Goal: Information Seeking & Learning: Check status

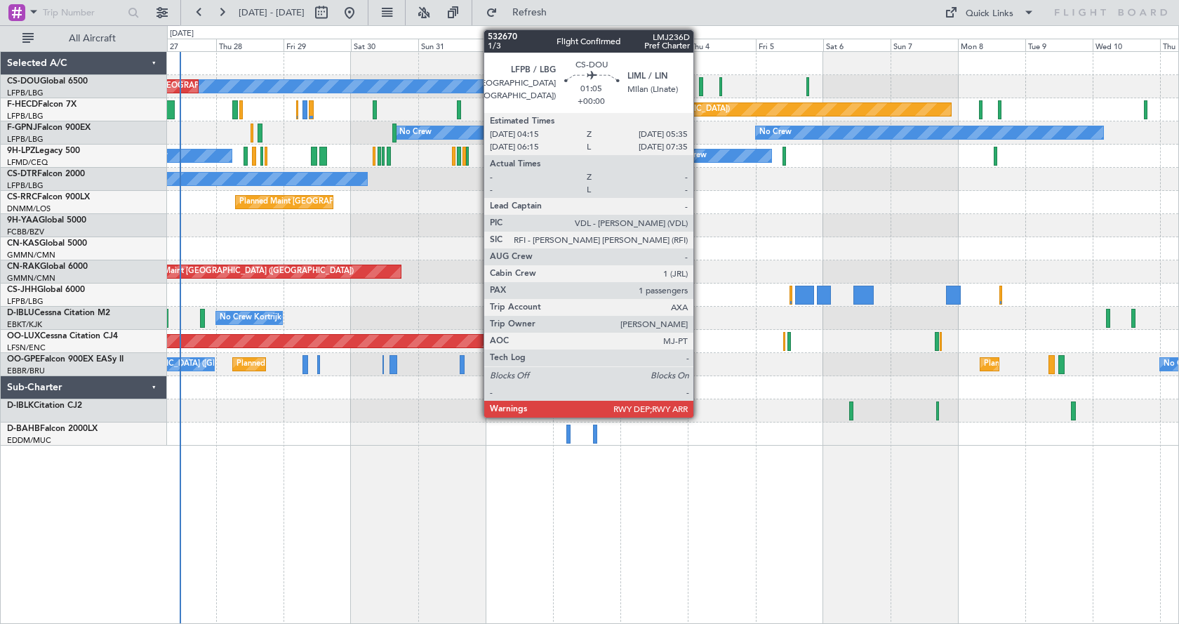
click at [700, 83] on div at bounding box center [701, 86] width 4 height 19
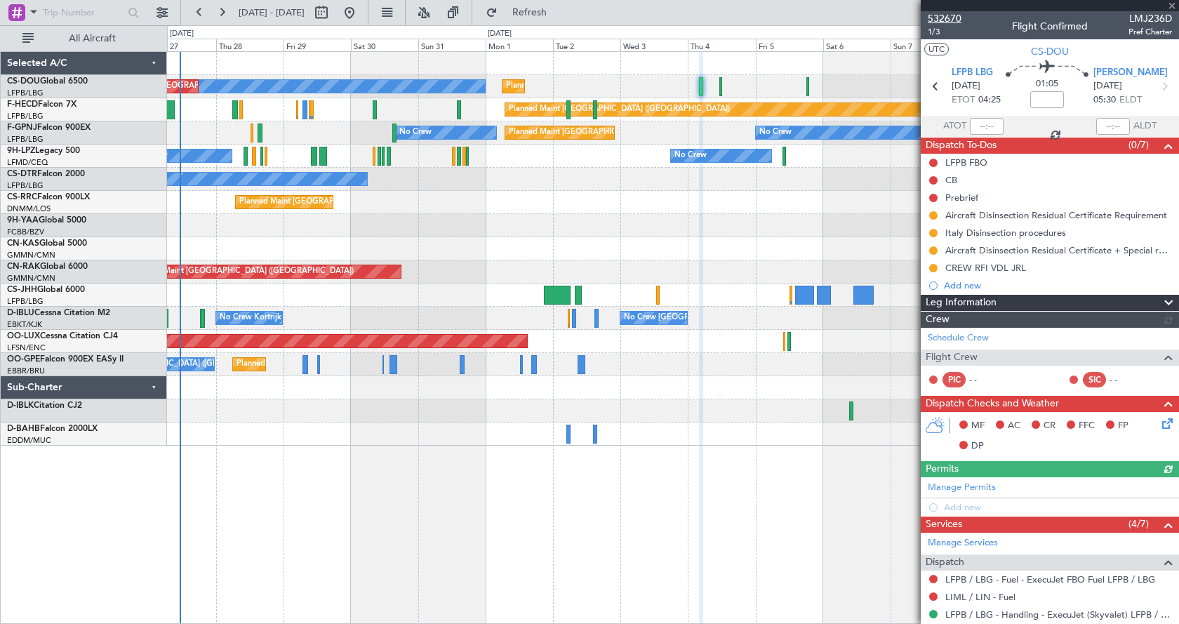
click at [943, 14] on span "532670" at bounding box center [945, 18] width 34 height 15
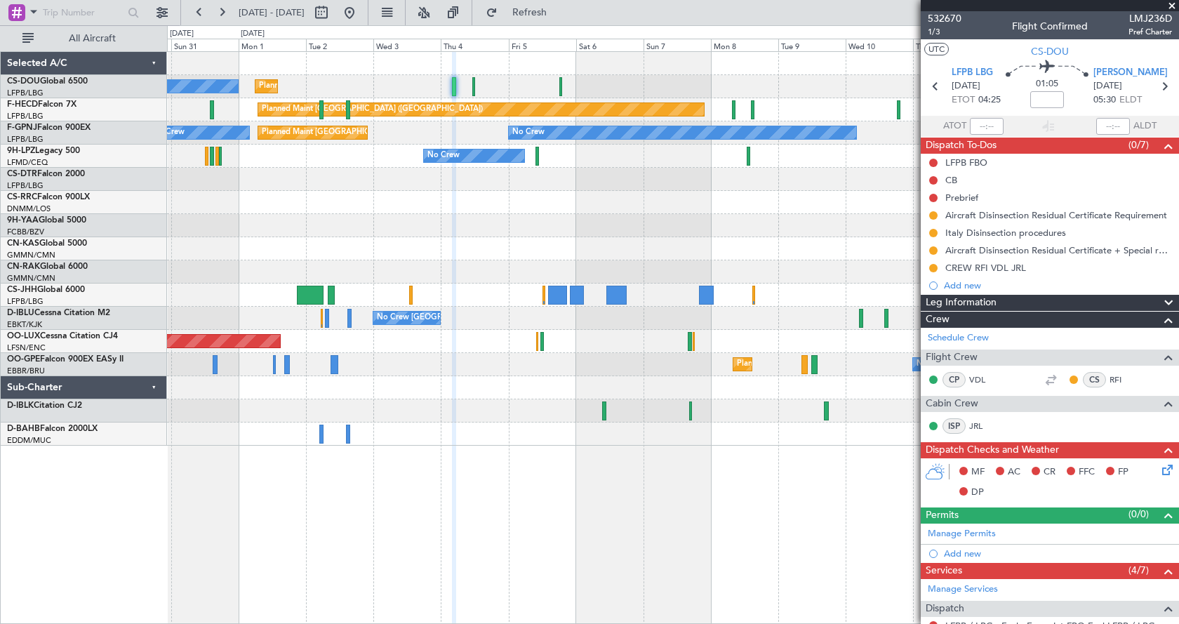
click at [503, 247] on div "No Crew Planned Maint Paris (Le Bourget) Planned Maint Paris (Le Bourget) Plann…" at bounding box center [673, 249] width 1012 height 394
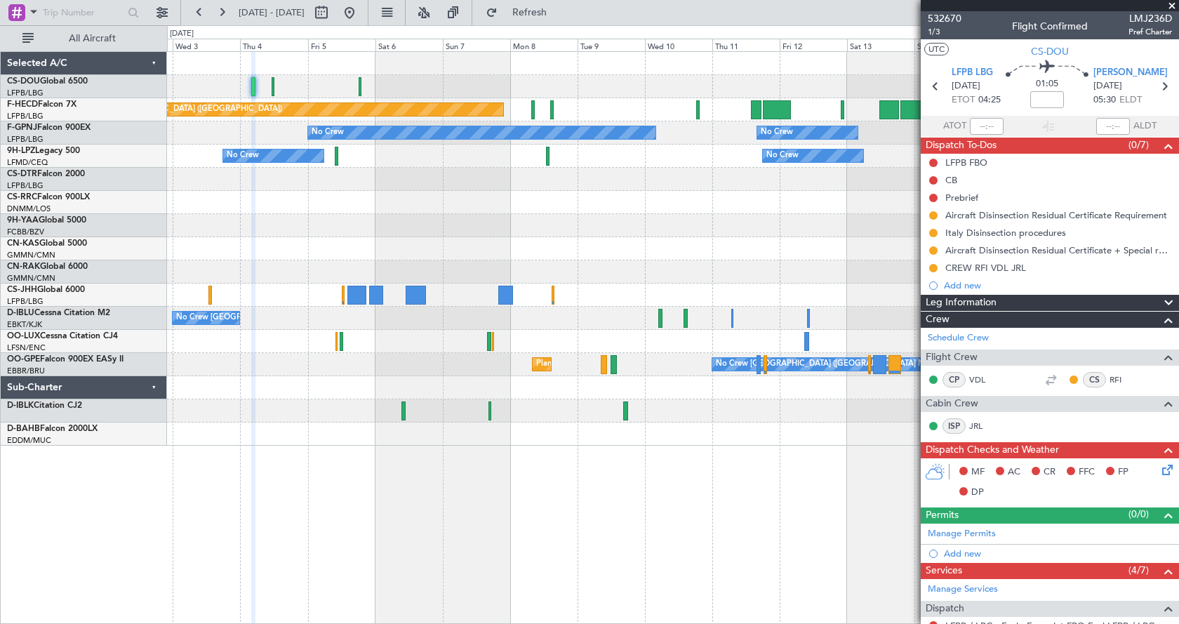
click at [609, 257] on div at bounding box center [673, 248] width 1012 height 23
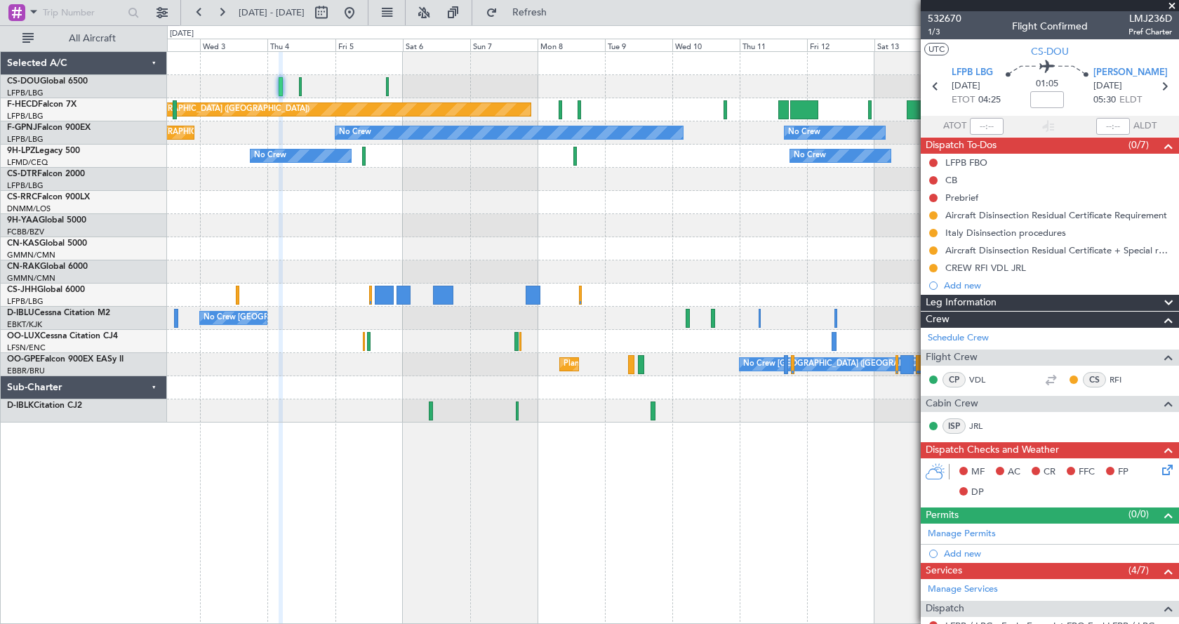
click at [475, 237] on div at bounding box center [673, 225] width 1012 height 23
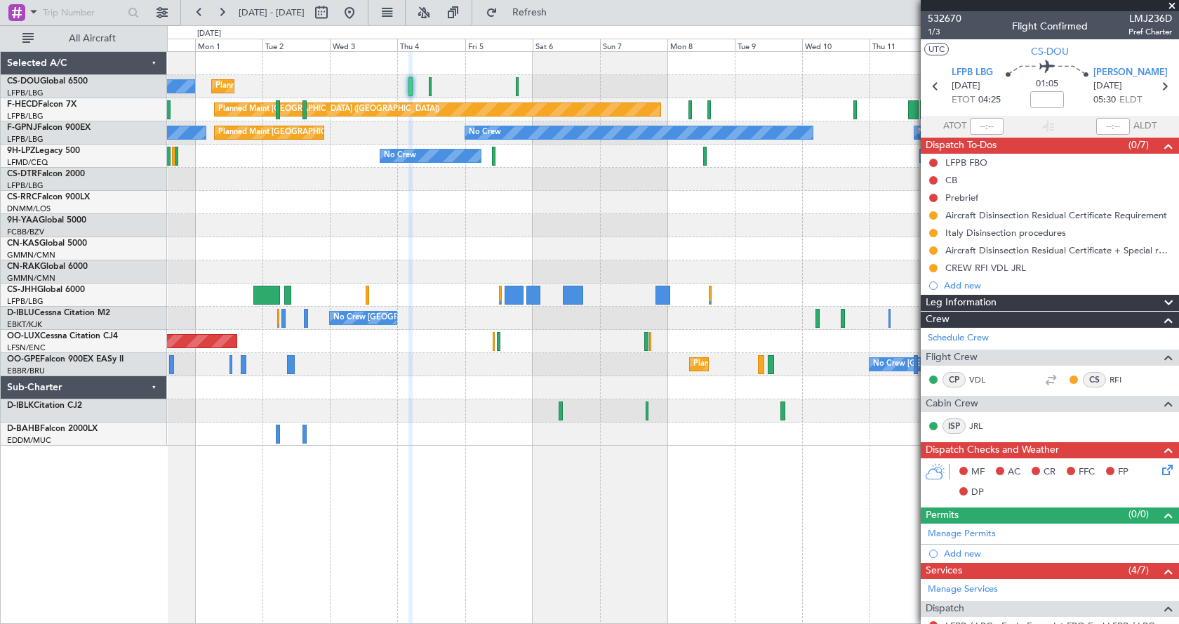
click at [501, 186] on div "No Crew" at bounding box center [673, 179] width 1012 height 23
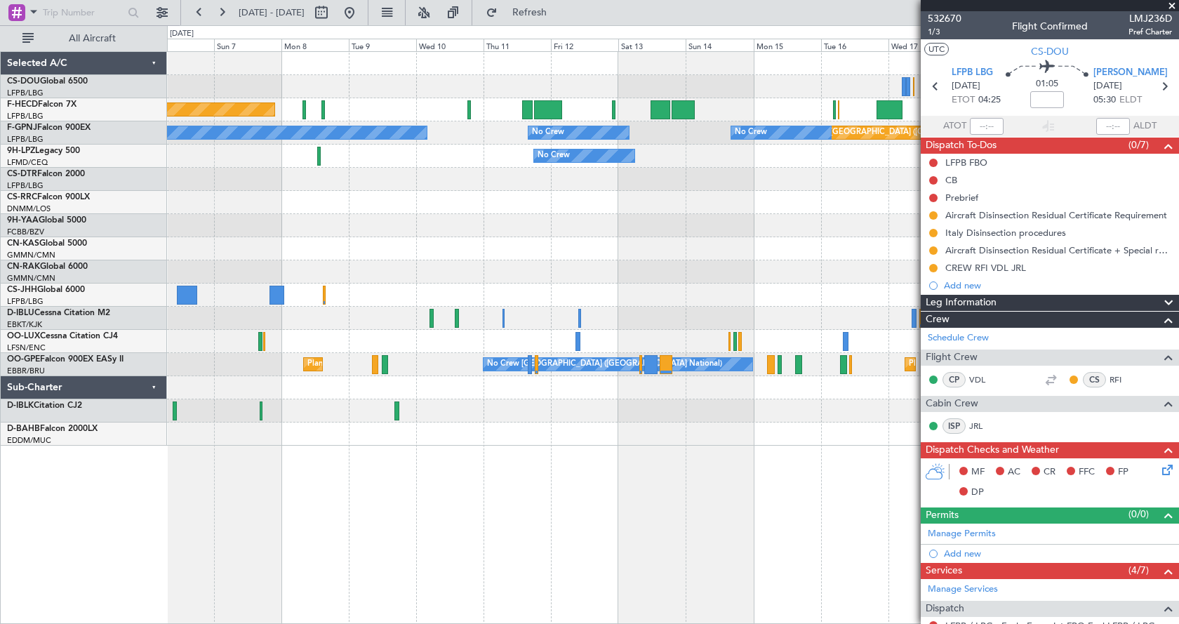
click at [247, 291] on div "Planned Maint Paris (Le Bourget) No Crew Planned Maint Paris (Le Bourget) No Cr…" at bounding box center [673, 249] width 1012 height 394
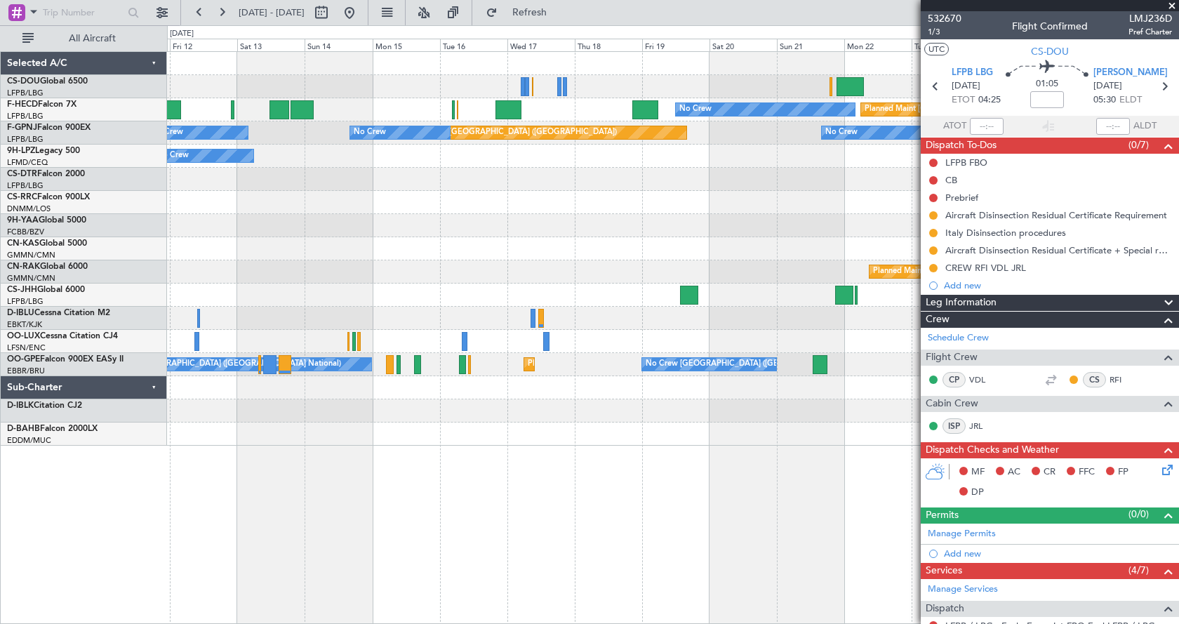
click at [325, 263] on div "No Crew Planned Maint Paris (Le Bourget) No Crew Planned Maint Paris (Le Bourge…" at bounding box center [673, 249] width 1012 height 394
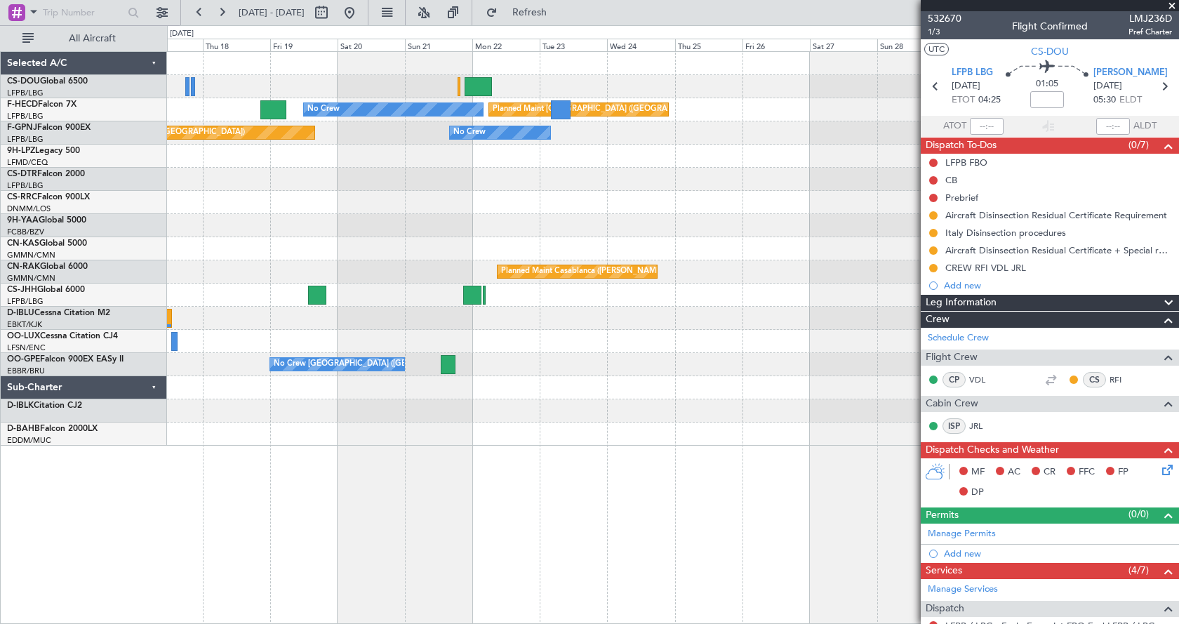
click at [521, 258] on div "No Crew Planned Maint Paris (Le Bourget) Planned Maint Paris (Le Bourget) No Cr…" at bounding box center [673, 249] width 1012 height 394
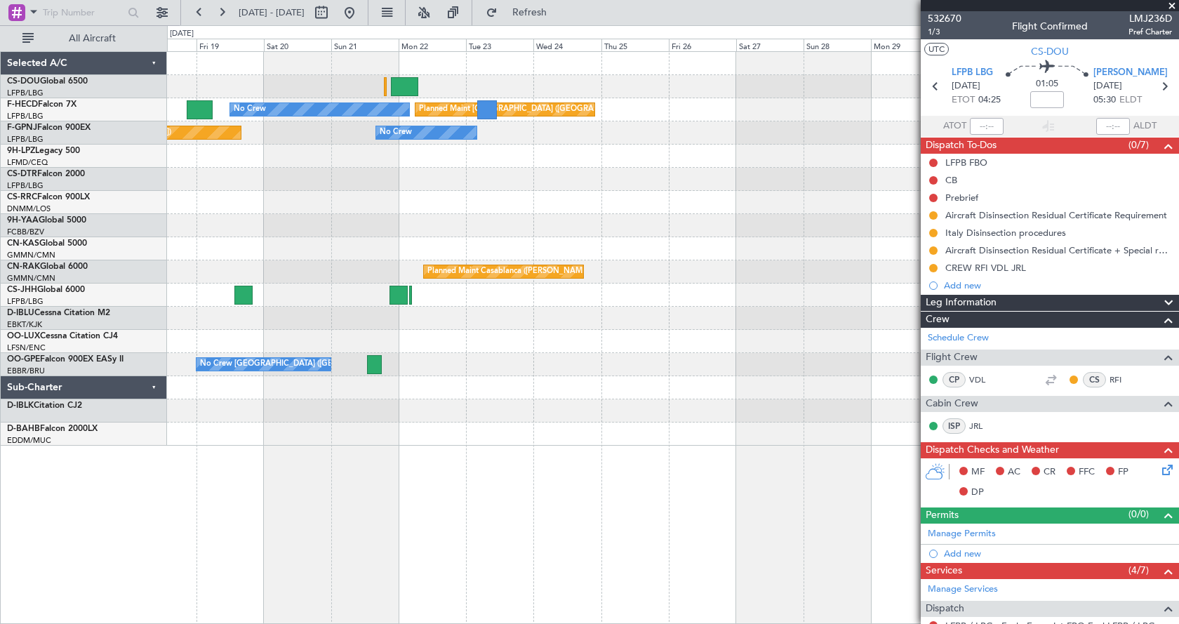
click at [200, 299] on div "No Crew Planned Maint Paris (Le Bourget) Planned Maint Paris (Le Bourget) No Cr…" at bounding box center [673, 249] width 1012 height 394
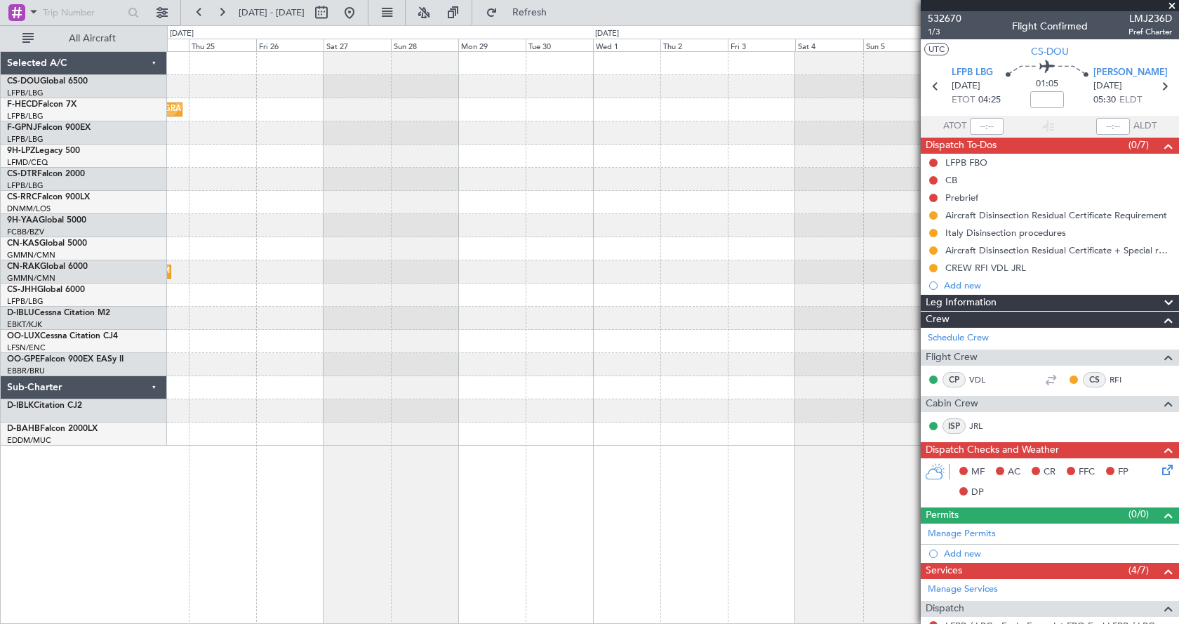
click at [200, 258] on div "Planned Maint Paris (Le Bourget) No Crew No Crew Planned Maint Casablanca (Moha…" at bounding box center [673, 249] width 1012 height 394
click at [499, 178] on div at bounding box center [673, 249] width 1012 height 394
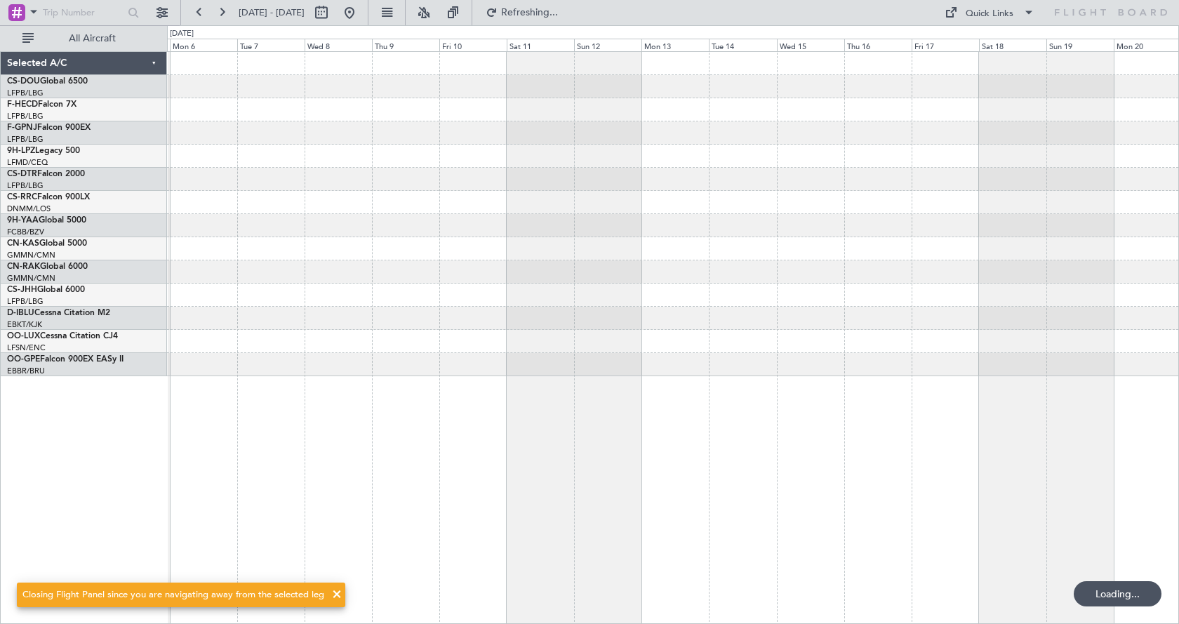
click at [569, 216] on div at bounding box center [673, 214] width 1012 height 324
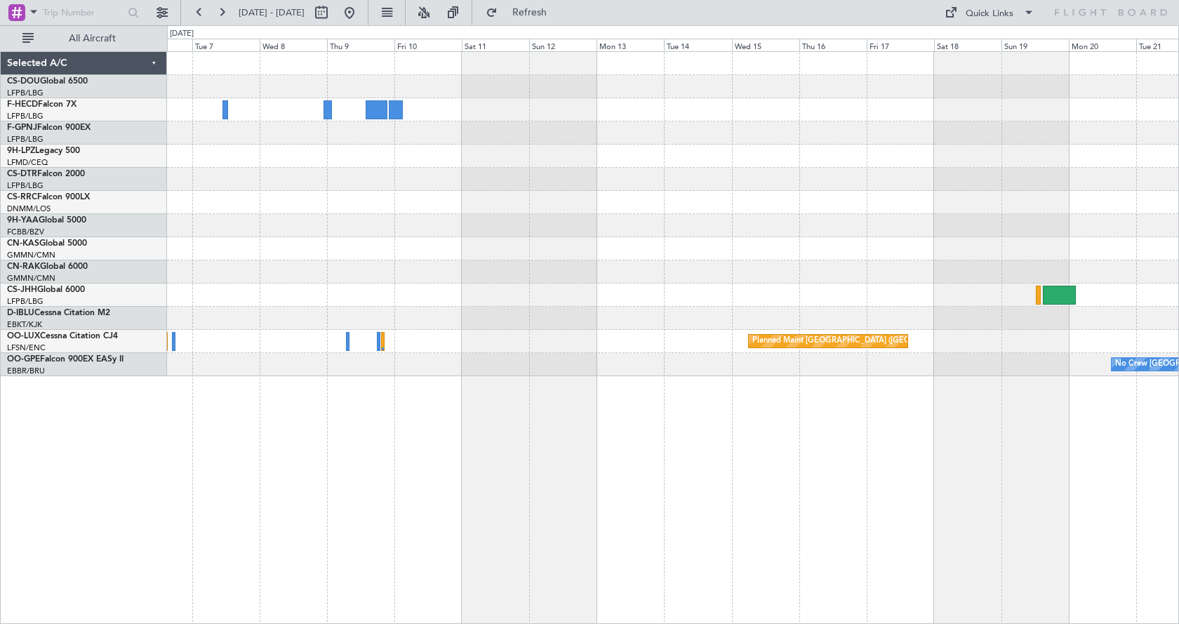
click at [640, 482] on div "Planned Maint Brussels (Brussels National) No Crew Brussels (Brussels National)" at bounding box center [673, 337] width 1012 height 573
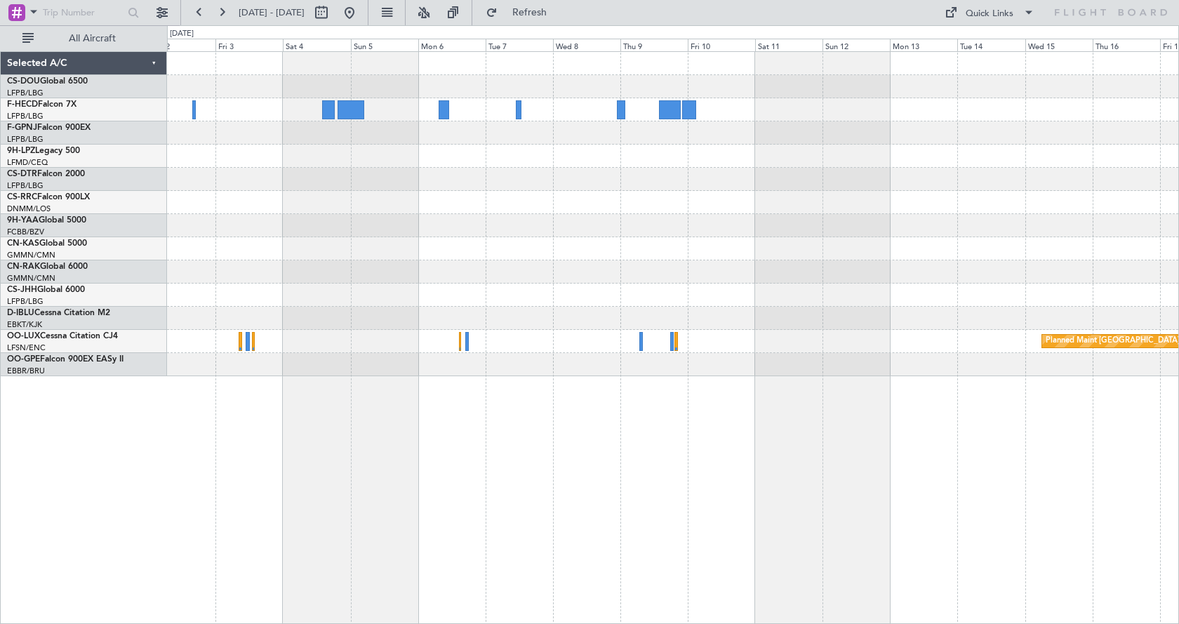
click at [717, 493] on div "Planned Maint Brussels (Brussels National) No Crew Brussels (Brussels National)" at bounding box center [673, 337] width 1012 height 573
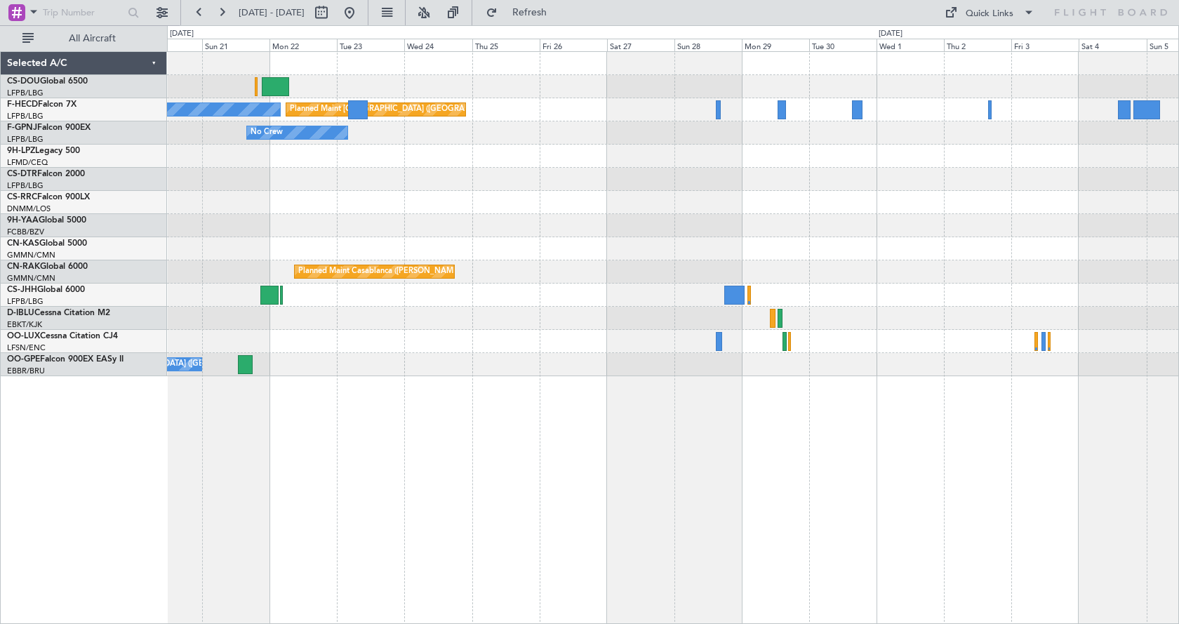
click at [674, 507] on div "Planned Maint Paris (Le Bourget) No Crew No Crew Planned Maint Paris (Le Bourge…" at bounding box center [673, 337] width 1012 height 573
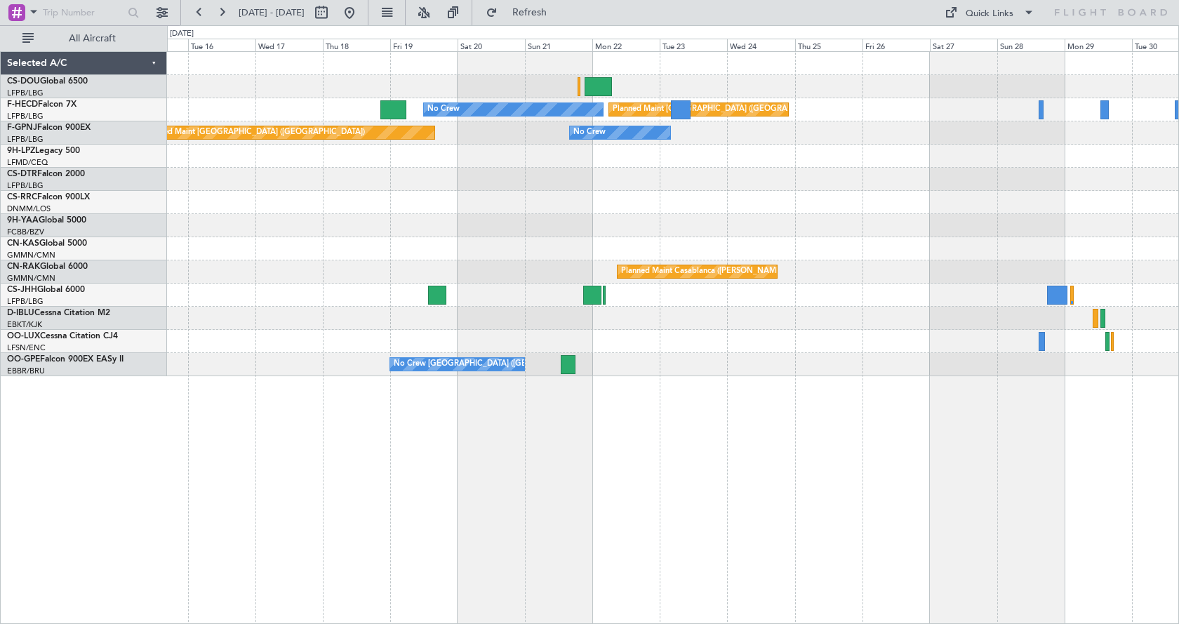
click at [757, 489] on div "Planned Maint Paris (Le Bourget) No Crew No Crew Planned Maint Paris (Le Bourge…" at bounding box center [673, 337] width 1012 height 573
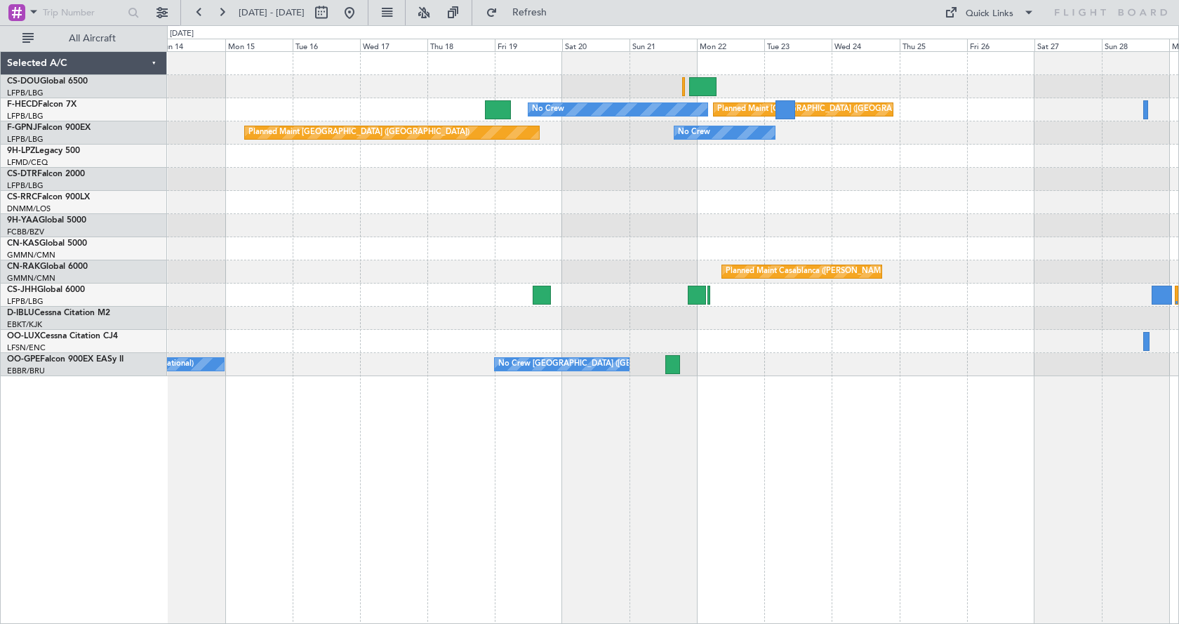
click at [793, 505] on div "Planned Maint Paris (Le Bourget) No Crew No Crew Planned Maint Paris (Le Bourge…" at bounding box center [673, 337] width 1012 height 573
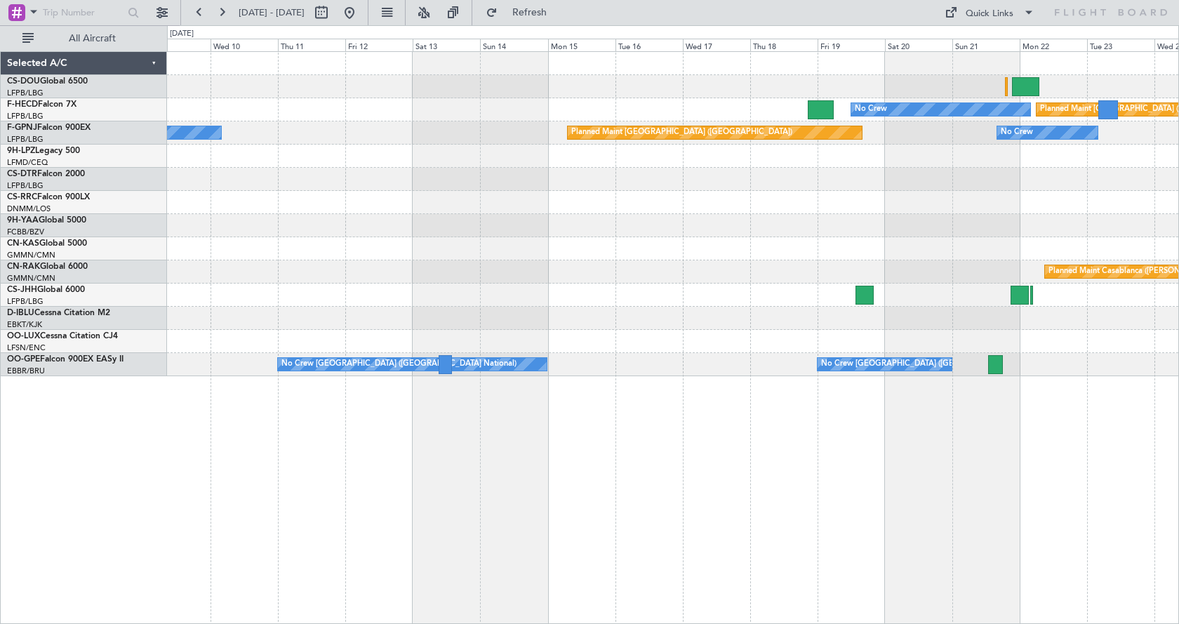
click at [955, 524] on div "Planned Maint Paris (Le Bourget) No Crew Planned Maint Paris (Le Bourget) No Cr…" at bounding box center [673, 337] width 1012 height 573
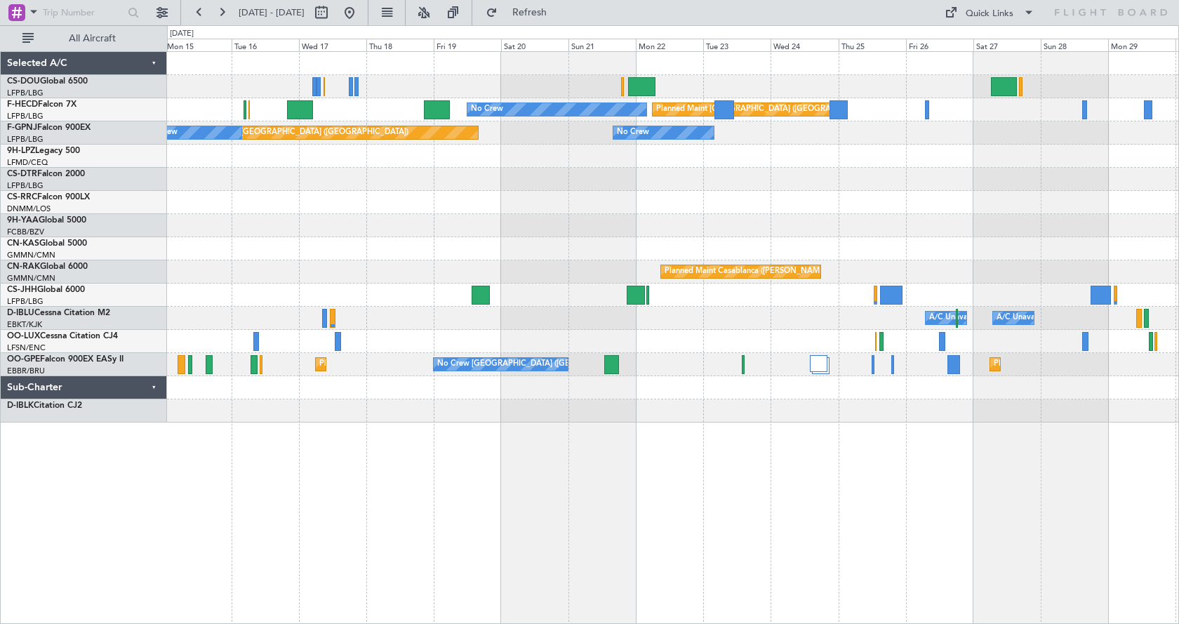
click at [160, 226] on div "No Crew Planned Maint Paris (Le Bourget) Planned Maint Paris (Le Bourget) No Cr…" at bounding box center [589, 324] width 1179 height 599
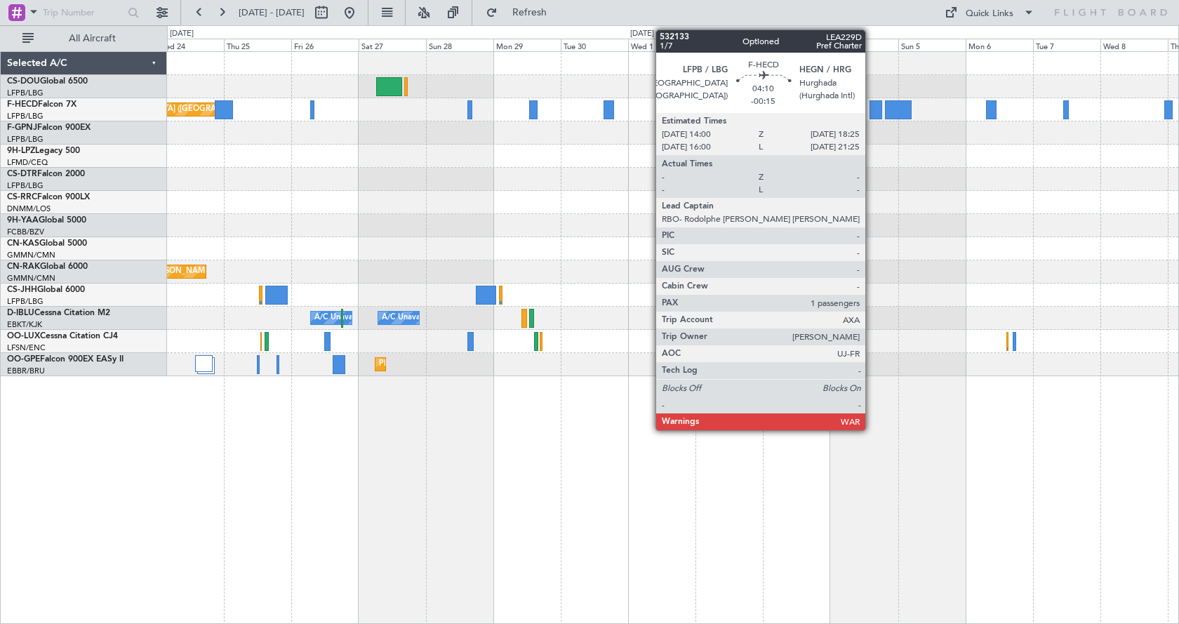
click at [872, 105] on div at bounding box center [876, 109] width 13 height 19
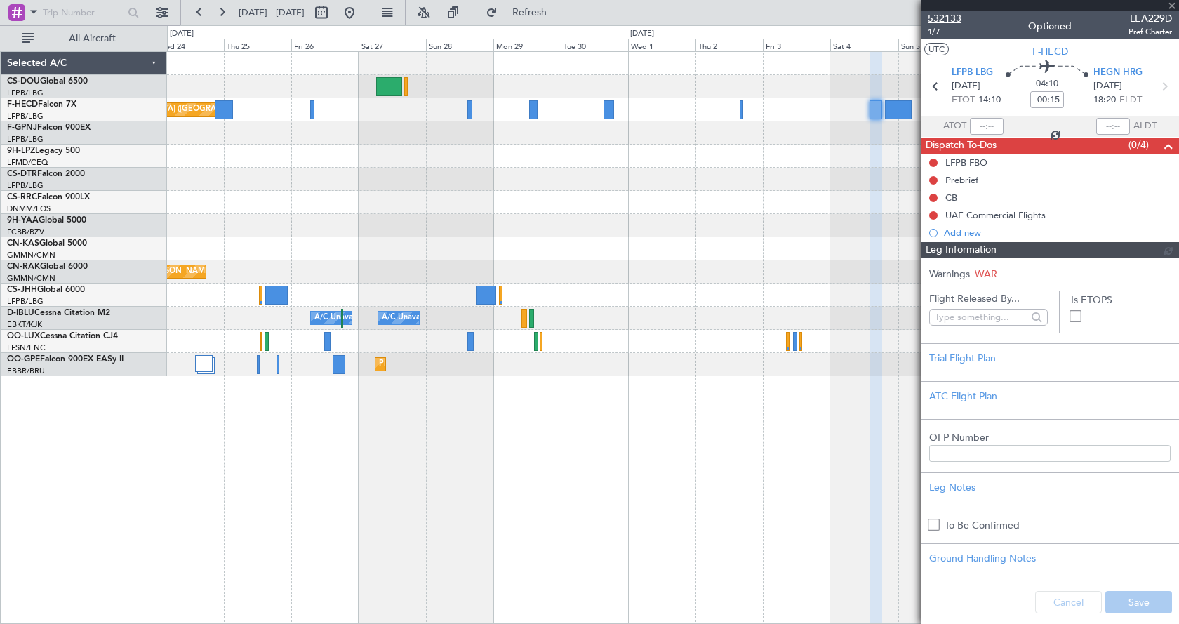
click at [937, 15] on span "532133" at bounding box center [945, 18] width 34 height 15
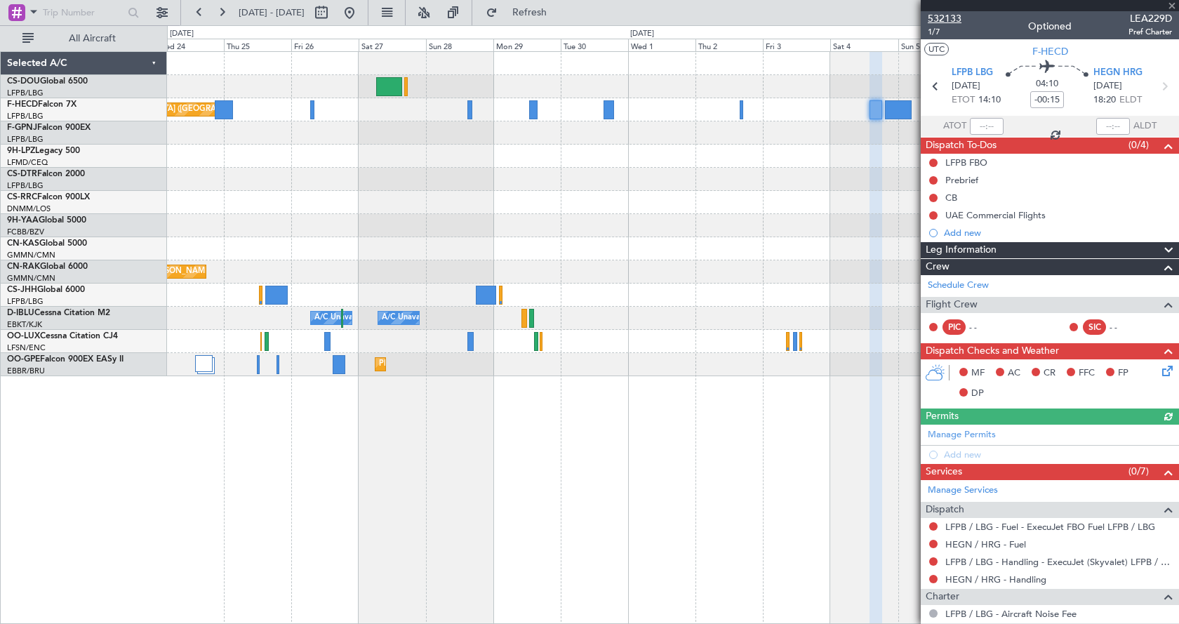
click at [948, 15] on span "532133" at bounding box center [945, 18] width 34 height 15
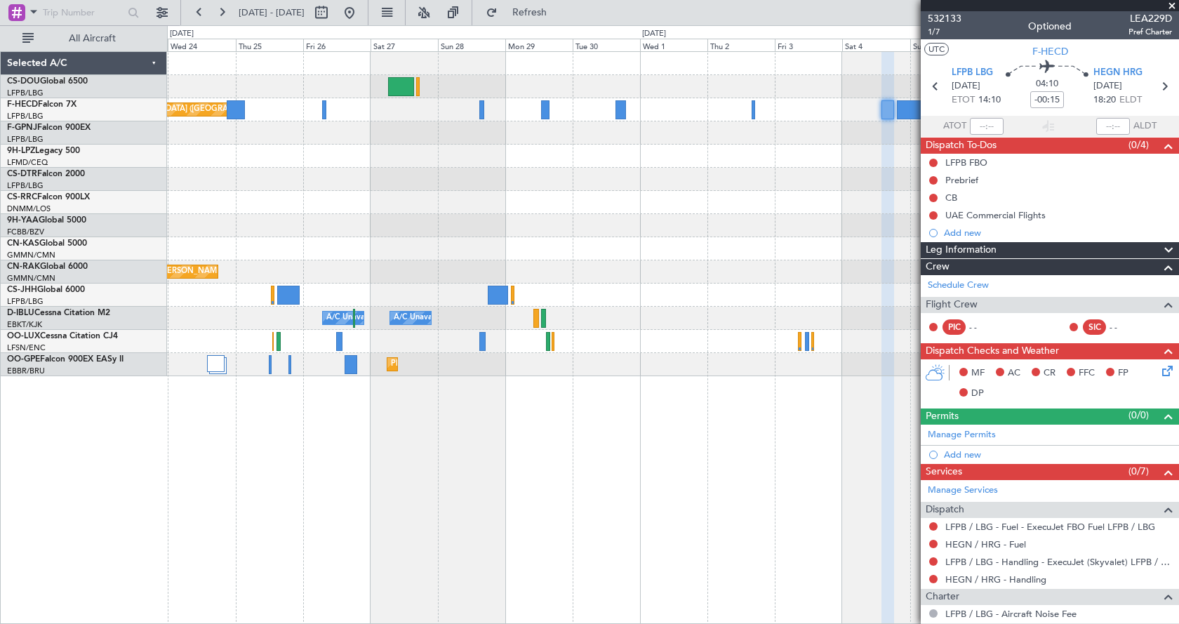
click at [752, 589] on div "Planned Maint Paris (Le Bourget) No Crew No Crew Planned Maint Casablanca (Moha…" at bounding box center [673, 337] width 1012 height 573
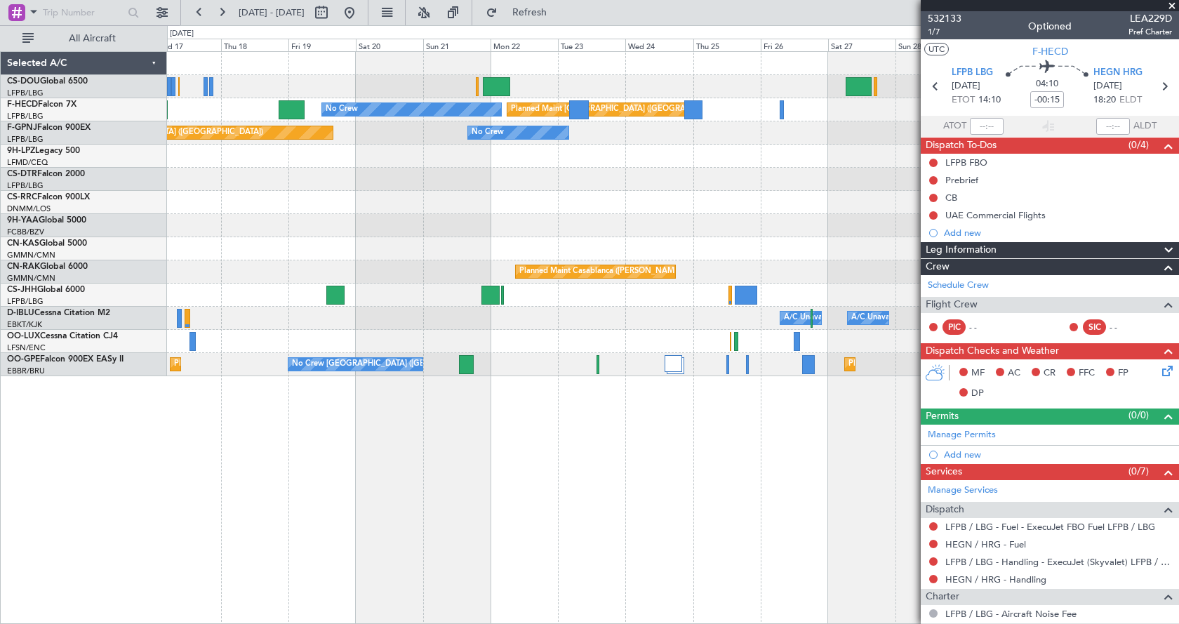
click at [835, 537] on div "Planned Maint Paris (Le Bourget) No Crew No Crew Planned Maint Paris (Le Bourge…" at bounding box center [673, 337] width 1012 height 573
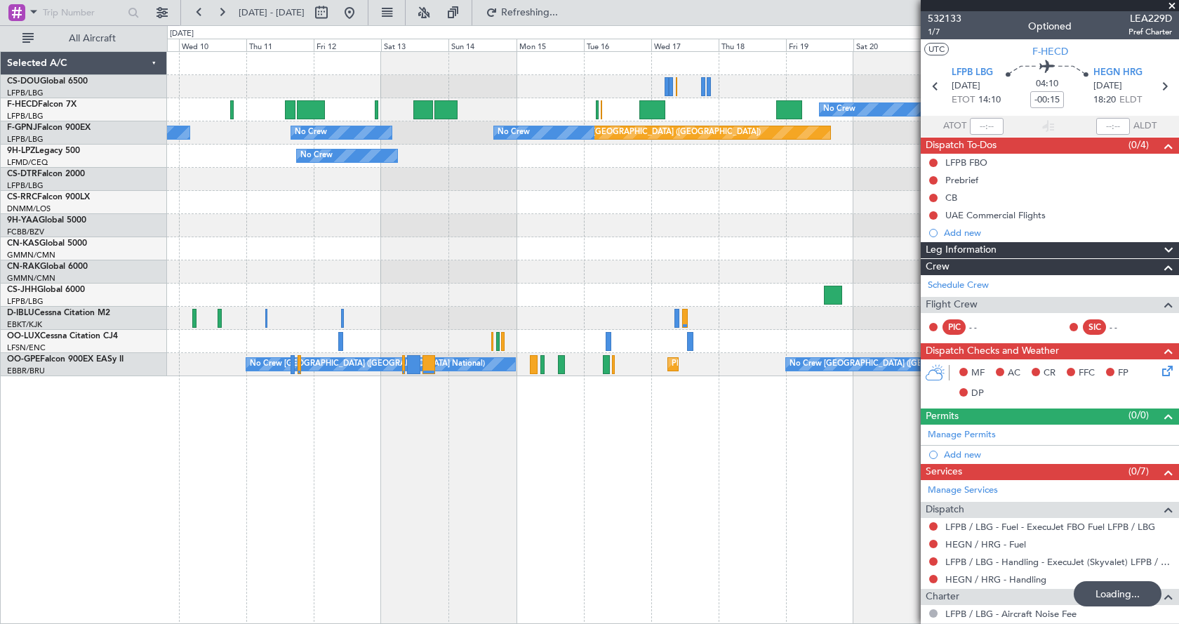
click at [885, 531] on div "Planned Maint Paris (Le Bourget) No Crew Planned Maint Paris (Le Bourget) No Cr…" at bounding box center [673, 337] width 1012 height 573
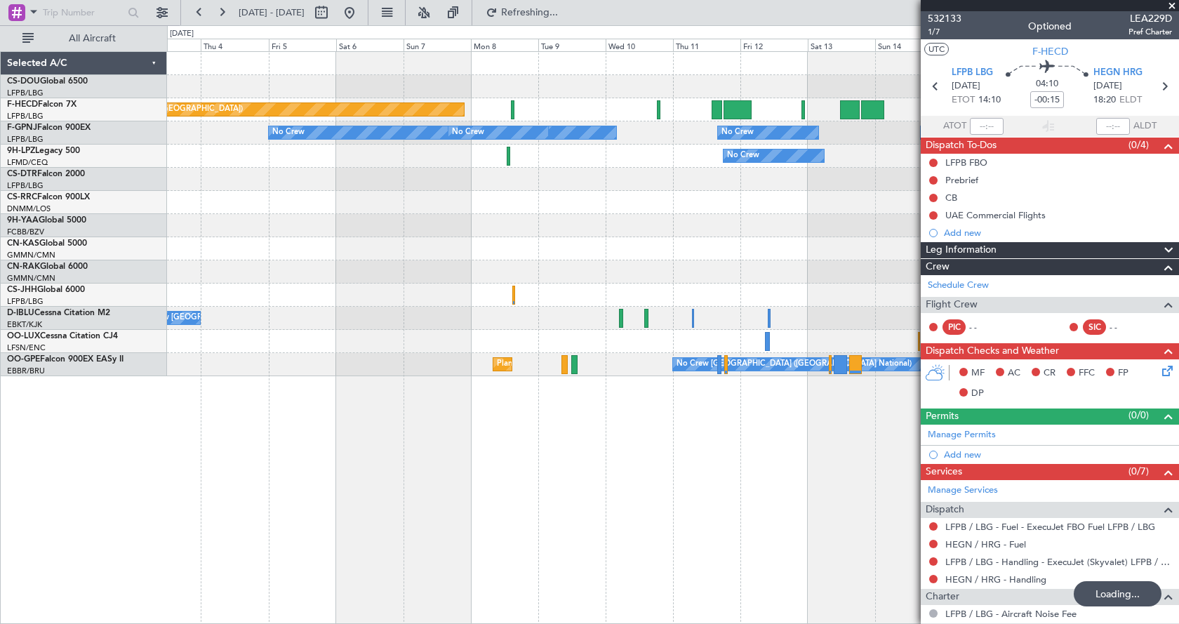
click at [993, 504] on fb-app "09 Sep 2025 - 24 Sep 2025 Refreshing... Quick Links All Aircraft No Crew Planne…" at bounding box center [589, 318] width 1179 height 614
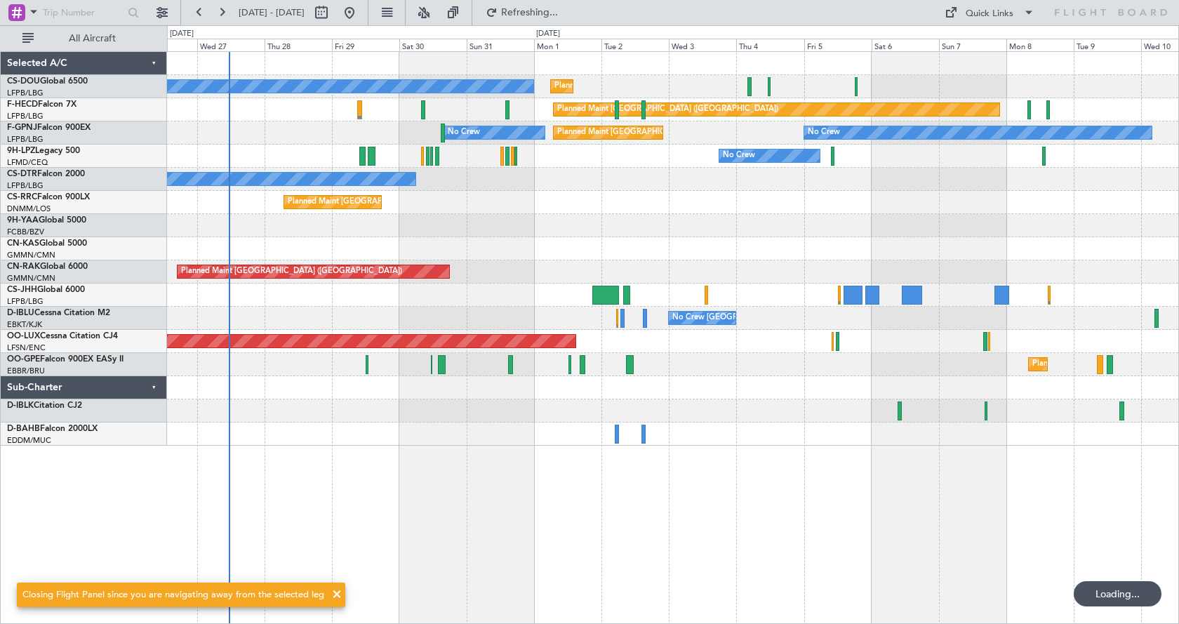
click at [757, 444] on div at bounding box center [673, 434] width 1012 height 23
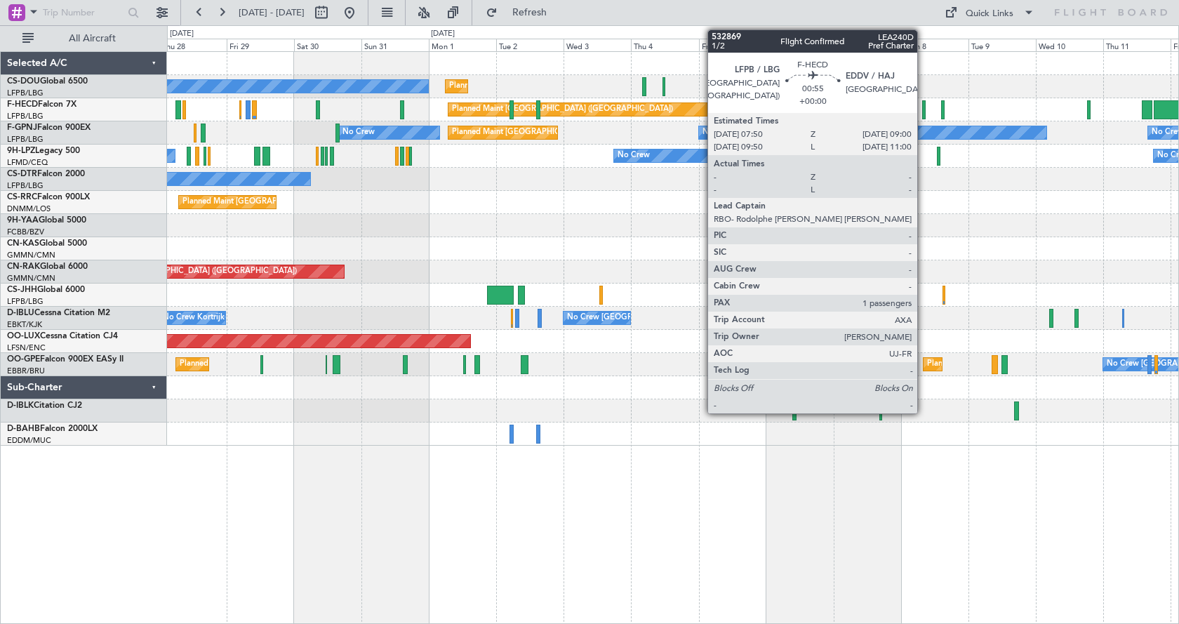
click at [924, 108] on div at bounding box center [924, 109] width 4 height 19
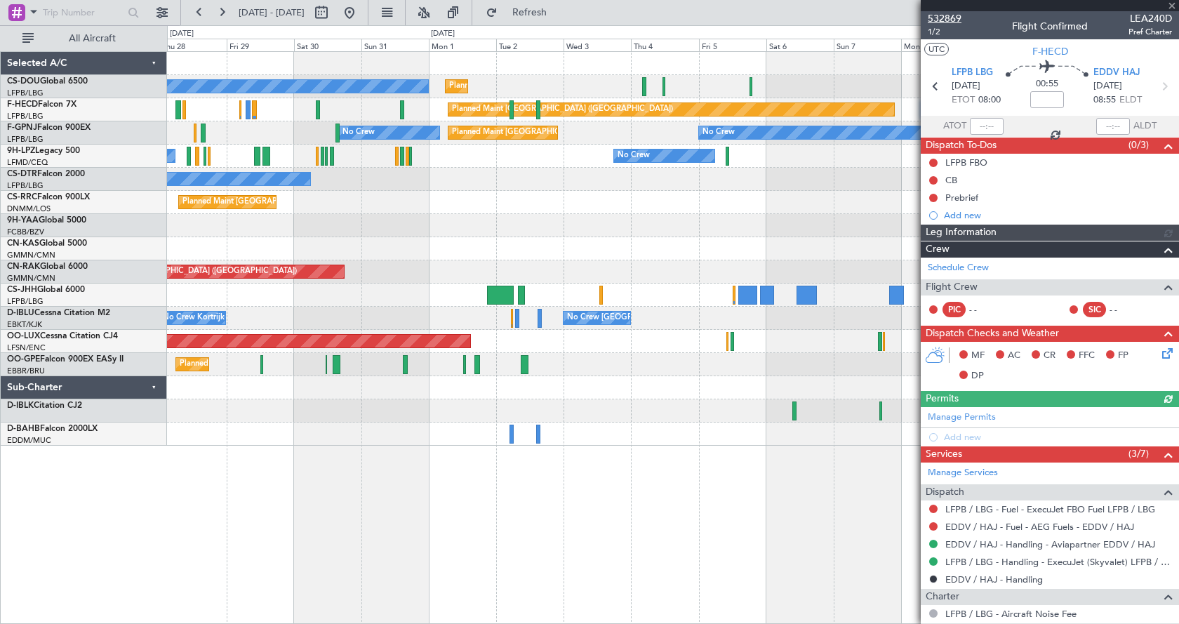
click at [951, 15] on span "532869" at bounding box center [945, 18] width 34 height 15
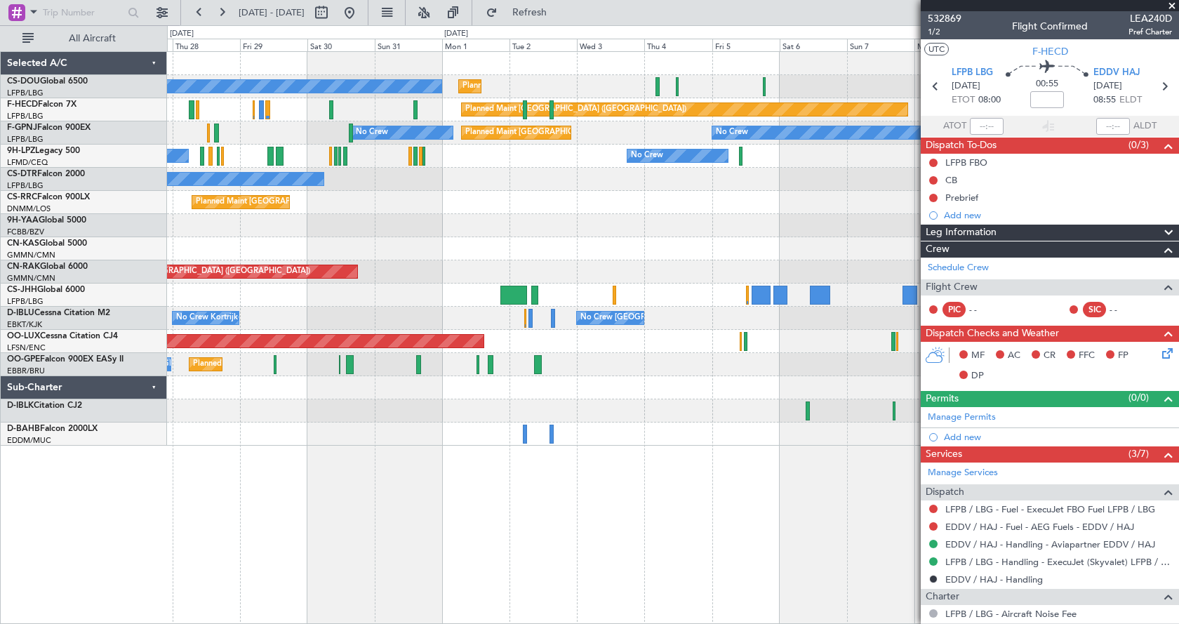
click at [682, 545] on div "No Crew Planned Maint Paris (Le Bourget) Planned Maint Paris (Le Bourget) A/C U…" at bounding box center [673, 337] width 1012 height 573
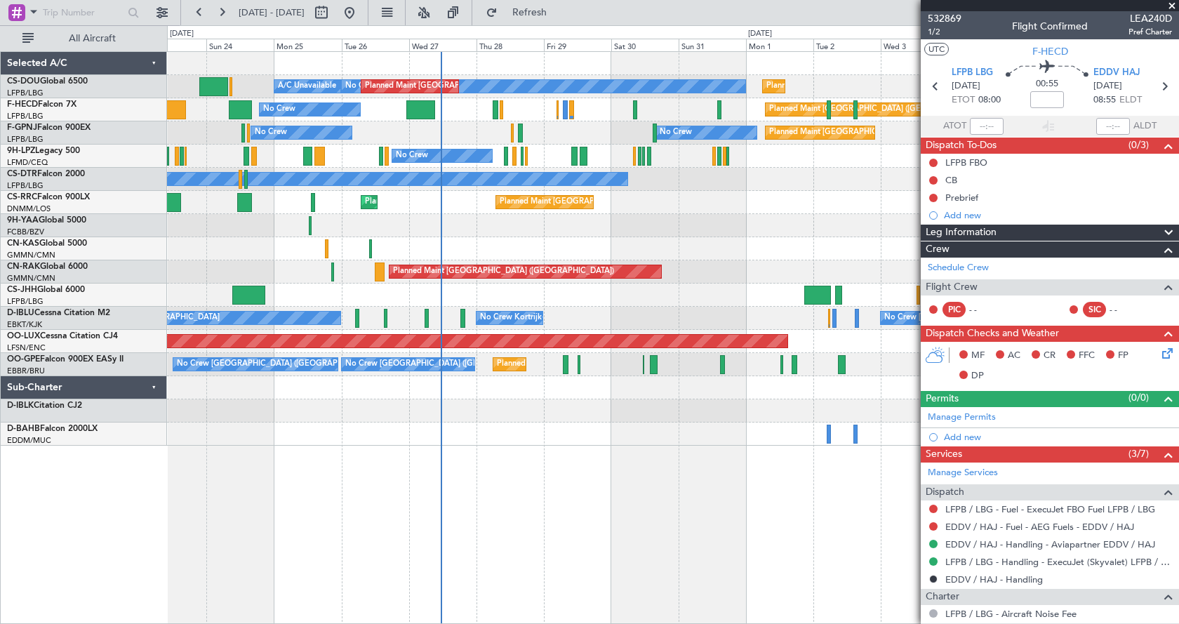
click at [585, 234] on div "Planned Maint Paris (Le Bourget) No Crew Planned Maint Paris (Le Bourget) A/C U…" at bounding box center [673, 249] width 1012 height 394
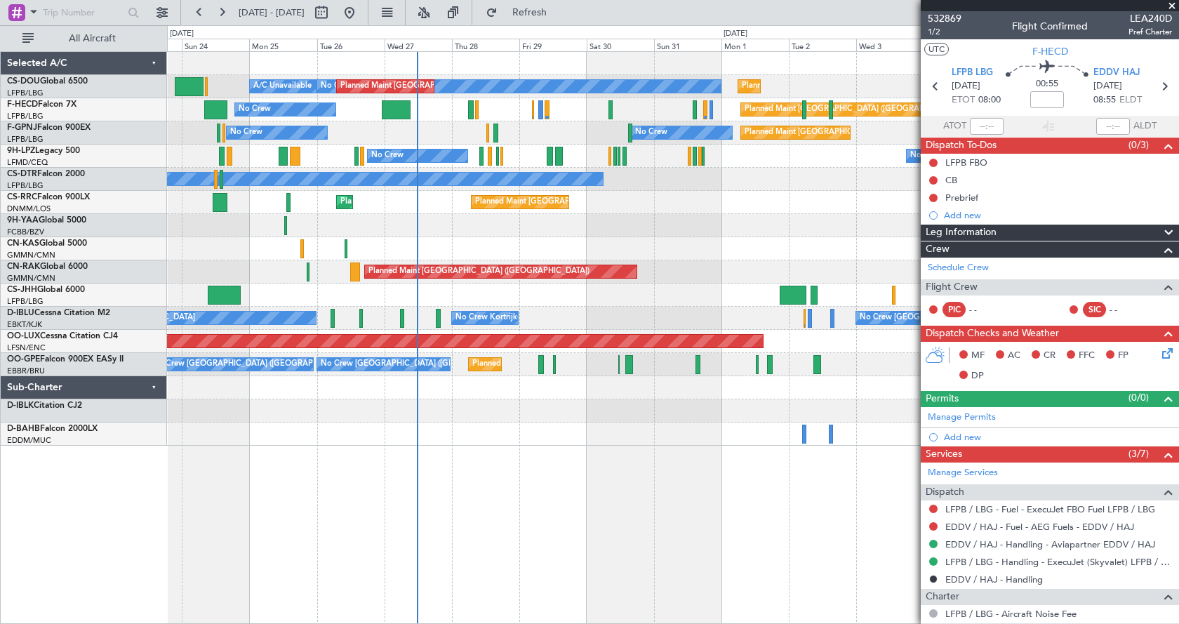
click at [605, 550] on div "Planned Maint Paris (Le Bourget) No Crew Planned Maint Paris (Le Bourget) A/C U…" at bounding box center [673, 337] width 1012 height 573
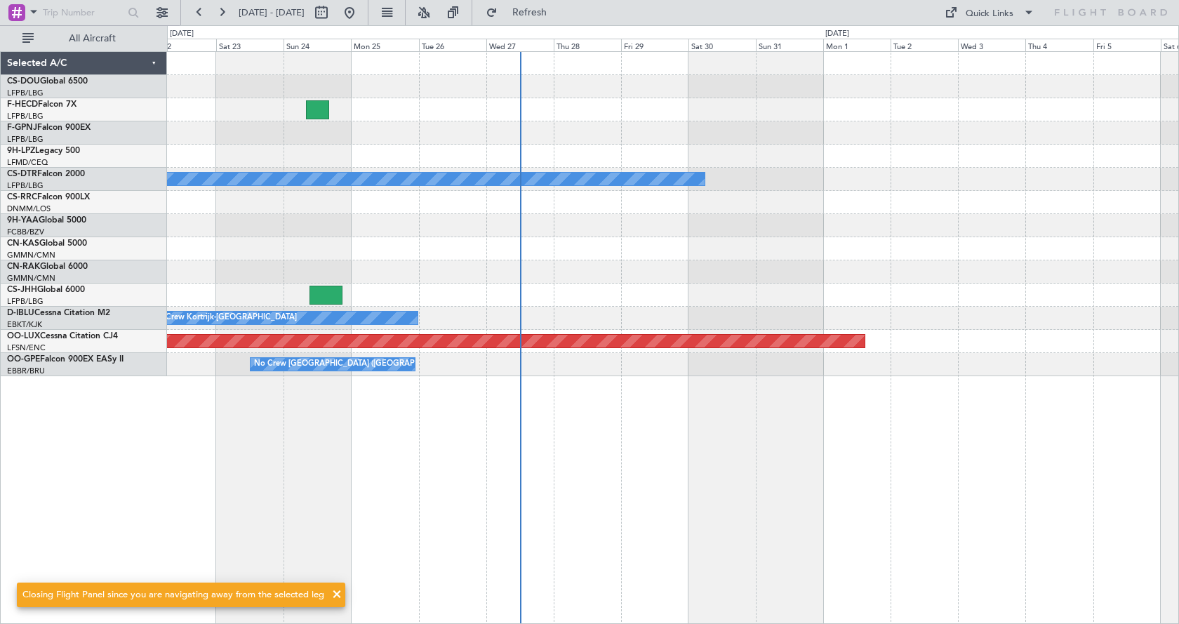
click at [666, 206] on div at bounding box center [673, 202] width 1012 height 23
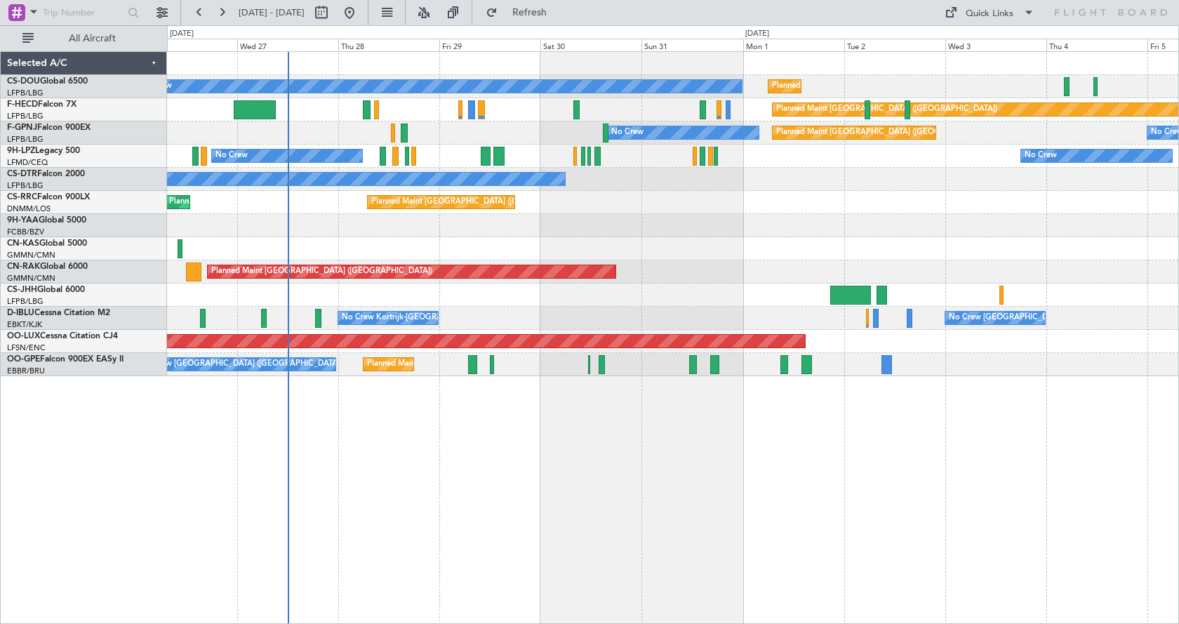
click at [616, 240] on div "Planned Maint [GEOGRAPHIC_DATA] ([GEOGRAPHIC_DATA]) No Crew Planned Maint [GEOG…" at bounding box center [673, 214] width 1012 height 324
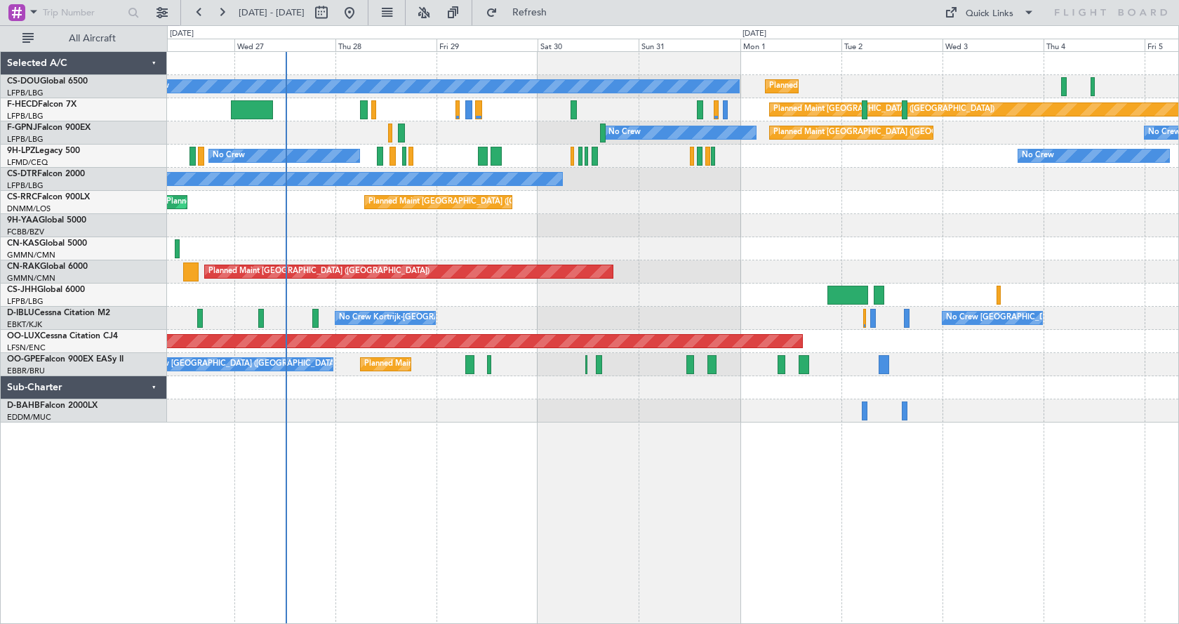
click at [541, 245] on div "Planned Maint [GEOGRAPHIC_DATA] ([GEOGRAPHIC_DATA]) No Crew Planned Maint [GEOG…" at bounding box center [673, 237] width 1012 height 371
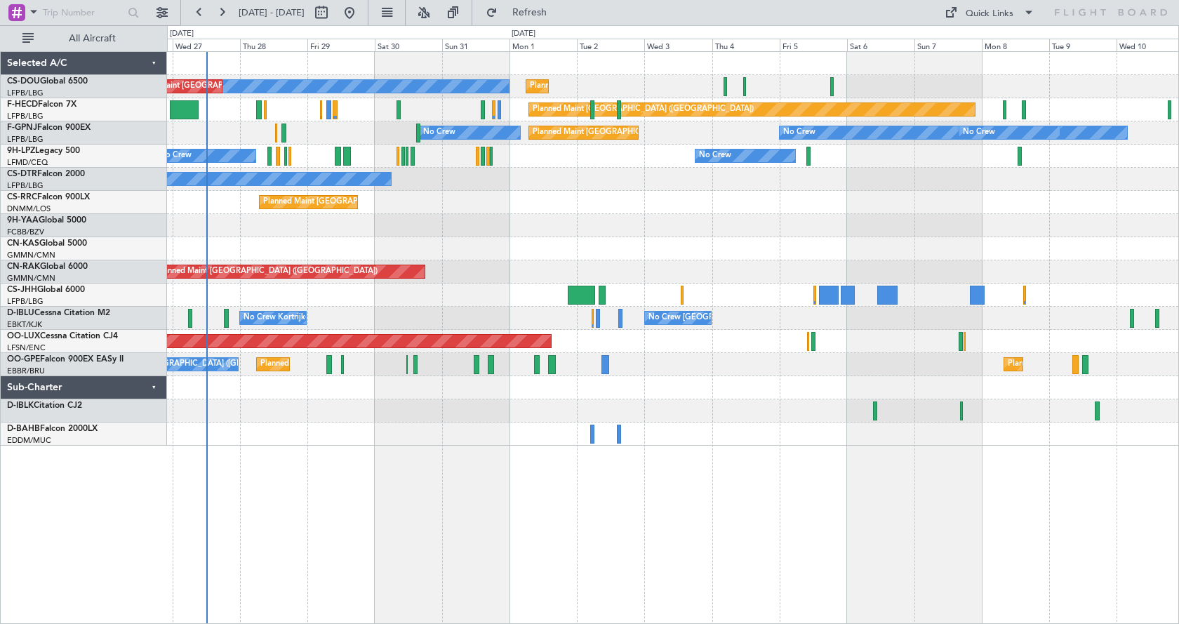
click at [921, 241] on div at bounding box center [673, 248] width 1012 height 23
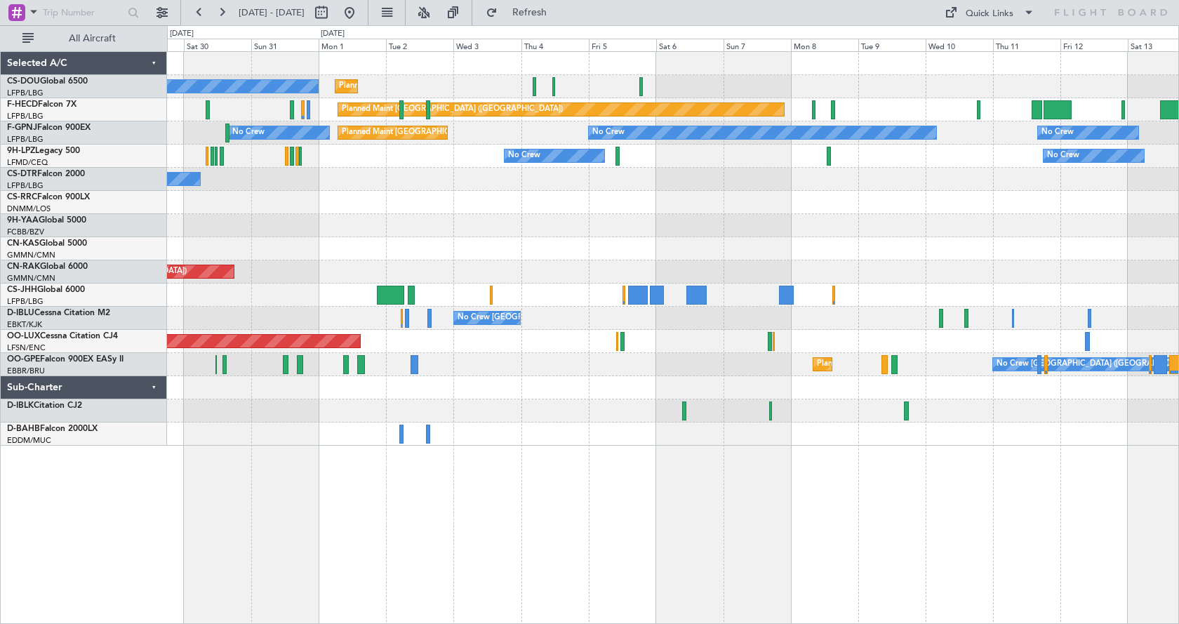
click at [861, 220] on div "No Crew Planned Maint [GEOGRAPHIC_DATA] ([GEOGRAPHIC_DATA]) Planned Maint [GEOG…" at bounding box center [673, 249] width 1012 height 394
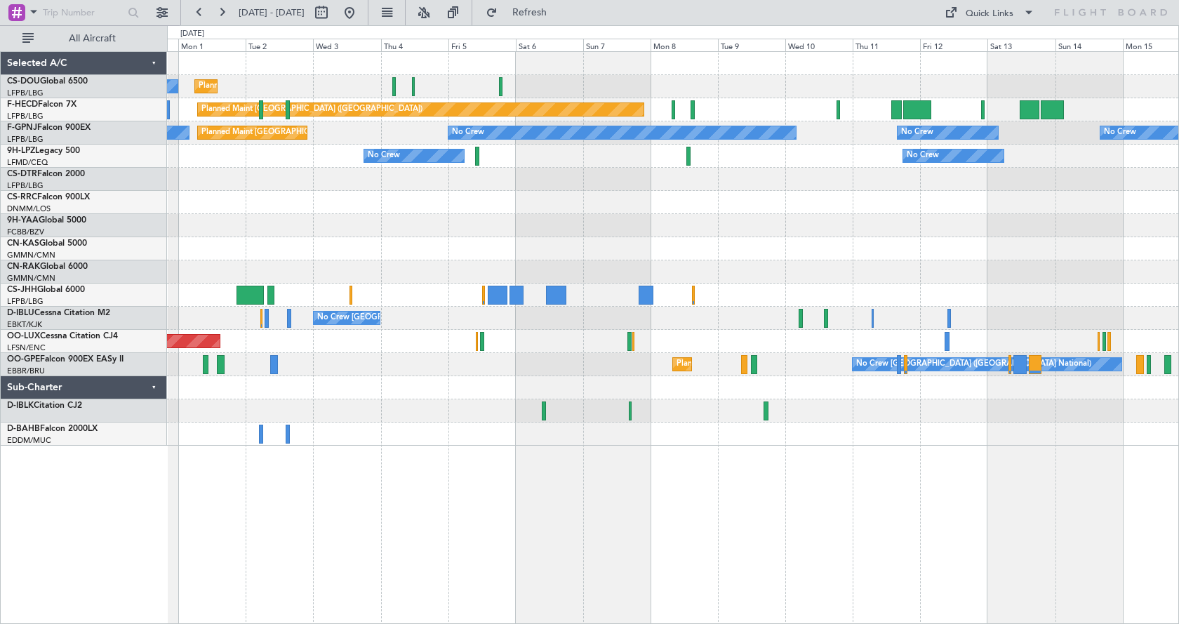
click at [623, 210] on div "Planned Maint [GEOGRAPHIC_DATA] ([GEOGRAPHIC_DATA])" at bounding box center [673, 202] width 1012 height 23
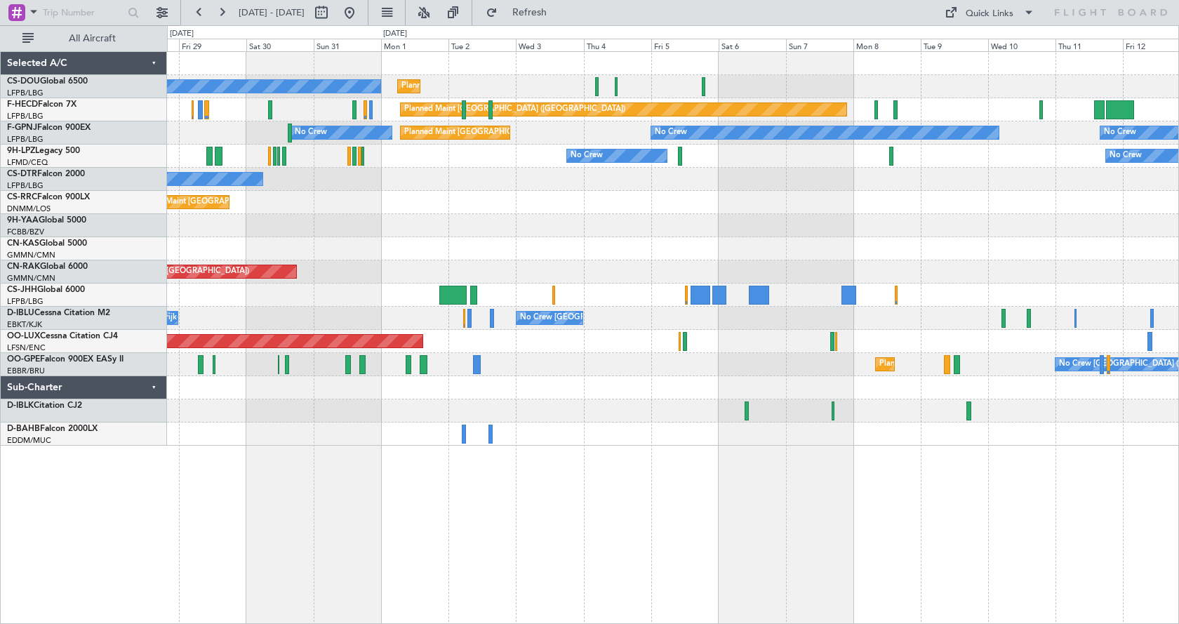
click at [492, 191] on div "Planned Maint [GEOGRAPHIC_DATA] ([GEOGRAPHIC_DATA]) Planned Maint [GEOGRAPHIC_D…" at bounding box center [673, 202] width 1012 height 23
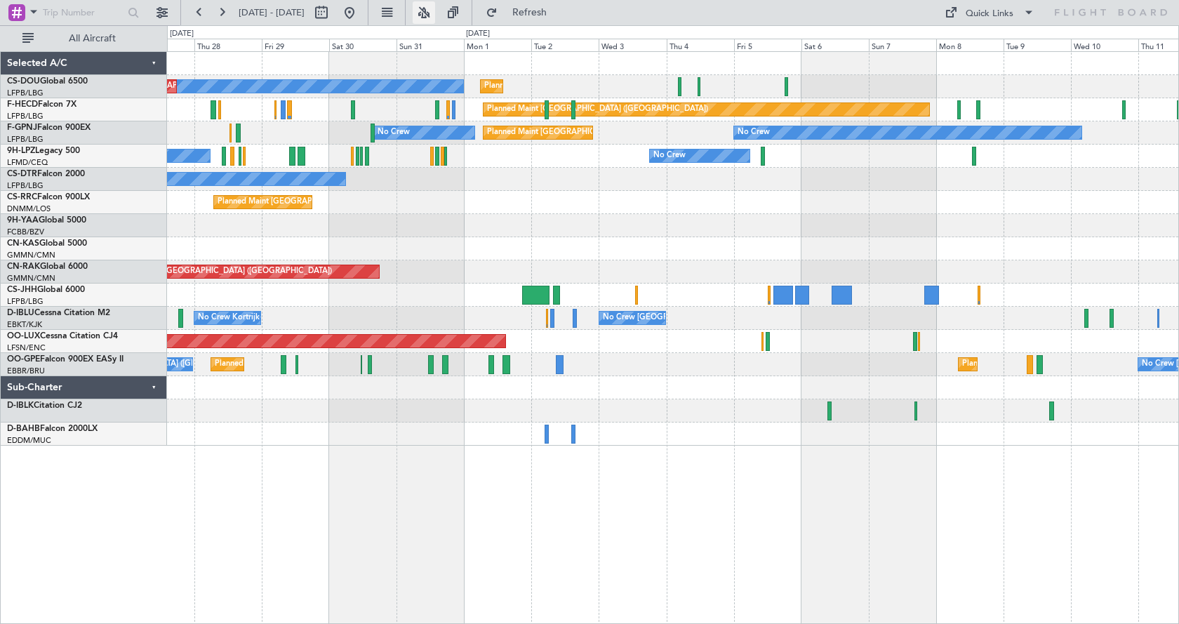
click at [435, 12] on button at bounding box center [424, 12] width 22 height 22
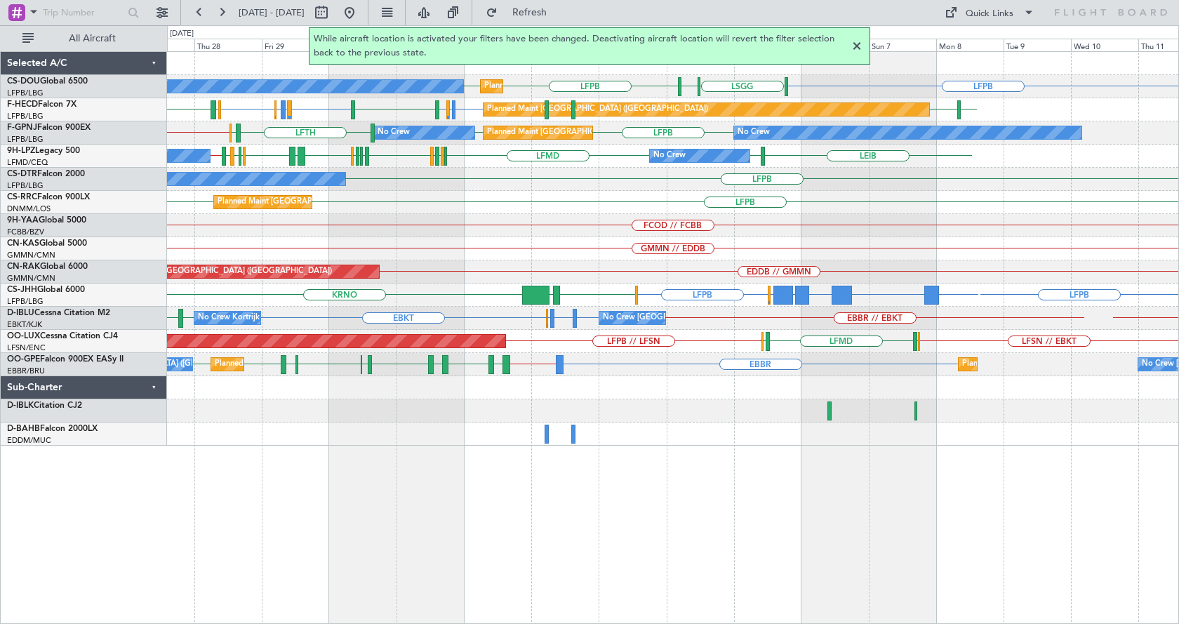
click at [858, 46] on div at bounding box center [857, 46] width 17 height 17
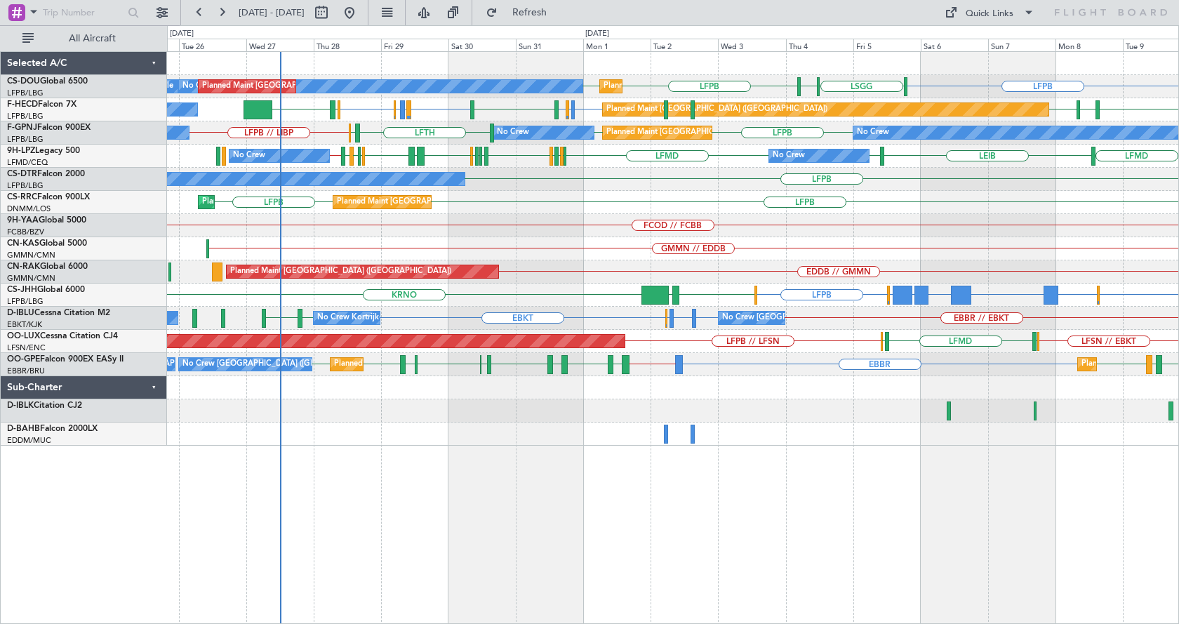
click at [928, 479] on div "LFPB [GEOGRAPHIC_DATA] LIML LFPB LFPB No Crew Planned Maint [GEOGRAPHIC_DATA] (…" at bounding box center [673, 337] width 1012 height 573
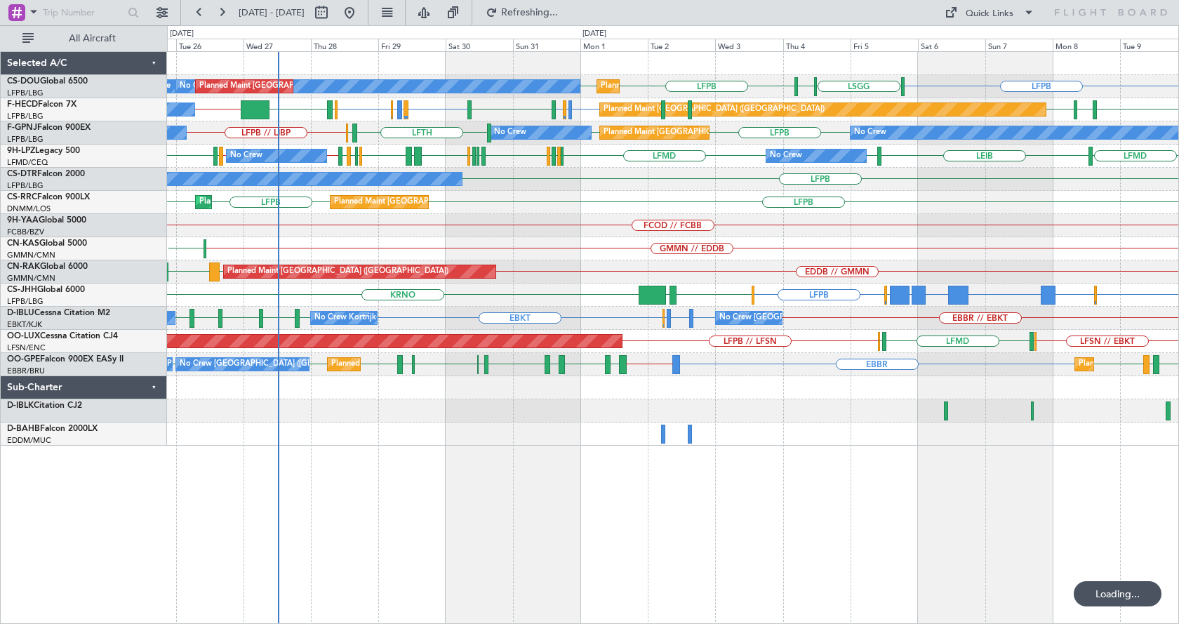
click at [1035, 228] on div "FCOD // FCBB" at bounding box center [673, 225] width 1012 height 23
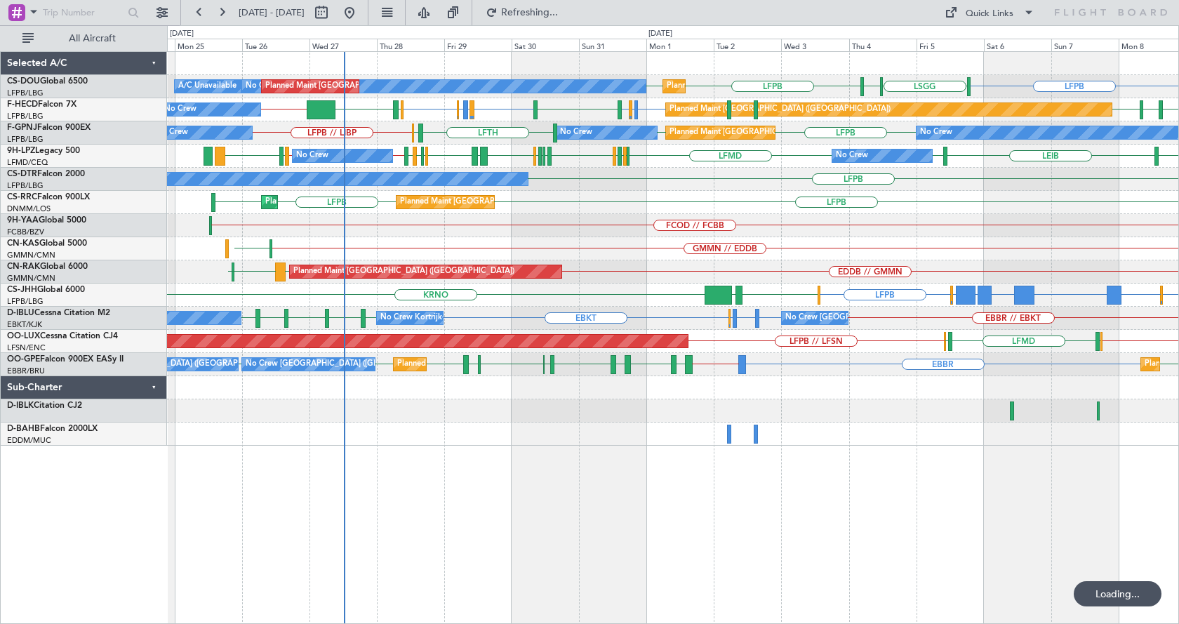
click at [787, 230] on div "FCOD // FCBB" at bounding box center [673, 225] width 1012 height 23
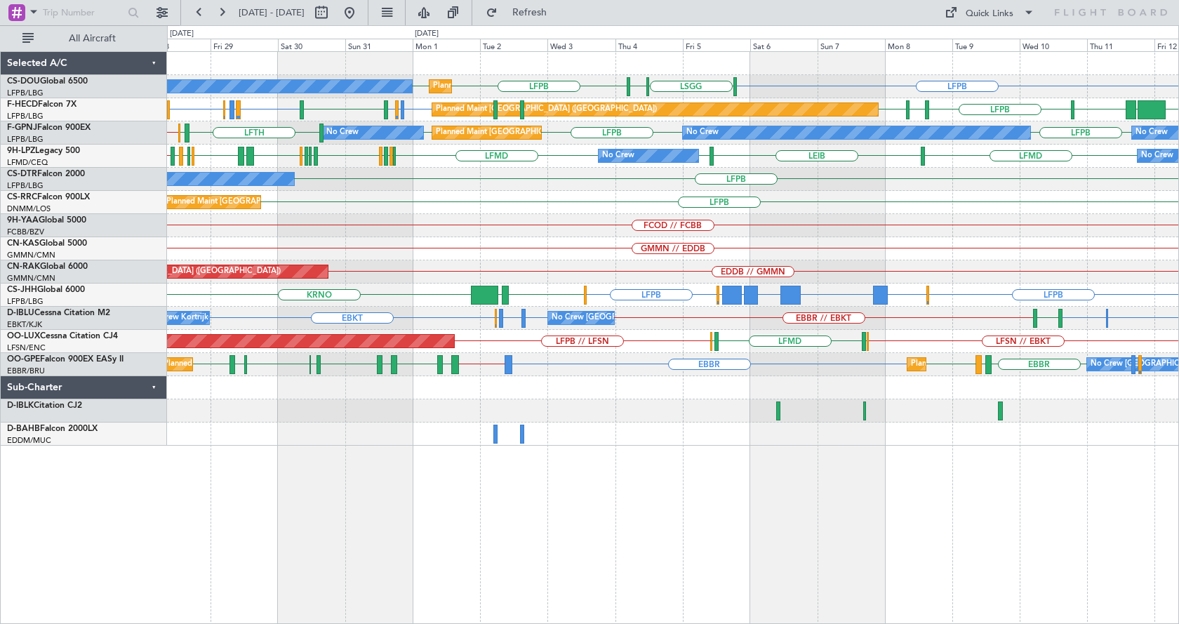
click at [776, 192] on div "LFPB Planned Maint [GEOGRAPHIC_DATA] ([GEOGRAPHIC_DATA]) Planned Maint [GEOGRAP…" at bounding box center [673, 202] width 1012 height 23
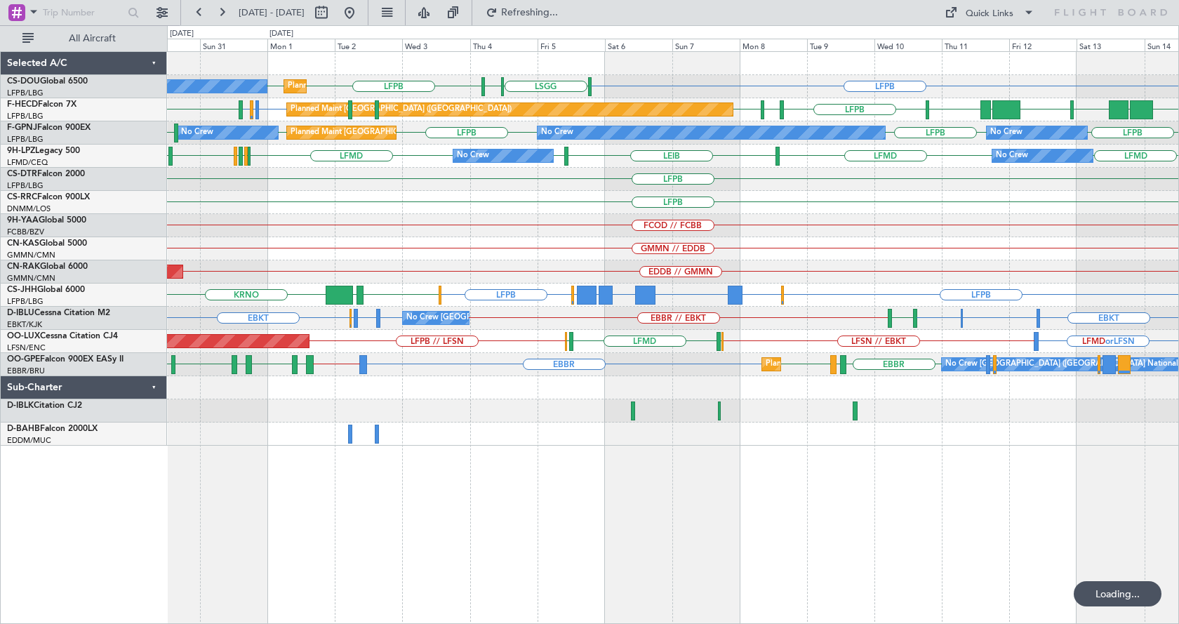
click at [698, 249] on div "GMMN // EDDB" at bounding box center [673, 248] width 1012 height 23
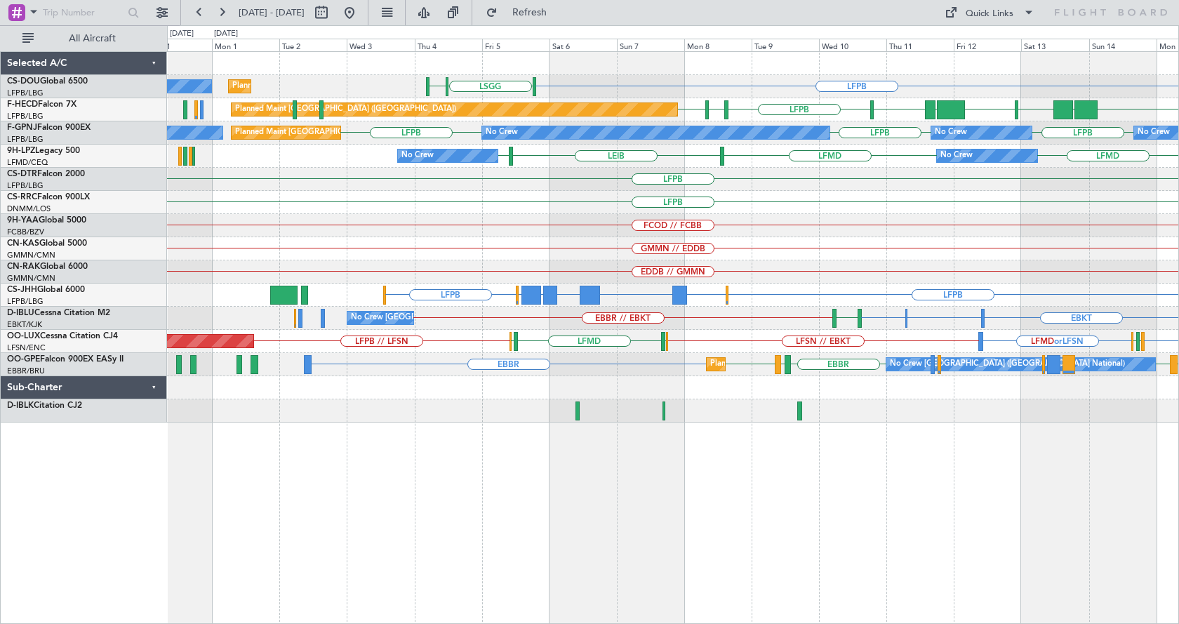
click at [733, 489] on div "LFPB [GEOGRAPHIC_DATA] LIML Planned Maint [GEOGRAPHIC_DATA] ([GEOGRAPHIC_DATA])…" at bounding box center [673, 337] width 1012 height 573
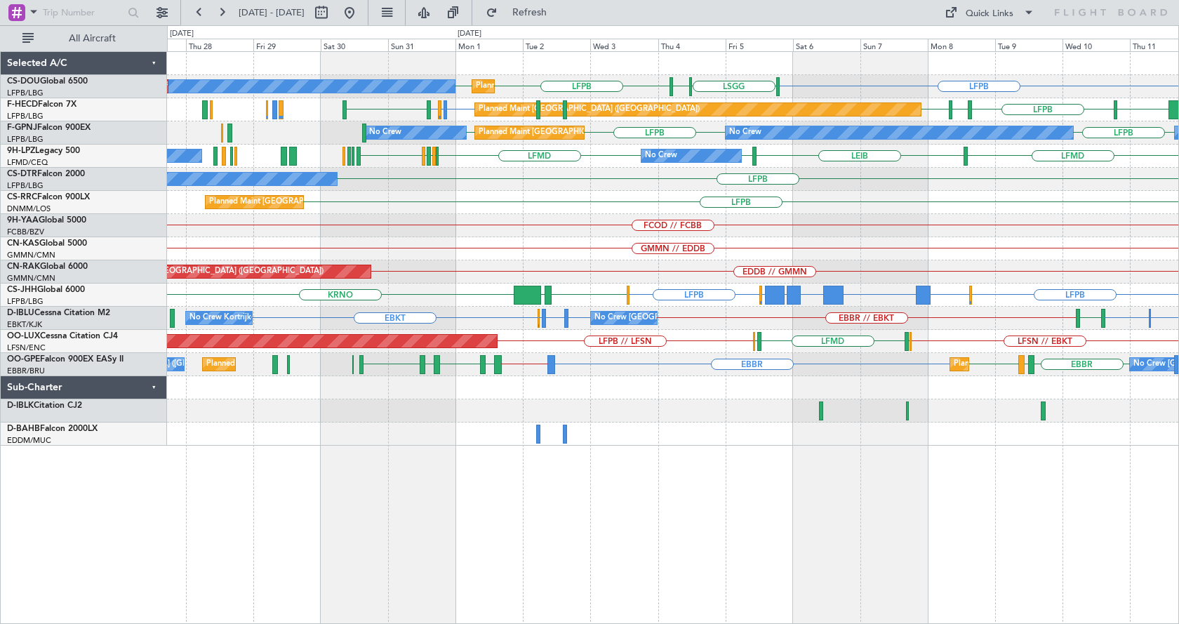
click at [583, 558] on div "Planned Maint [GEOGRAPHIC_DATA] ([GEOGRAPHIC_DATA]) No Crew LFPB [GEOGRAPHIC_DA…" at bounding box center [673, 337] width 1012 height 573
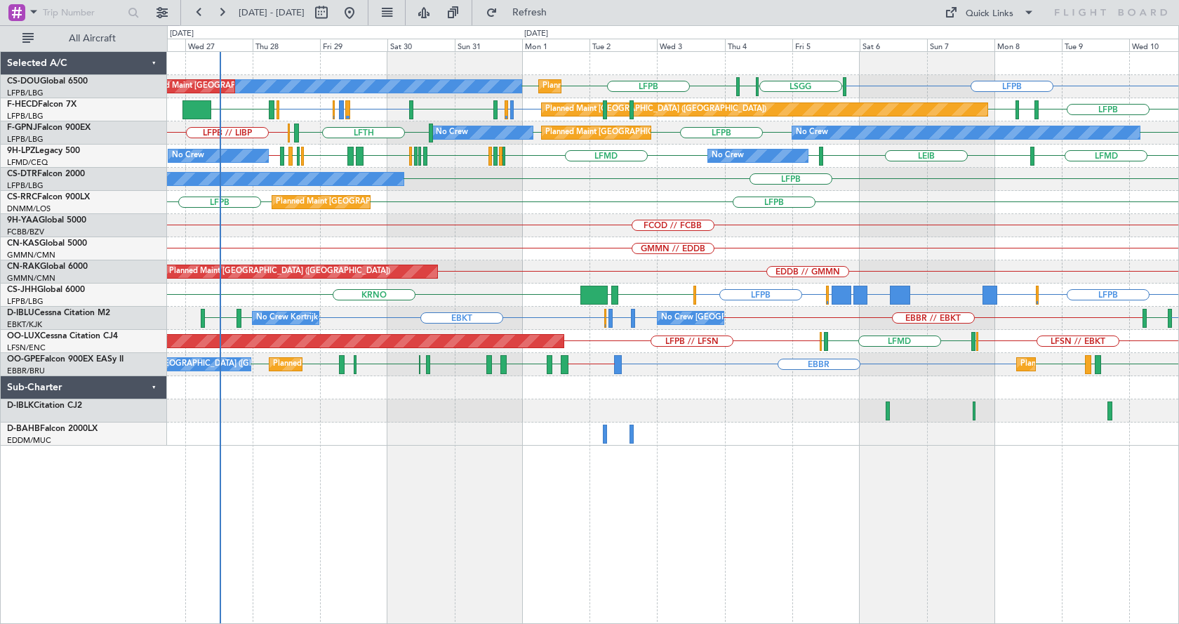
click at [456, 541] on div "Planned Maint [GEOGRAPHIC_DATA] ([GEOGRAPHIC_DATA]) No Crew Planned Maint [GEOG…" at bounding box center [673, 337] width 1012 height 573
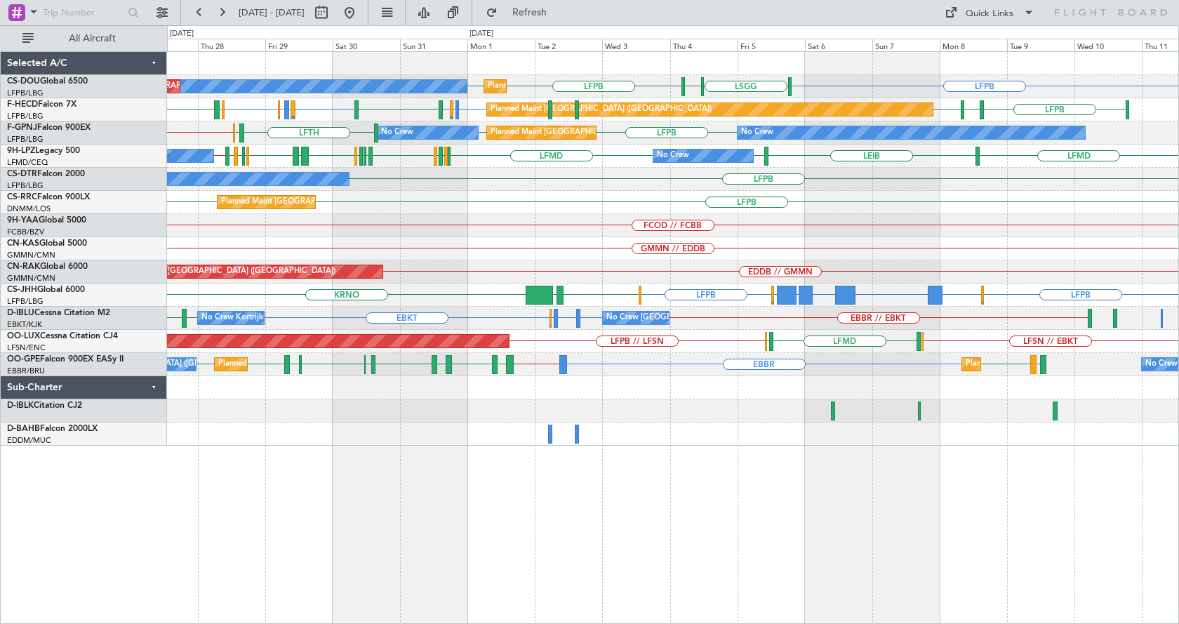
click at [818, 547] on div "Planned Maint [GEOGRAPHIC_DATA] ([GEOGRAPHIC_DATA]) No Crew Planned Maint [GEOG…" at bounding box center [673, 337] width 1012 height 573
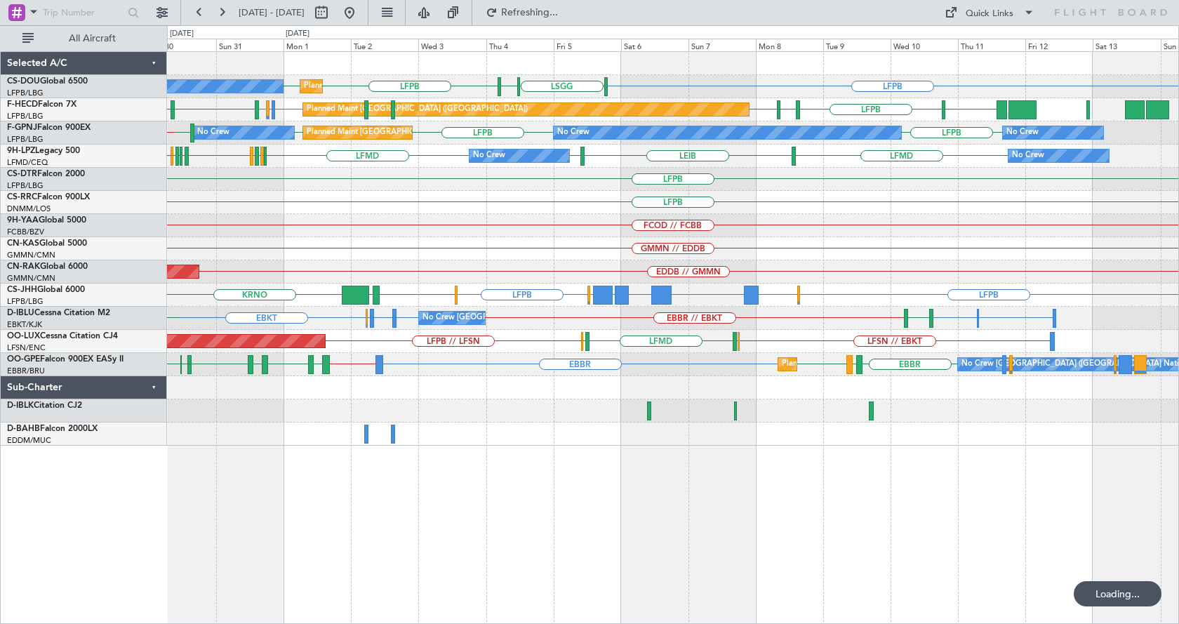
click at [801, 225] on div "LFPB [GEOGRAPHIC_DATA] LIML LFPB LFPB Planned Maint [GEOGRAPHIC_DATA] ([GEOGRAP…" at bounding box center [673, 249] width 1012 height 394
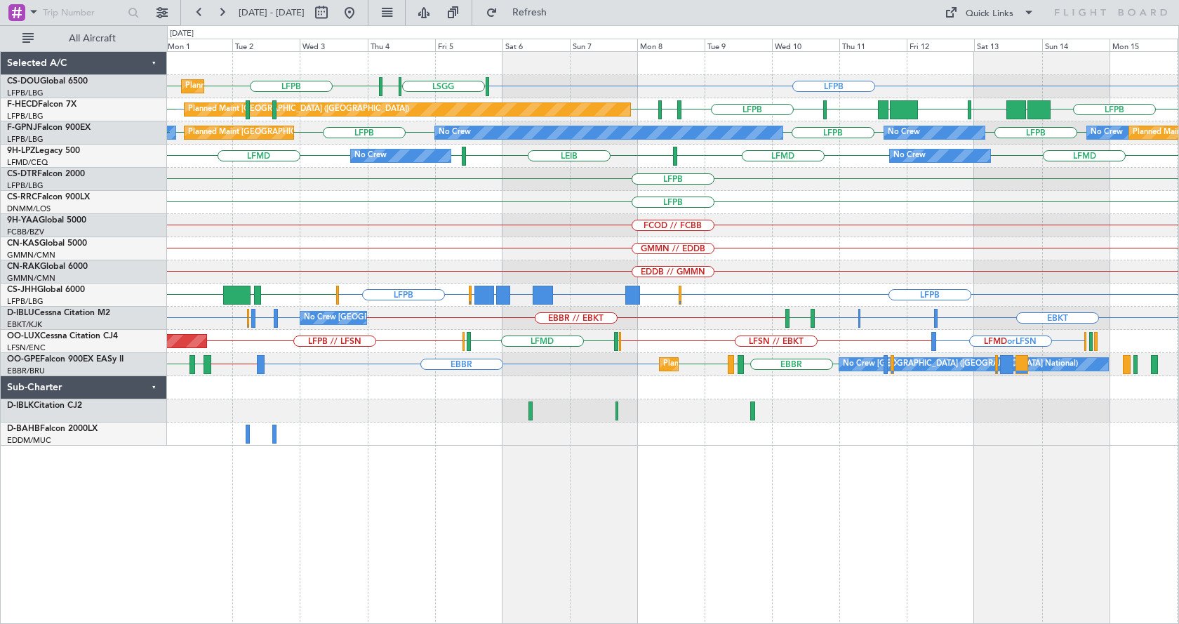
click at [794, 230] on div "FCOD // FCBB" at bounding box center [673, 225] width 1012 height 23
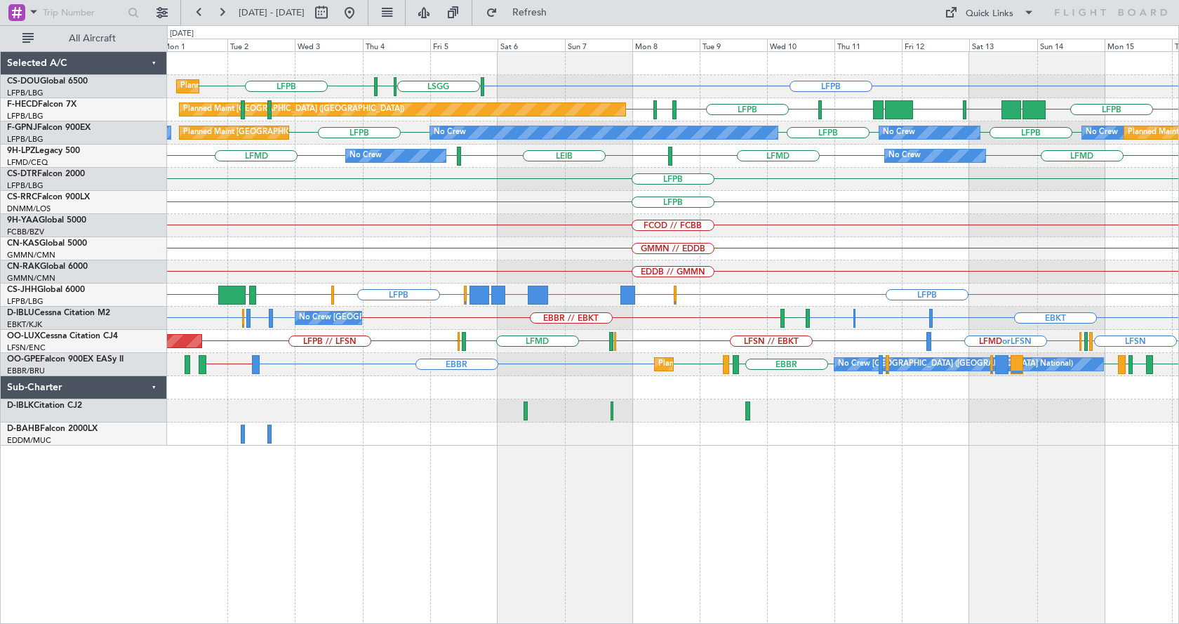
click at [660, 237] on div "FCOD // FCBB" at bounding box center [673, 225] width 1012 height 23
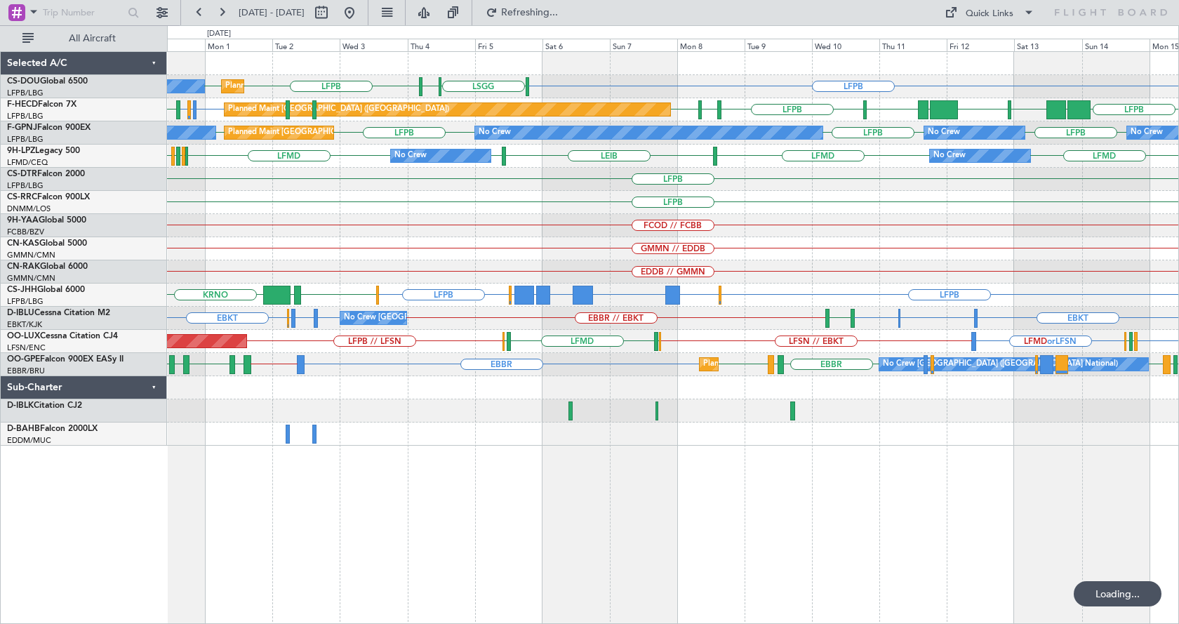
click at [892, 249] on div "LFPB [GEOGRAPHIC_DATA] LIML LFPB LFPB Planned Maint [GEOGRAPHIC_DATA] ([GEOGRAP…" at bounding box center [673, 249] width 1012 height 394
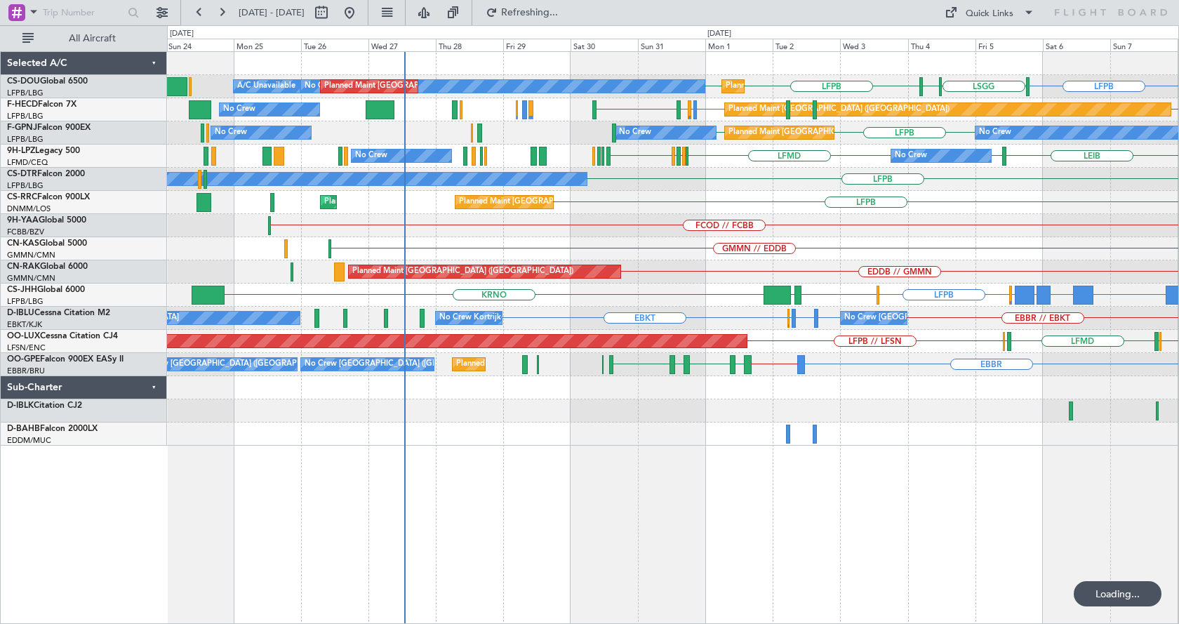
click at [641, 263] on div "Planned Maint [GEOGRAPHIC_DATA] ([GEOGRAPHIC_DATA]) No Crew Planned Maint [GEOG…" at bounding box center [673, 249] width 1012 height 394
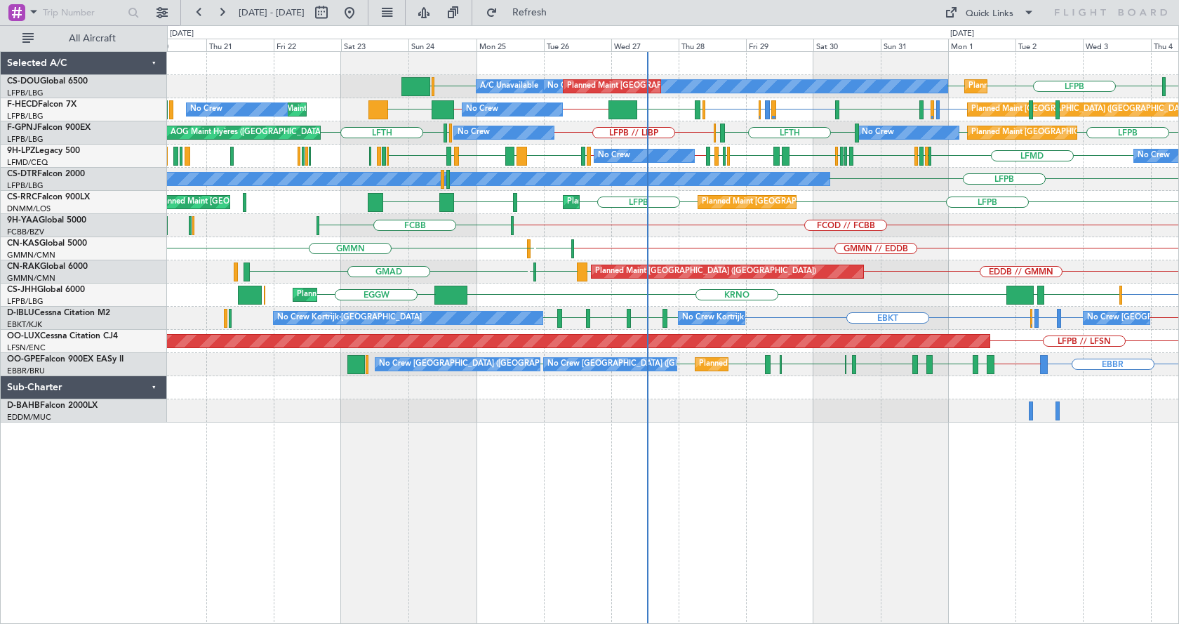
click at [911, 488] on div "LIML LFPB LFPB EGGW LFPB Planned Maint [GEOGRAPHIC_DATA] ([GEOGRAPHIC_DATA]) No…" at bounding box center [673, 337] width 1012 height 573
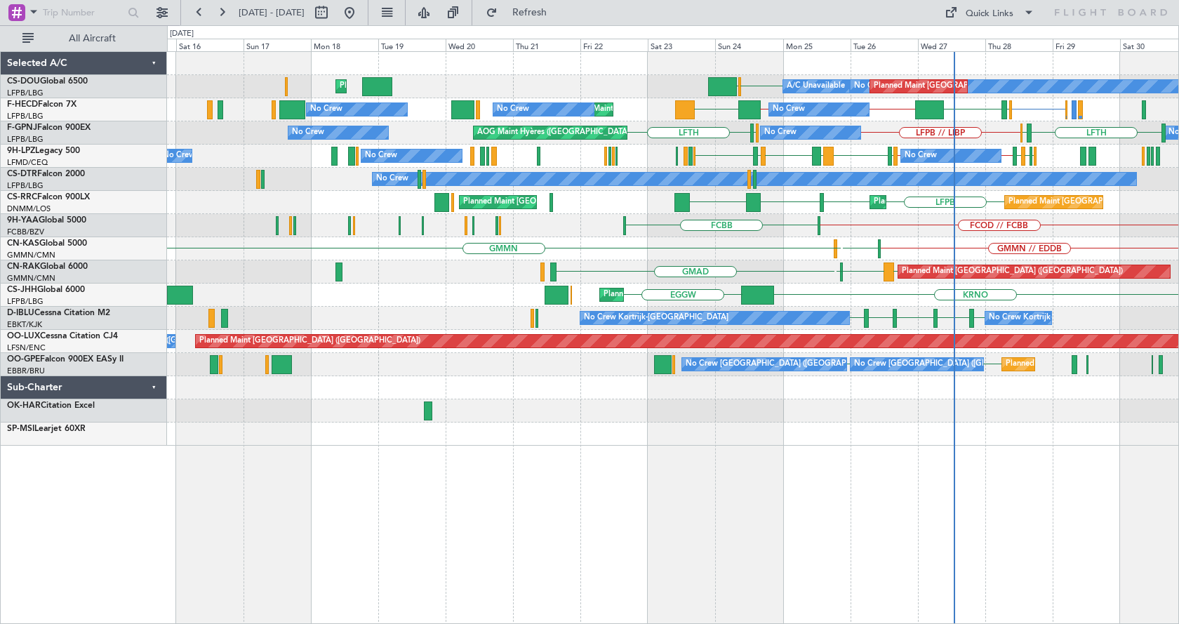
click at [781, 480] on div "LFPB EGGW No Crew Planned Maint [GEOGRAPHIC_DATA] ([GEOGRAPHIC_DATA]) A/C Unava…" at bounding box center [673, 337] width 1012 height 573
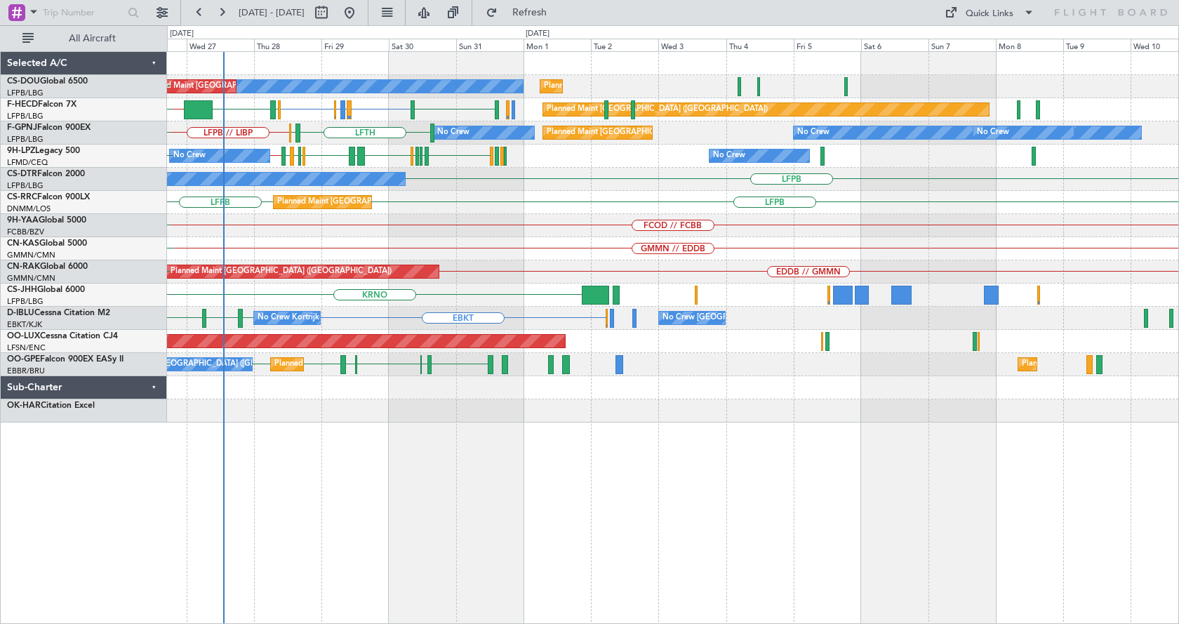
click at [321, 473] on div "No Crew Planned Maint [GEOGRAPHIC_DATA] ([GEOGRAPHIC_DATA]) Planned Maint [GEOG…" at bounding box center [673, 337] width 1012 height 573
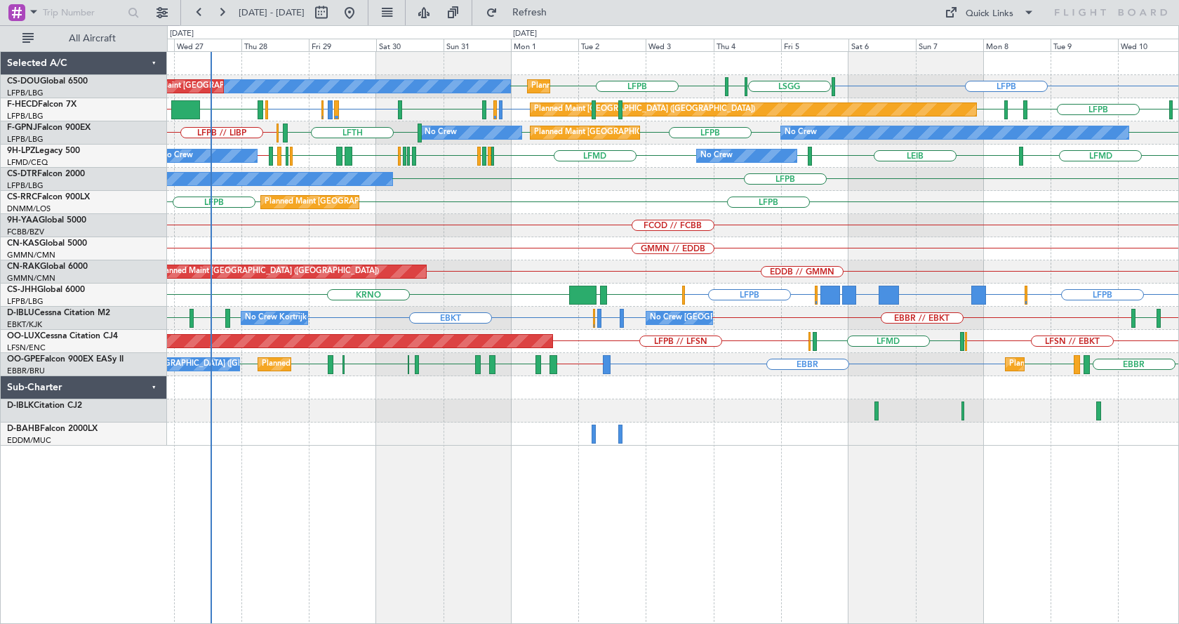
click at [725, 442] on div "LFPB [GEOGRAPHIC_DATA] LIML LFPB LFPB Planned Maint [GEOGRAPHIC_DATA] ([GEOGRAP…" at bounding box center [673, 249] width 1012 height 394
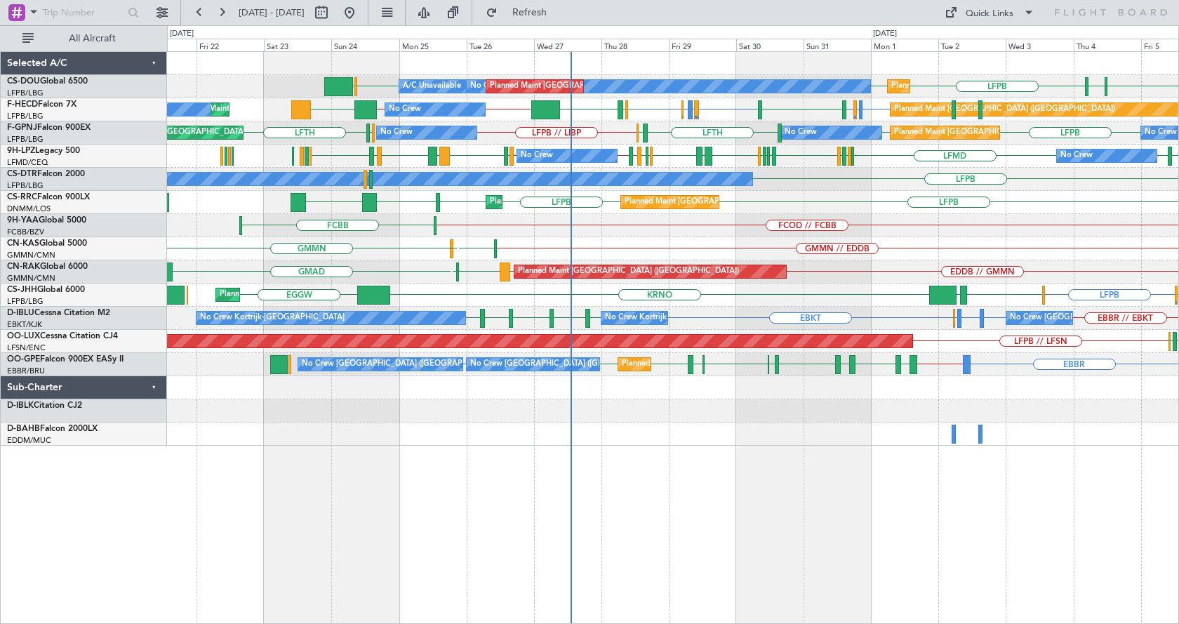
click at [811, 477] on div "Planned Maint [GEOGRAPHIC_DATA] ([GEOGRAPHIC_DATA]) No Crew Planned Maint [GEOG…" at bounding box center [673, 337] width 1012 height 573
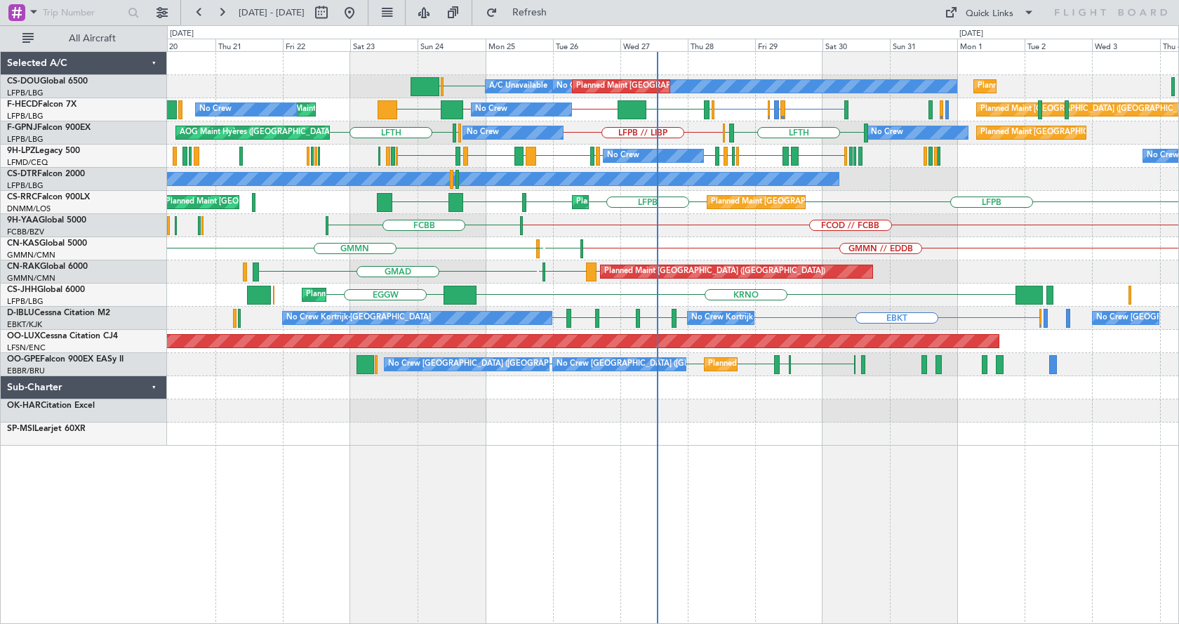
click at [555, 470] on div "LFPB EGGW No Crew Planned Maint [GEOGRAPHIC_DATA] ([GEOGRAPHIC_DATA]) A/C Unava…" at bounding box center [673, 337] width 1012 height 573
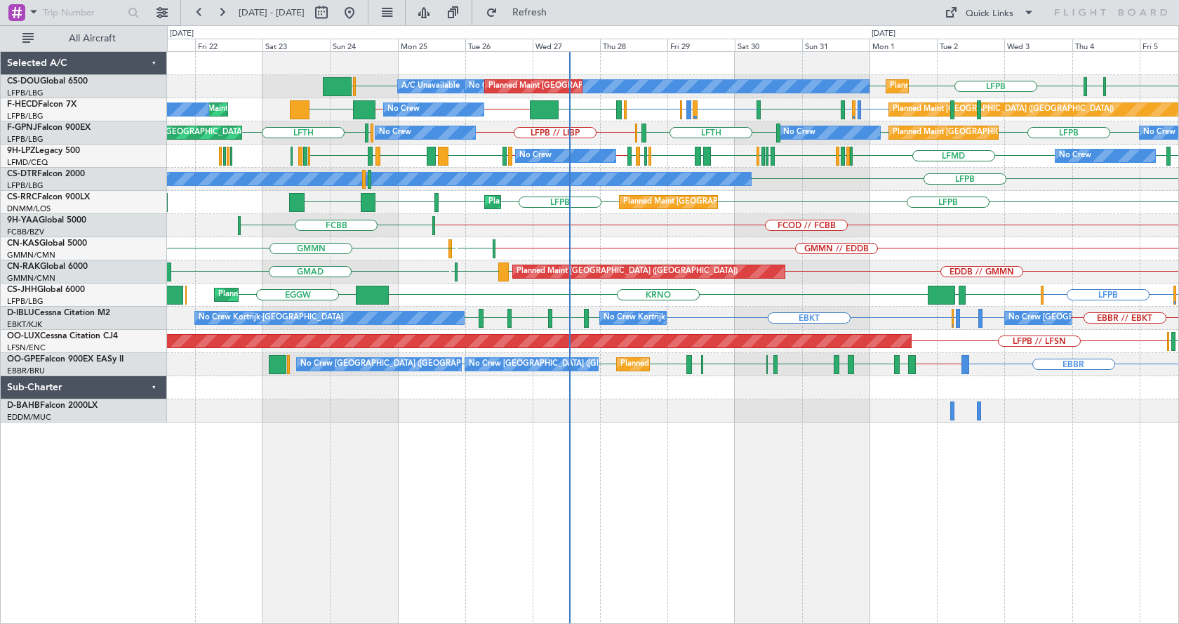
click at [763, 472] on div "No Crew Planned Maint [GEOGRAPHIC_DATA] ([GEOGRAPHIC_DATA]) A/C Unavailable Pla…" at bounding box center [673, 337] width 1012 height 573
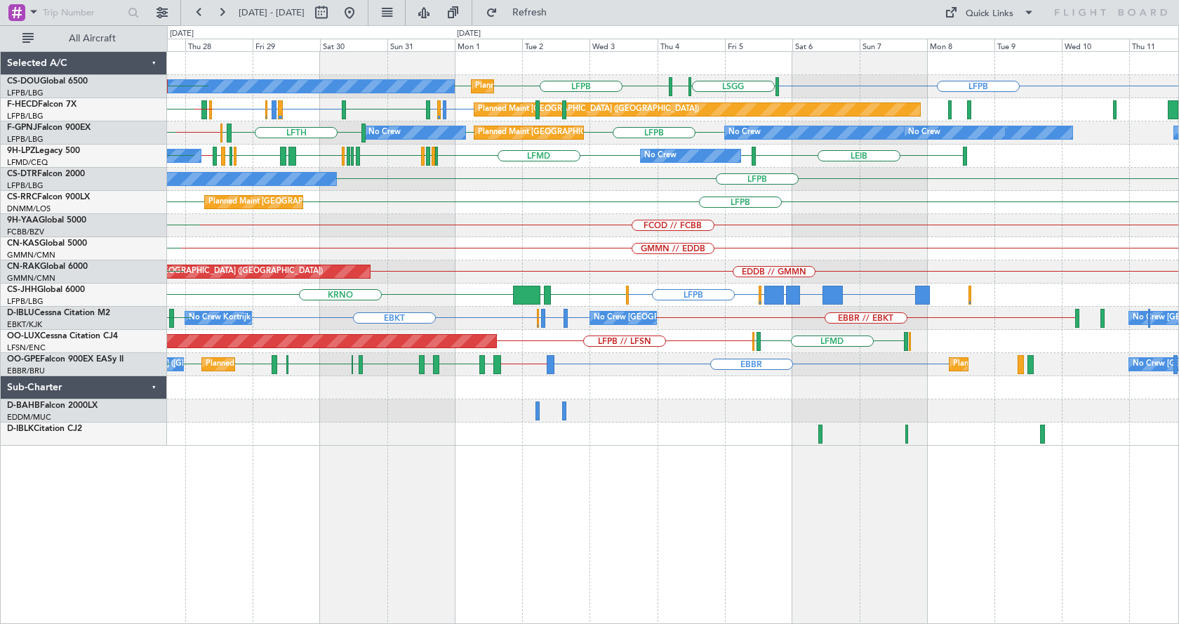
click at [623, 536] on div "No Crew Planned Maint [GEOGRAPHIC_DATA] ([GEOGRAPHIC_DATA]) Planned Maint [GEOG…" at bounding box center [673, 337] width 1012 height 573
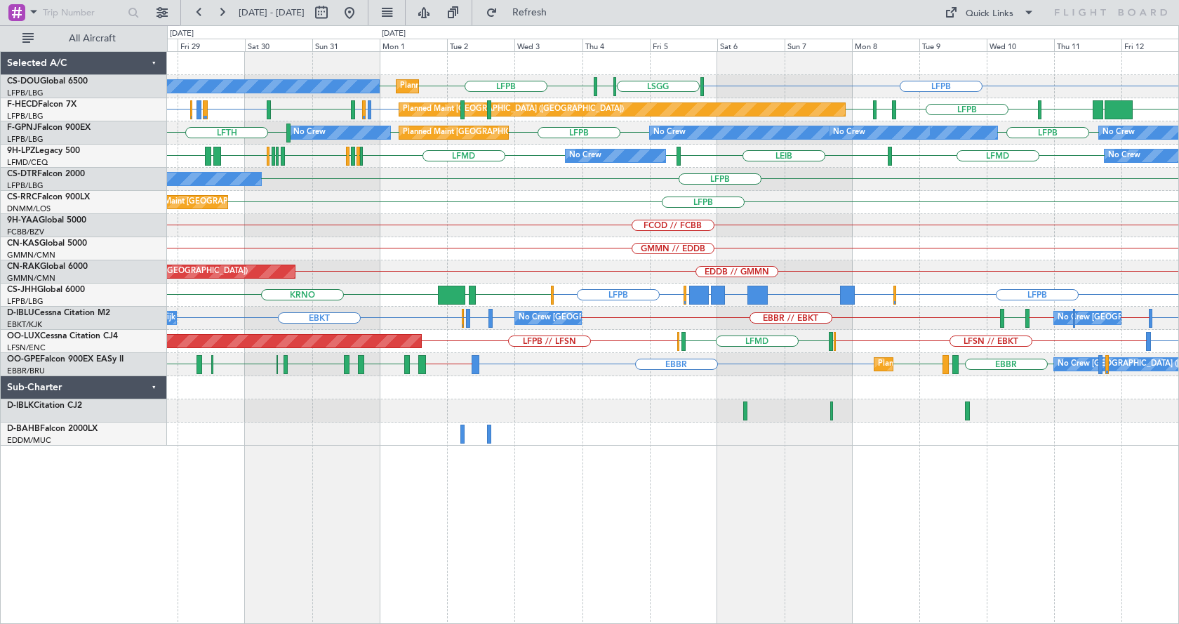
click at [463, 451] on div "No Crew Planned Maint [GEOGRAPHIC_DATA] ([GEOGRAPHIC_DATA]) LFPB [GEOGRAPHIC_DA…" at bounding box center [673, 337] width 1012 height 573
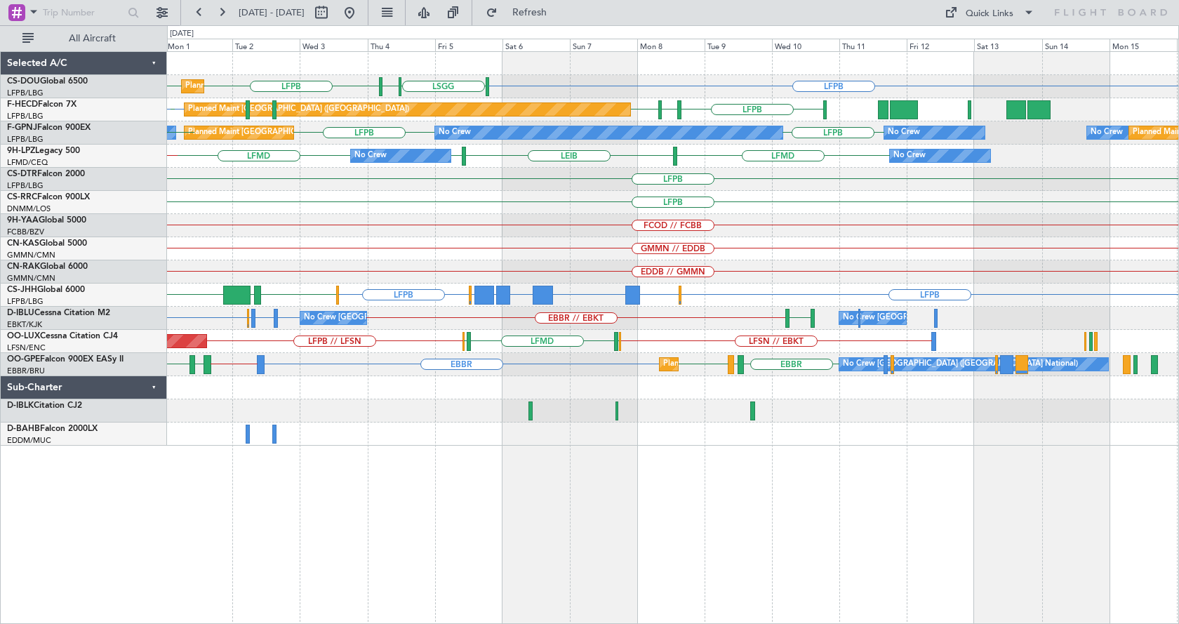
click at [465, 215] on div "LFPB LFPB LFPB [GEOGRAPHIC_DATA] LIML Planned Maint [GEOGRAPHIC_DATA] ([GEOGRAP…" at bounding box center [673, 249] width 1012 height 394
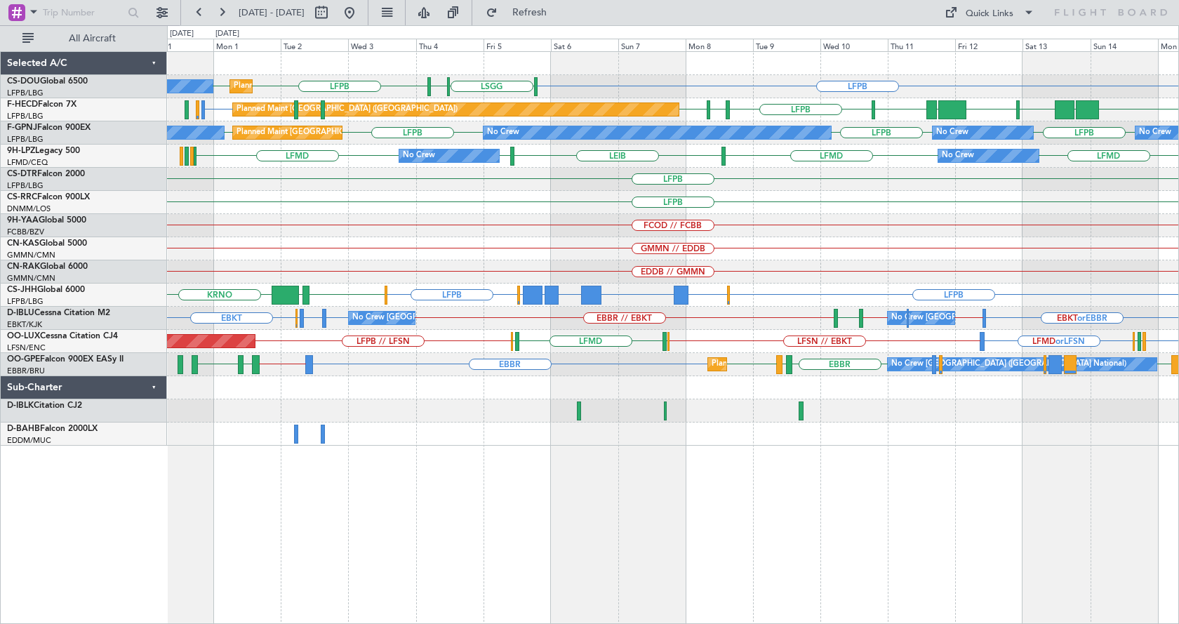
click at [437, 230] on div "FCOD // FCBB" at bounding box center [673, 225] width 1012 height 23
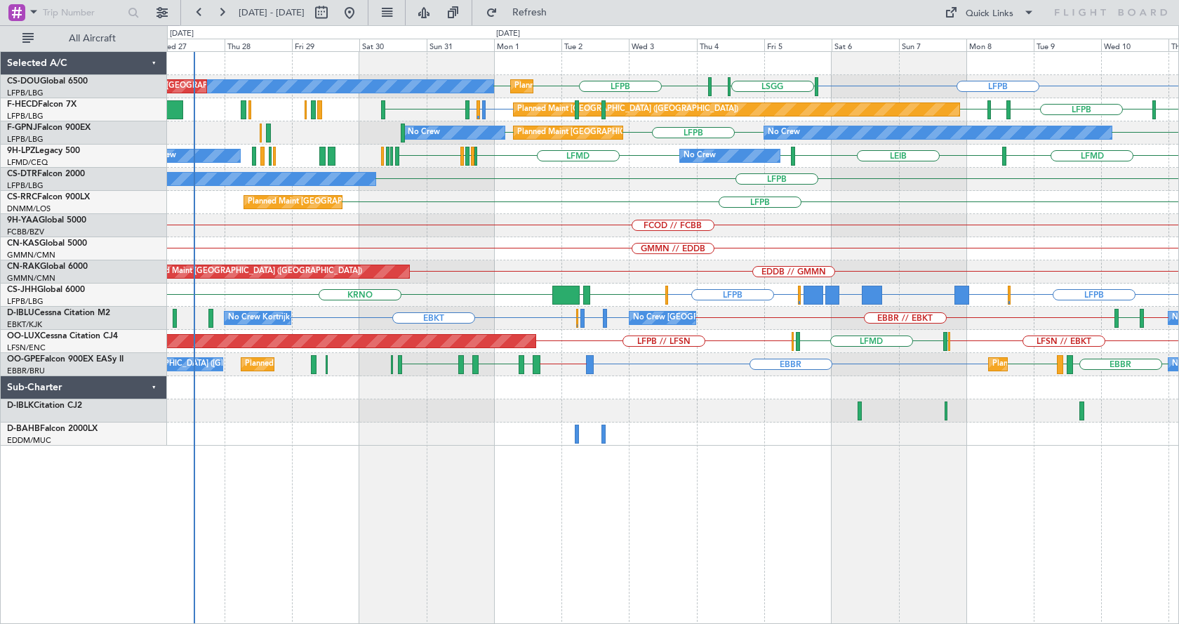
click at [942, 516] on div "LFPB [GEOGRAPHIC_DATA] LIML LFPB LFPB No Crew Planned Maint [GEOGRAPHIC_DATA] (…" at bounding box center [673, 337] width 1012 height 573
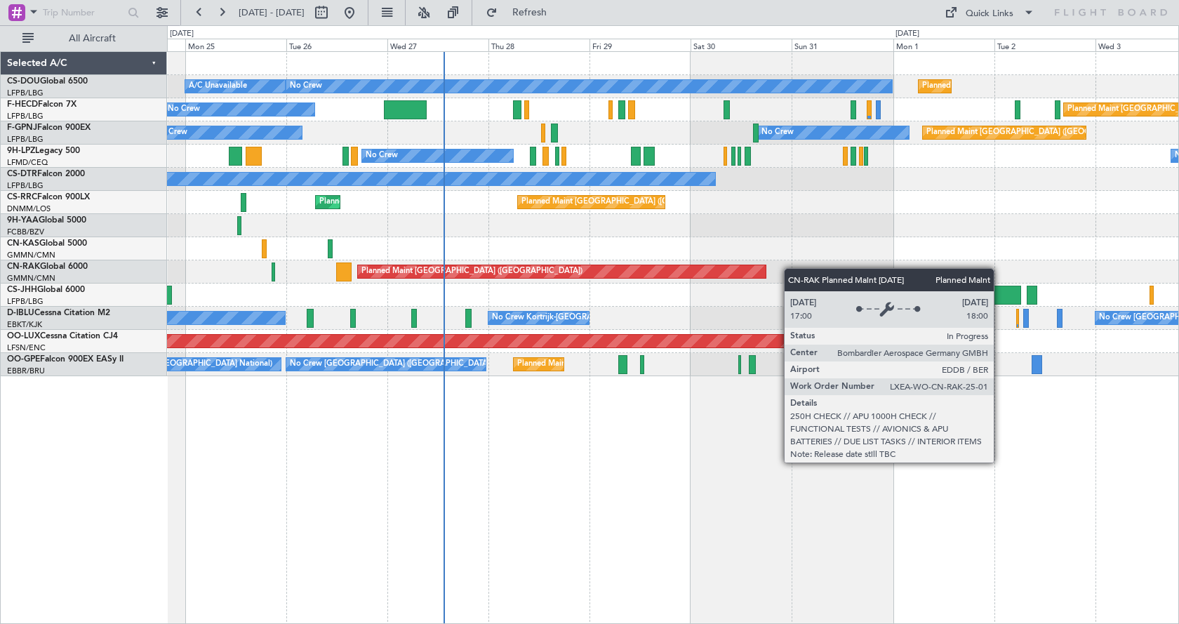
click at [588, 270] on div "Planned Maint [GEOGRAPHIC_DATA] ([GEOGRAPHIC_DATA]) A/C Unavailable No Crew Pla…" at bounding box center [673, 214] width 1012 height 324
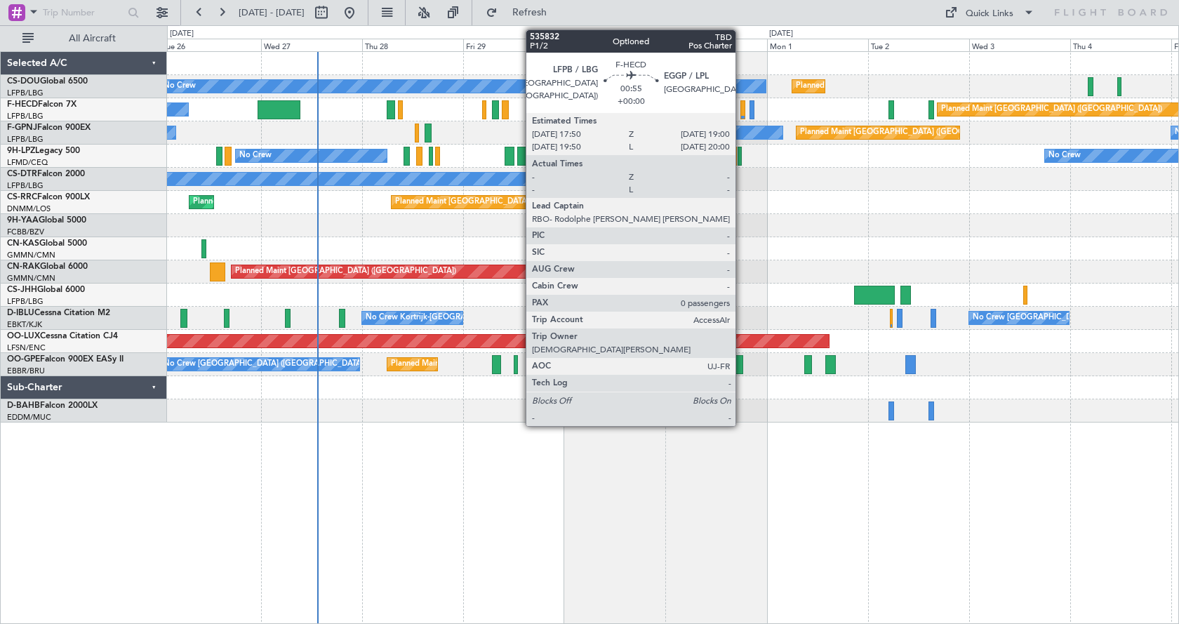
click at [743, 105] on div at bounding box center [744, 109] width 6 height 19
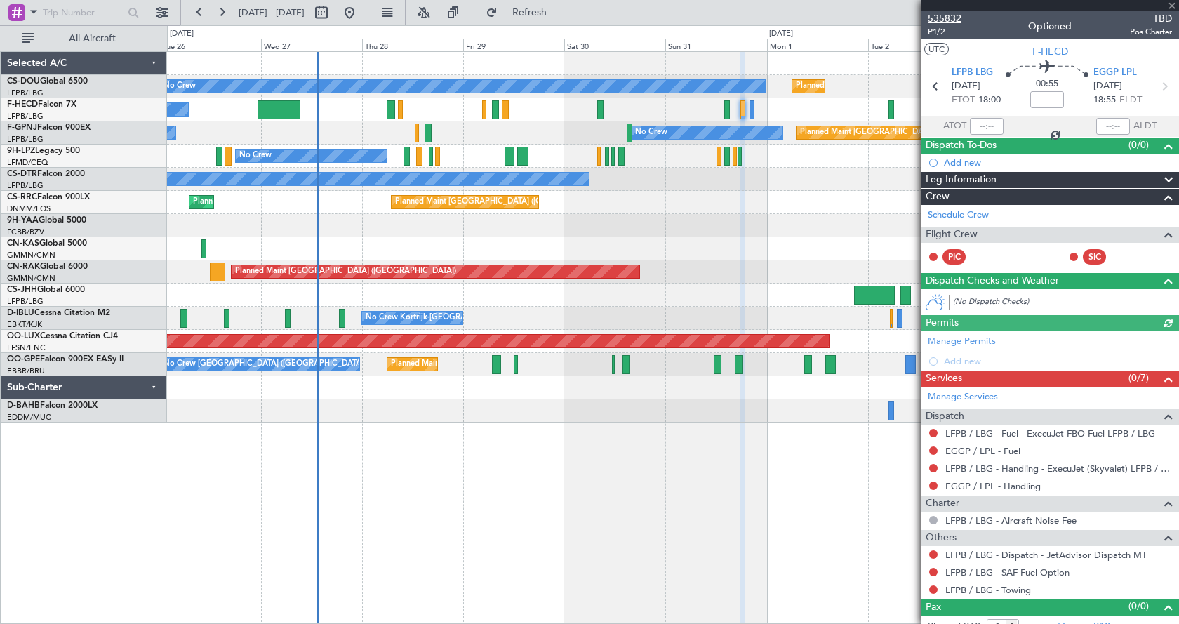
click at [943, 19] on span "535832" at bounding box center [945, 18] width 34 height 15
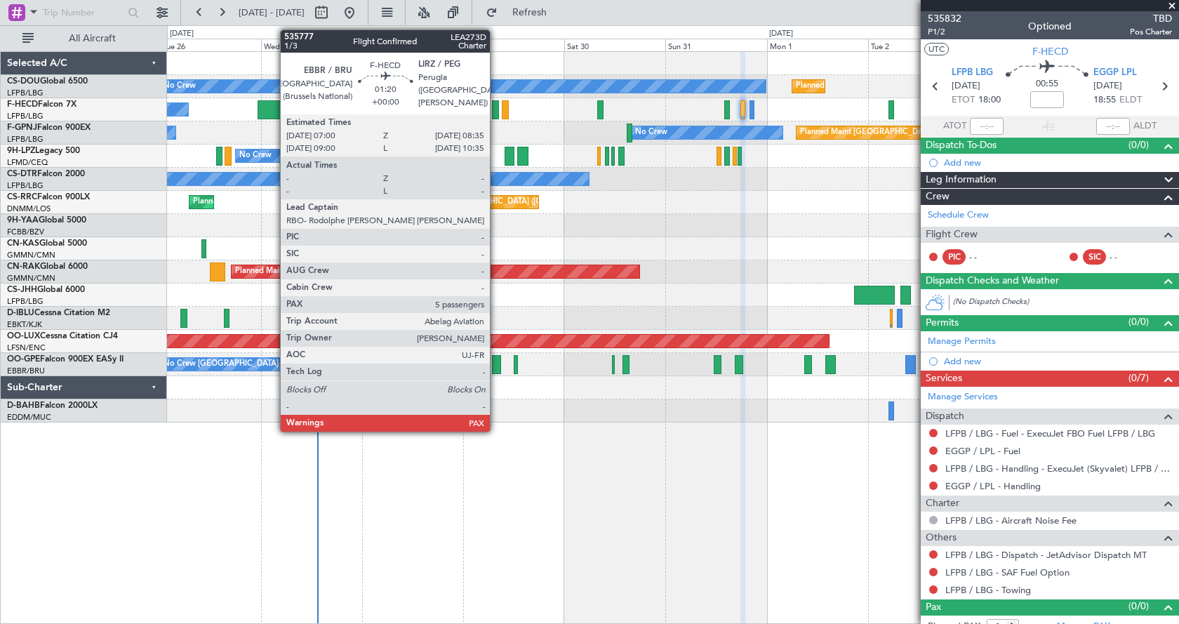
click at [496, 112] on div at bounding box center [495, 109] width 7 height 19
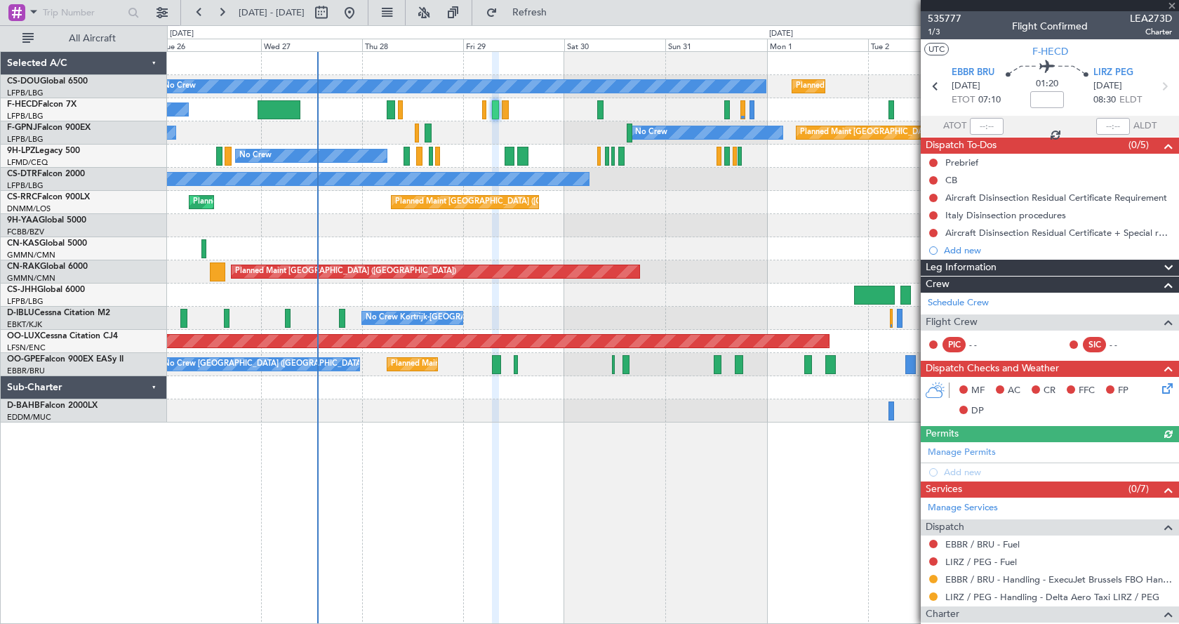
scroll to position [160, 0]
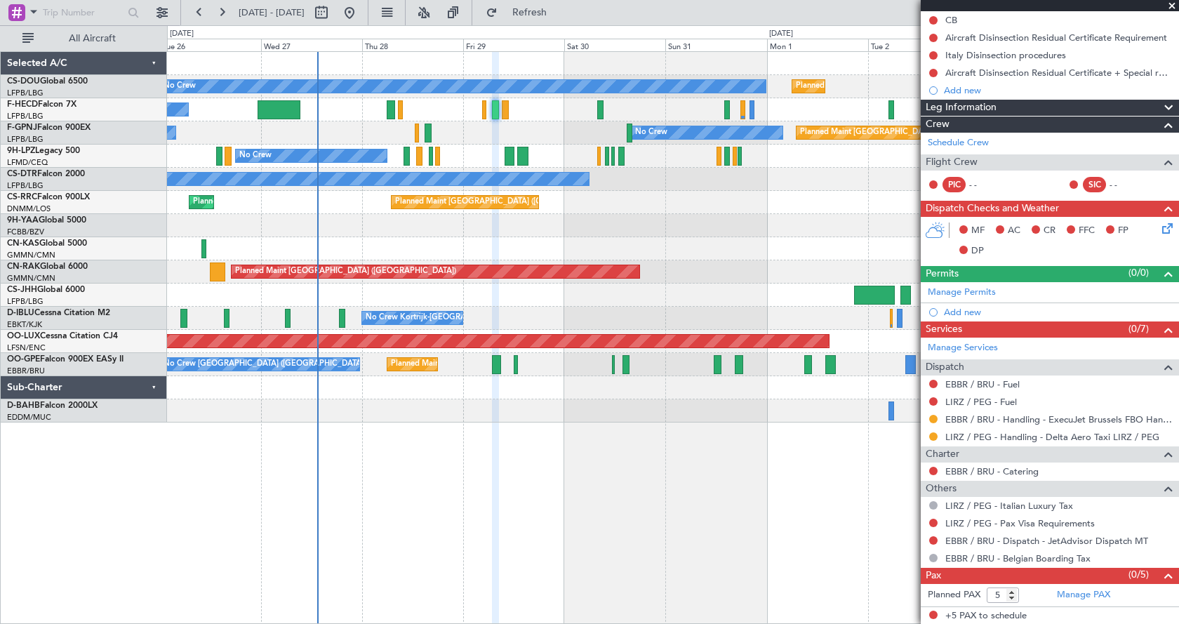
click at [1169, 4] on span at bounding box center [1172, 6] width 14 height 13
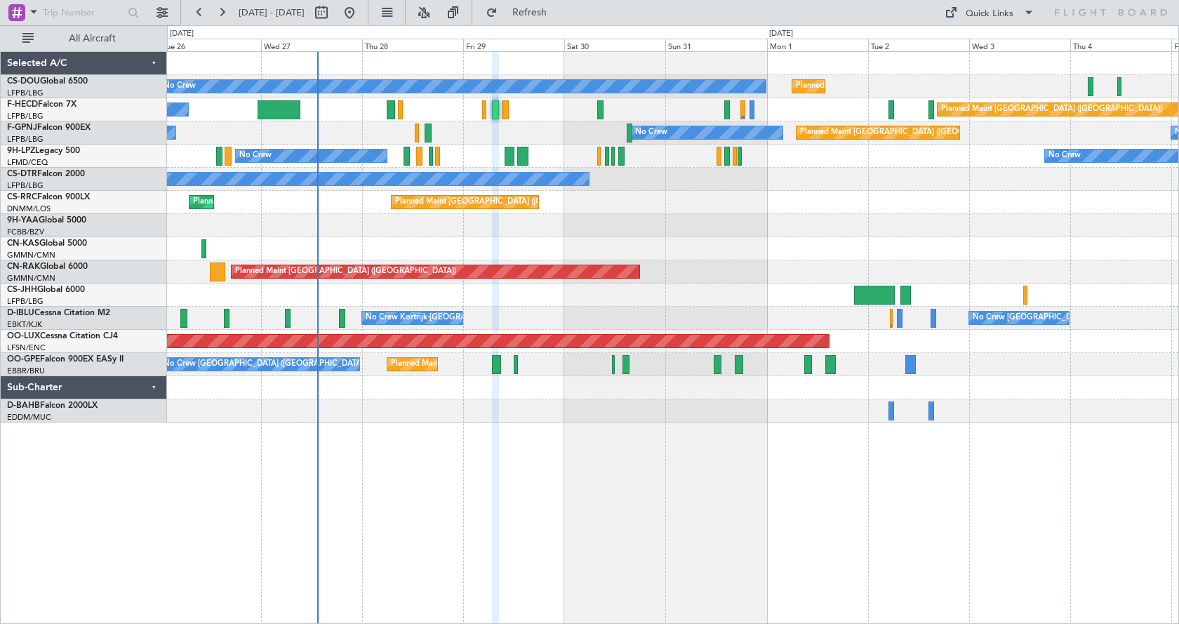
type input "0"
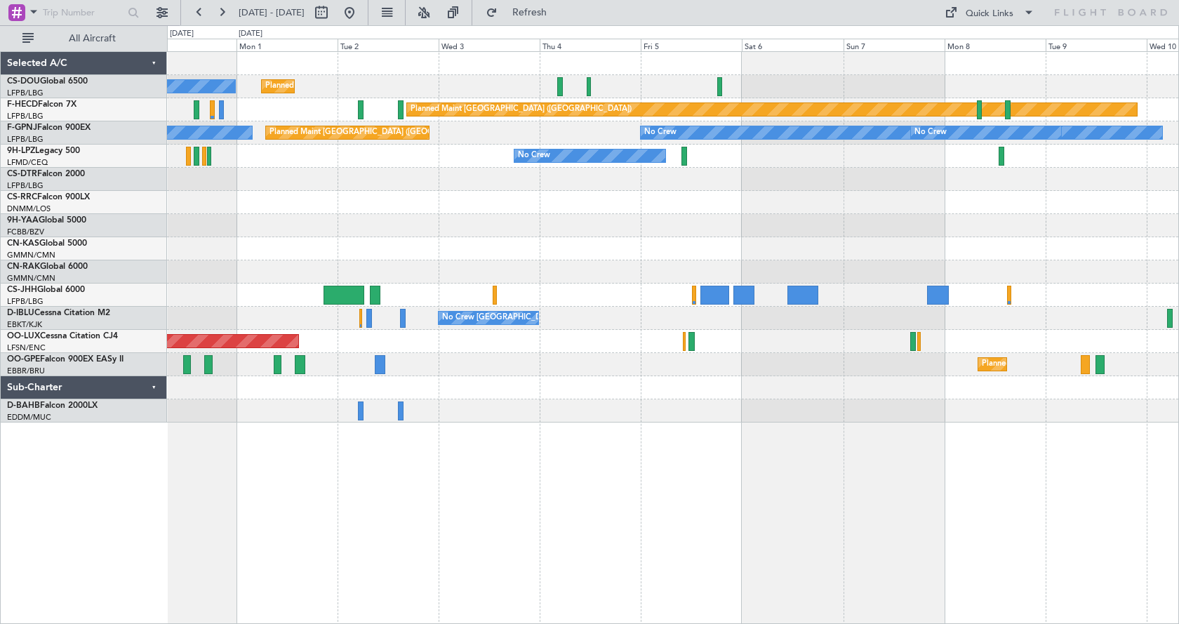
click at [390, 194] on div "Planned Maint [GEOGRAPHIC_DATA] ([GEOGRAPHIC_DATA])" at bounding box center [673, 202] width 1012 height 23
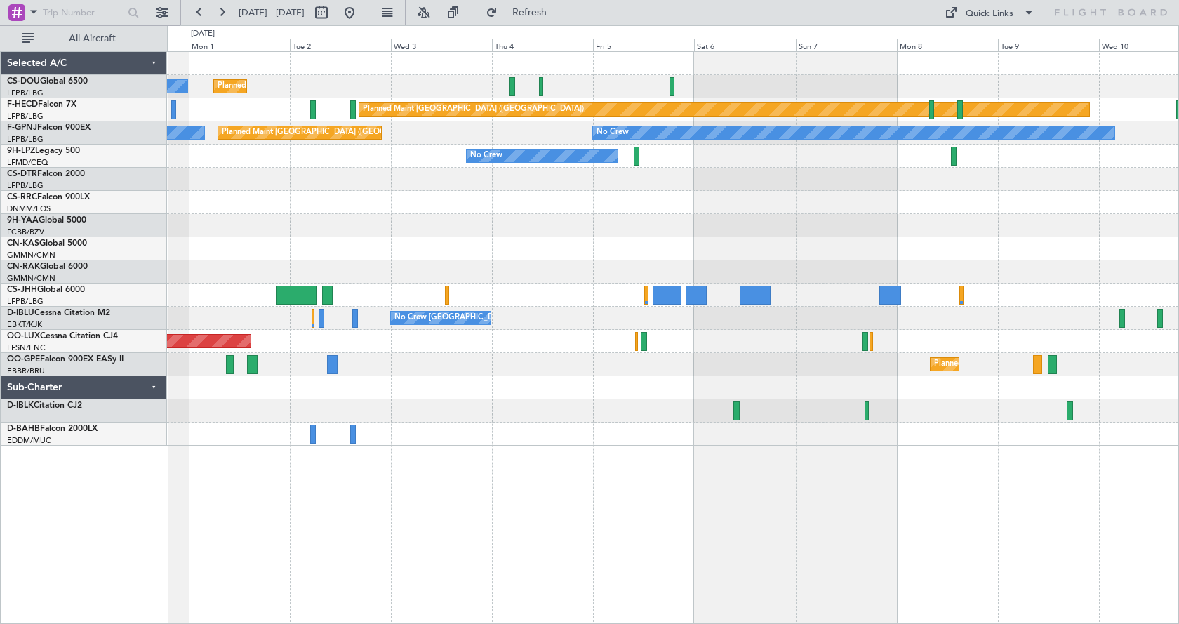
click at [632, 229] on div at bounding box center [673, 225] width 1012 height 23
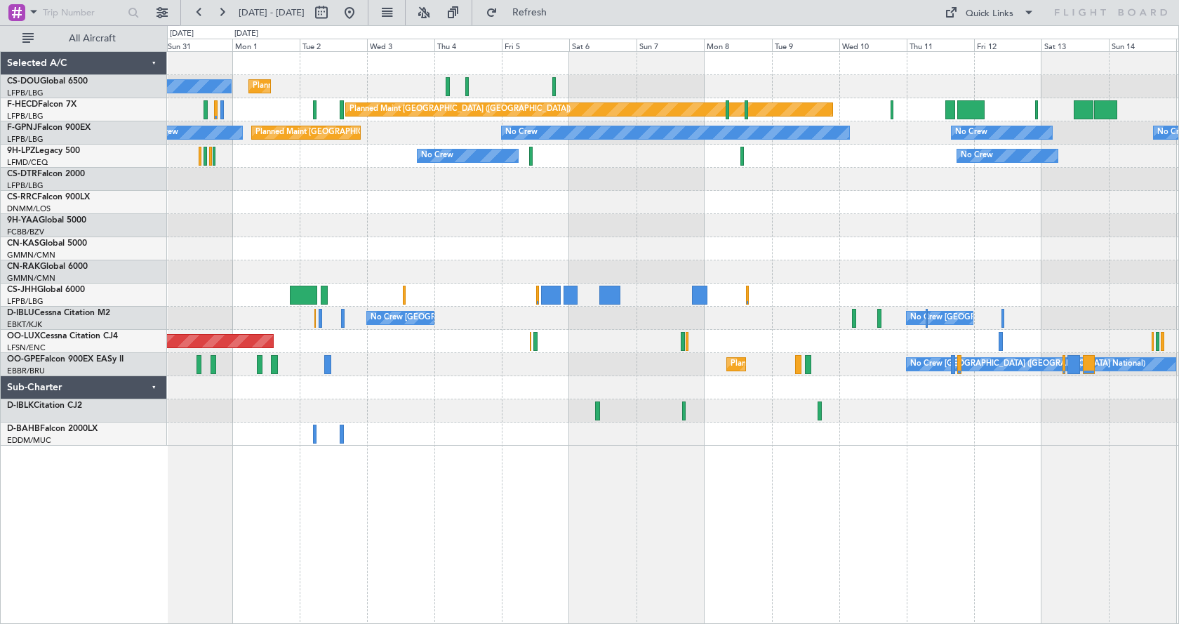
click at [566, 209] on div "Planned Maint [GEOGRAPHIC_DATA] ([GEOGRAPHIC_DATA])" at bounding box center [673, 202] width 1012 height 23
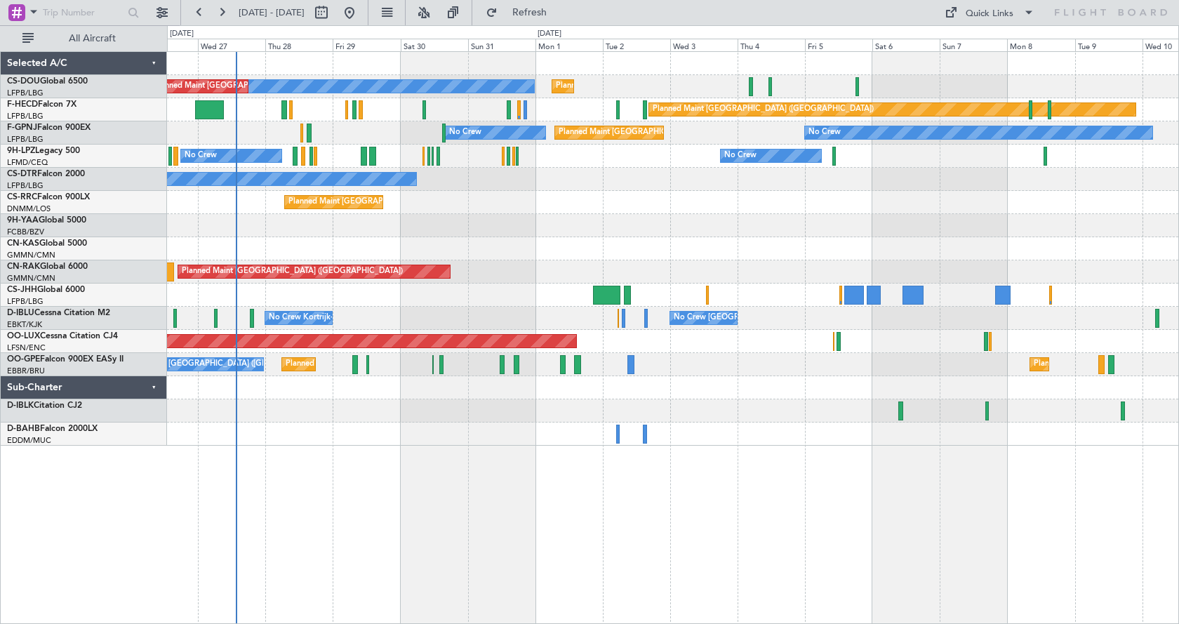
click at [688, 237] on div "No Crew Planned Maint Paris (Le Bourget) Planned Maint Paris (Le Bourget) A/C U…" at bounding box center [673, 249] width 1012 height 394
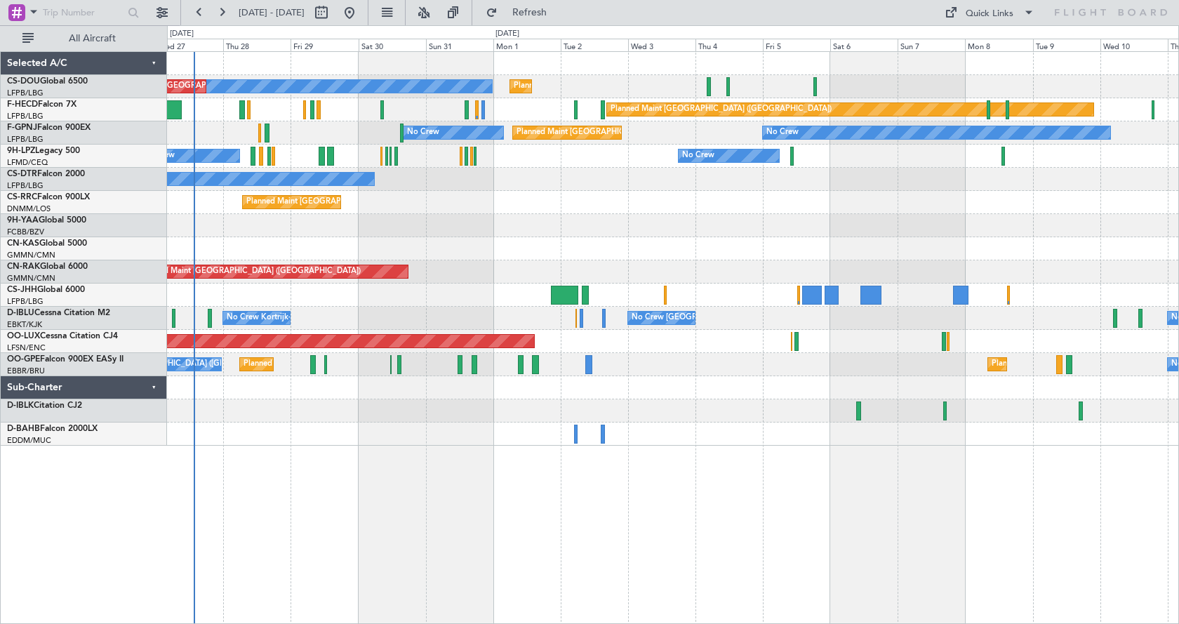
click at [739, 218] on div "No Crew Planned Maint Paris (Le Bourget) Planned Maint Paris (Le Bourget) A/C U…" at bounding box center [673, 249] width 1012 height 394
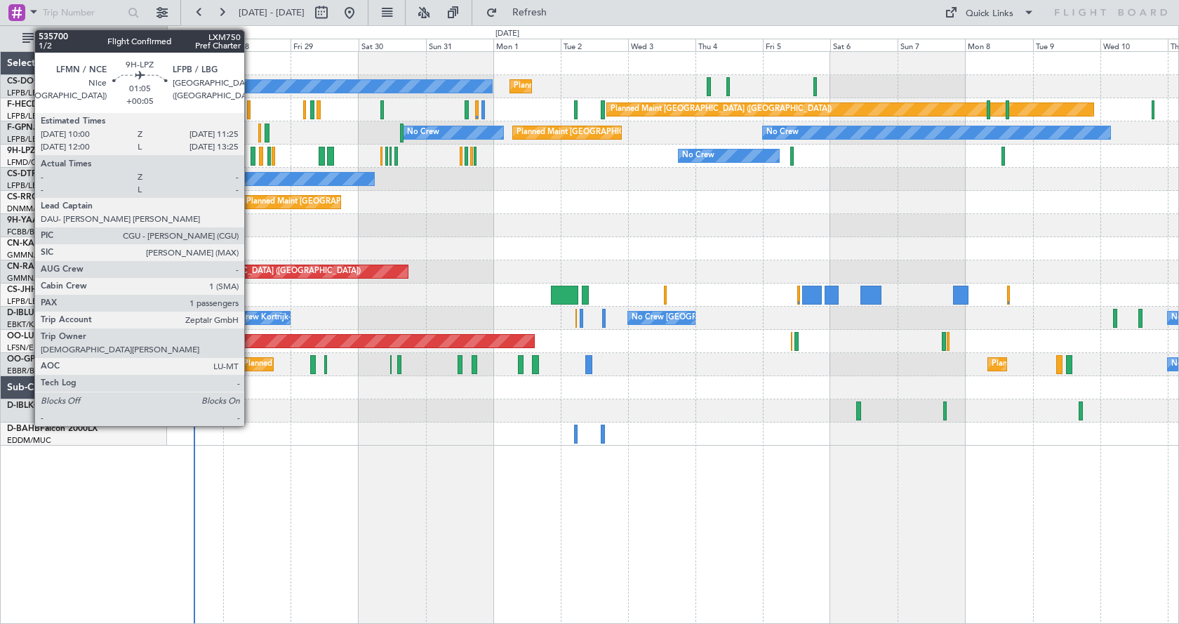
click at [251, 153] on div at bounding box center [253, 156] width 4 height 19
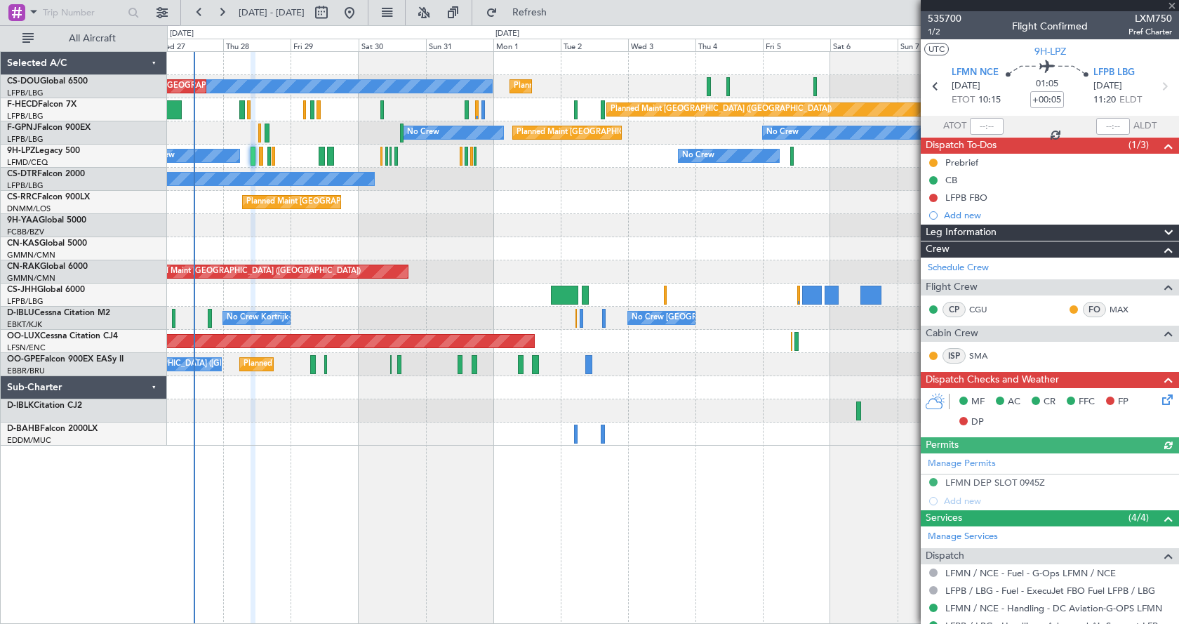
scroll to position [133, 0]
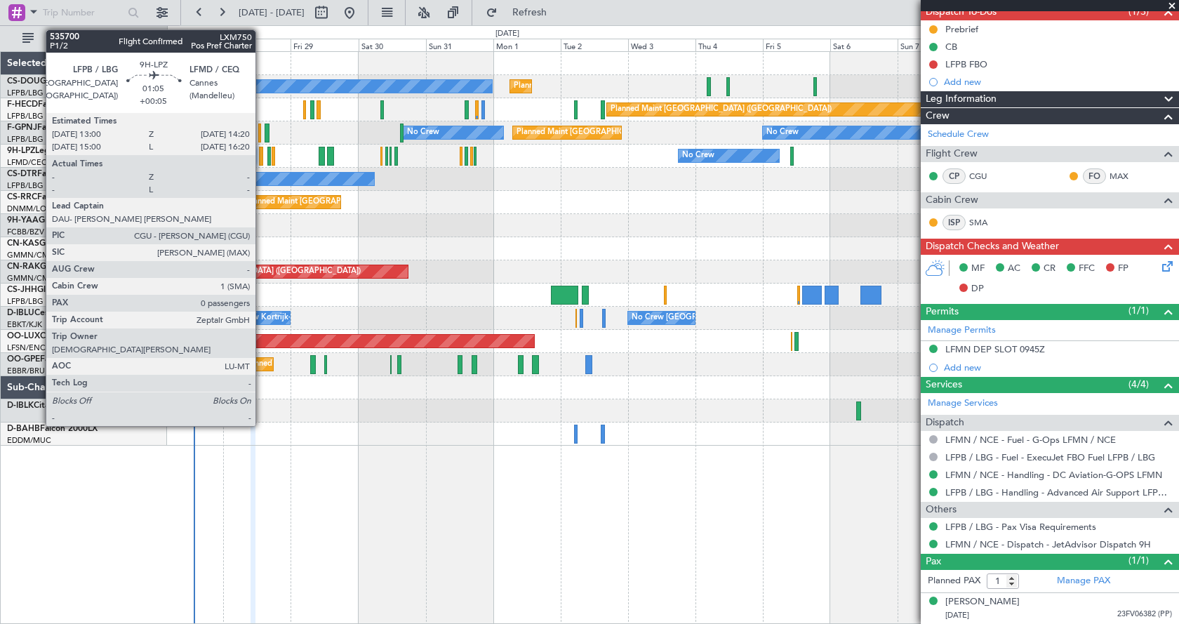
click at [262, 154] on div at bounding box center [261, 156] width 4 height 19
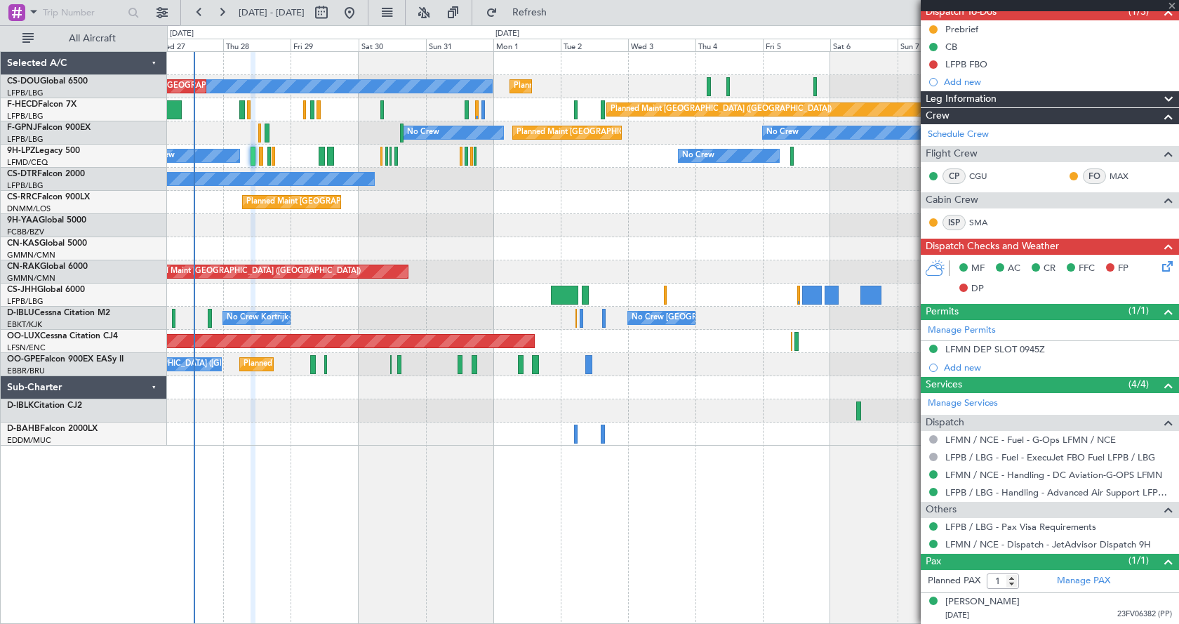
type input "0"
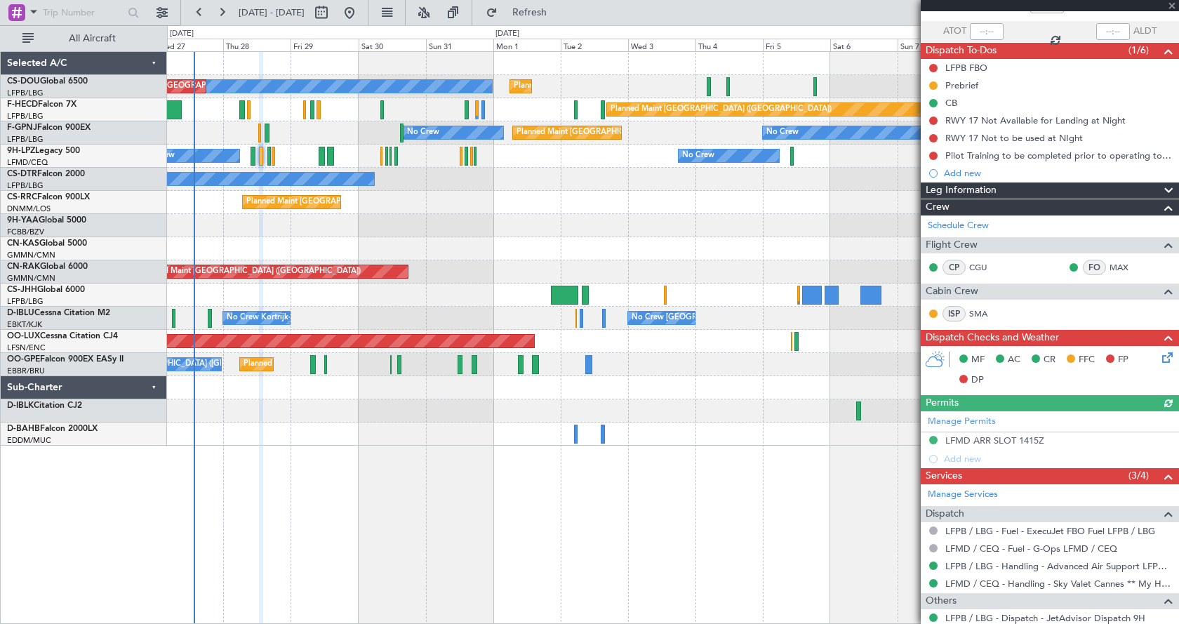
scroll to position [154, 0]
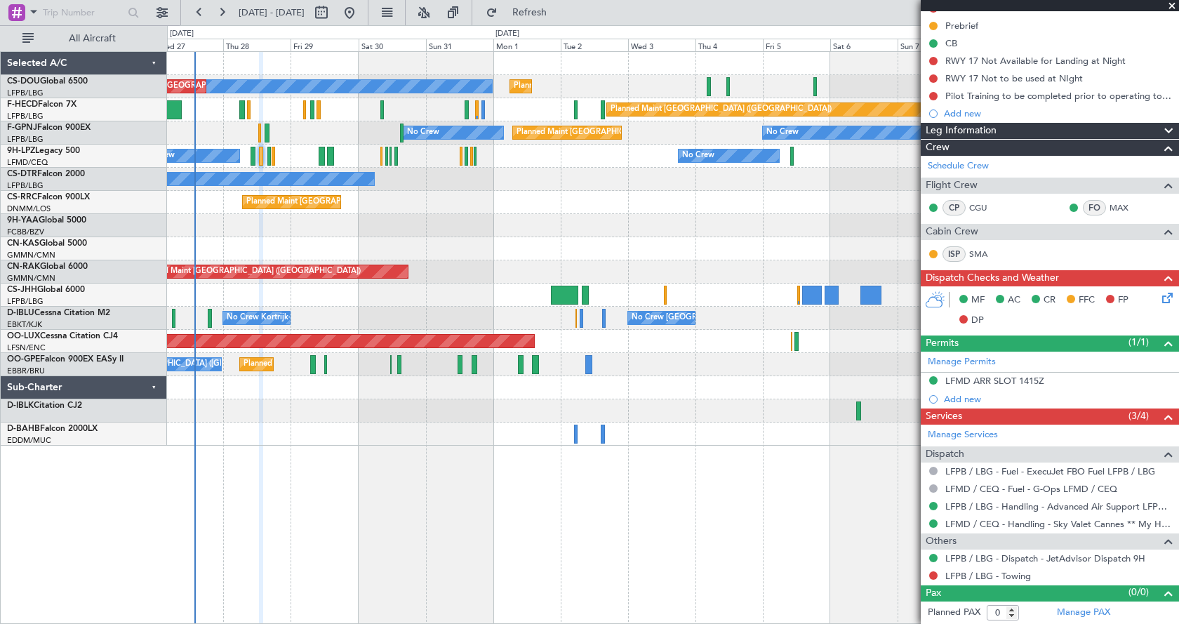
click at [1172, 4] on span at bounding box center [1172, 6] width 14 height 13
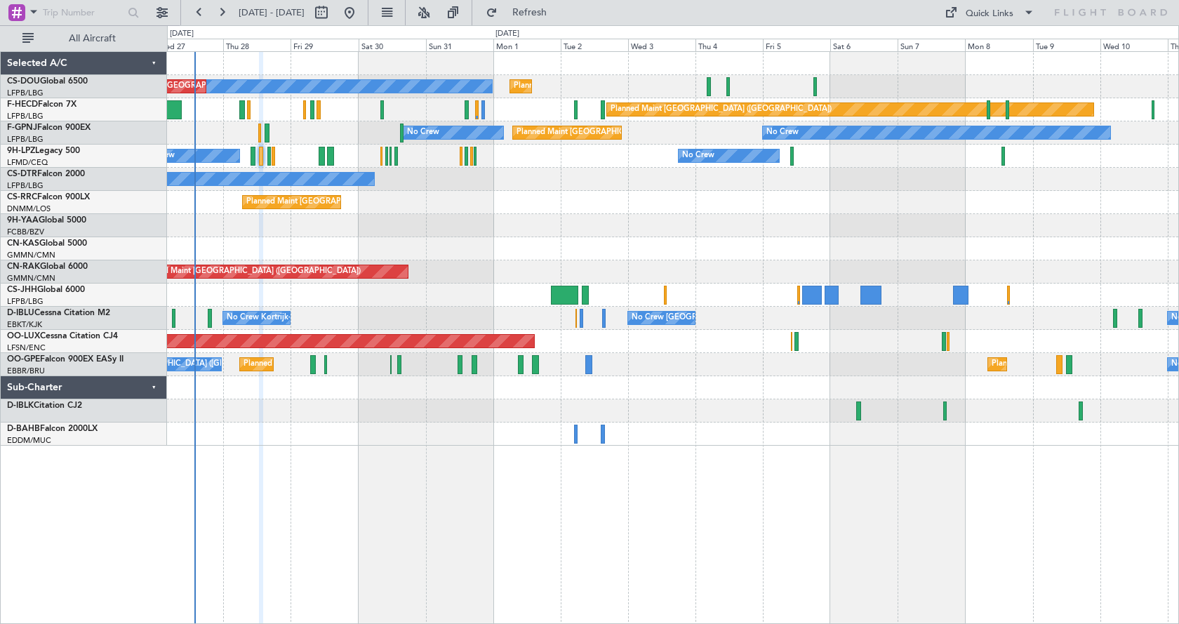
scroll to position [0, 0]
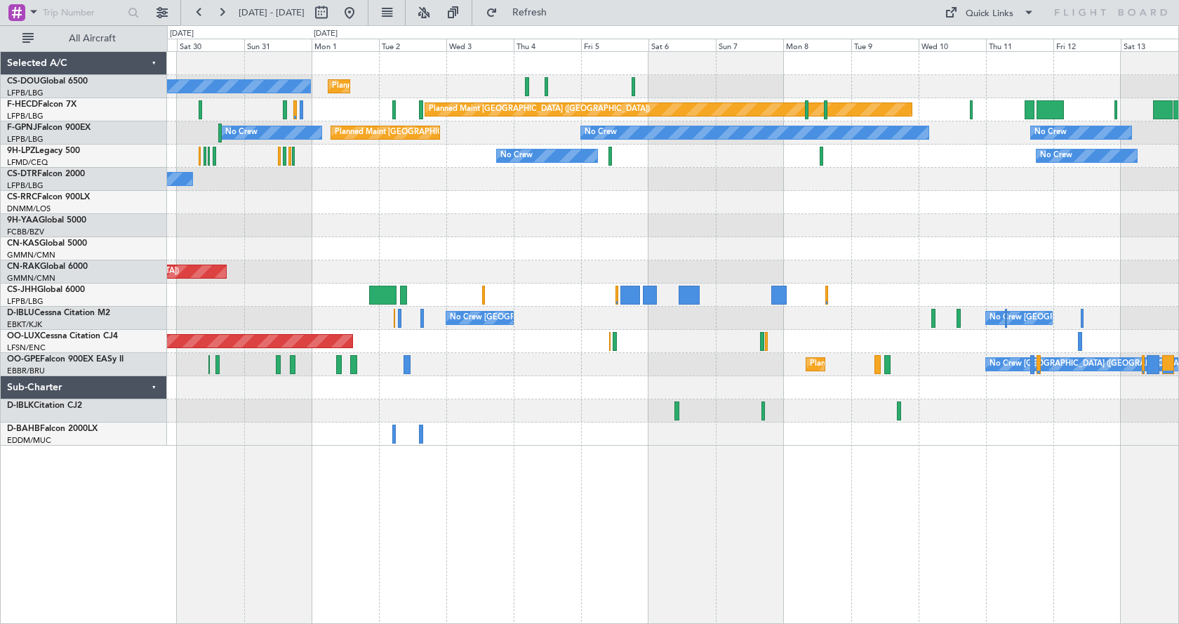
click at [806, 241] on div "Planned Maint Paris (Le Bourget) No Crew Planned Maint Paris (Le Bourget) Plann…" at bounding box center [673, 249] width 1012 height 394
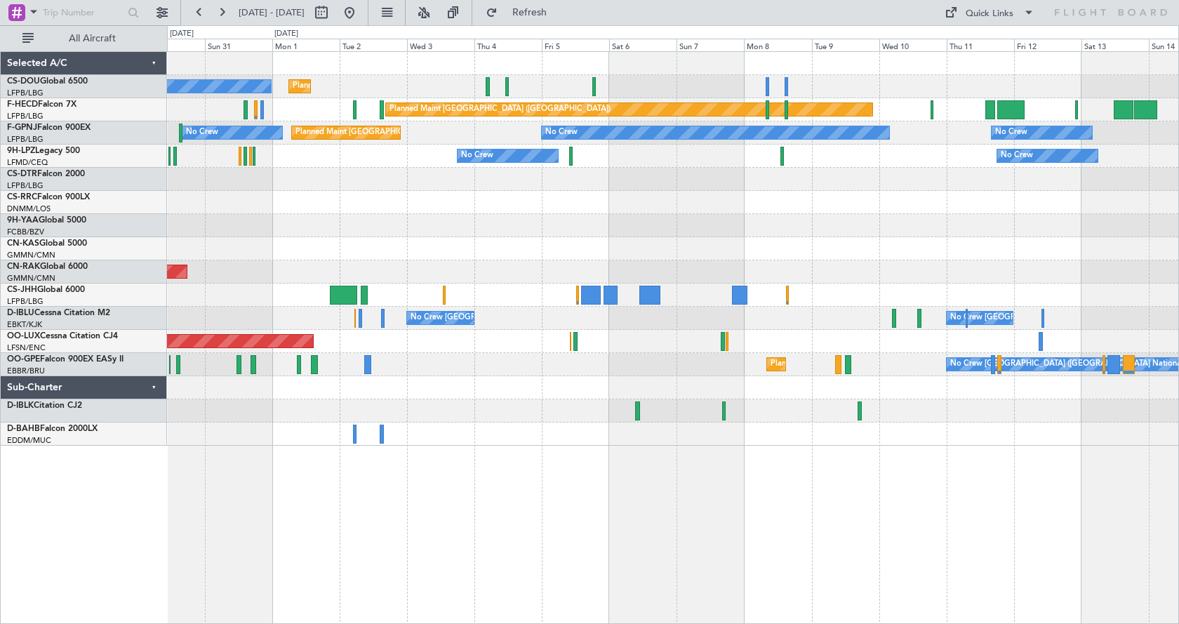
click at [688, 280] on div "Planned Maint [GEOGRAPHIC_DATA] ([GEOGRAPHIC_DATA])" at bounding box center [673, 271] width 1012 height 23
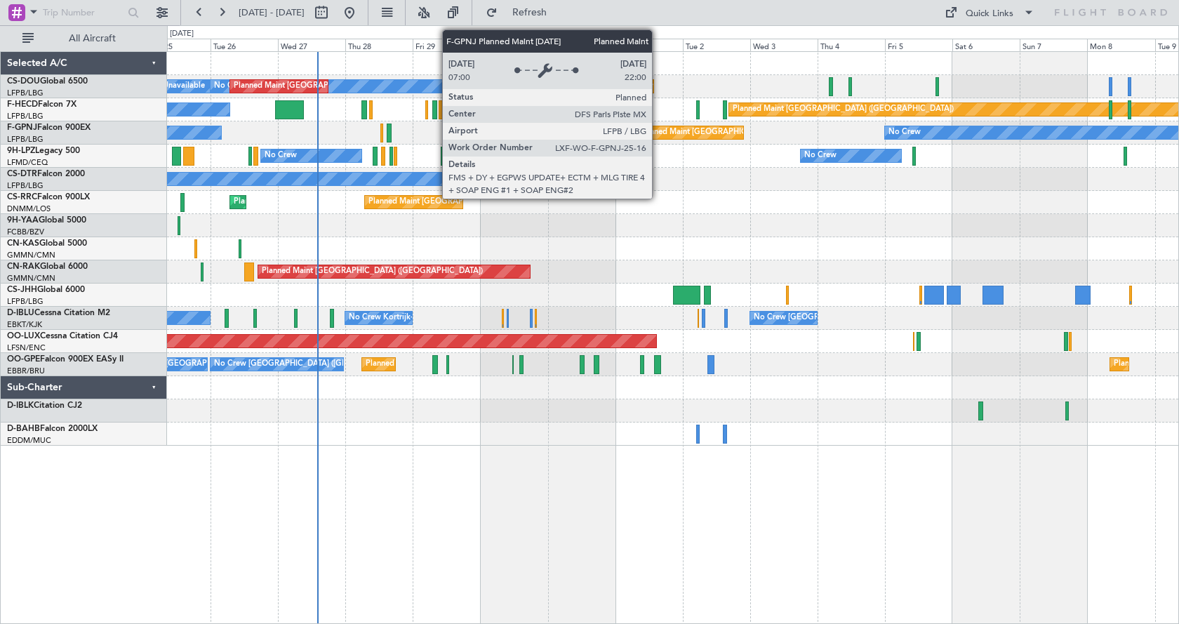
click at [658, 134] on div "Planned Maint [GEOGRAPHIC_DATA] ([GEOGRAPHIC_DATA])" at bounding box center [749, 132] width 221 height 21
click at [659, 134] on div "Planned Maint [GEOGRAPHIC_DATA] ([GEOGRAPHIC_DATA])" at bounding box center [749, 132] width 221 height 21
click at [659, 133] on div "Planned Maint [GEOGRAPHIC_DATA] ([GEOGRAPHIC_DATA])" at bounding box center [749, 132] width 221 height 21
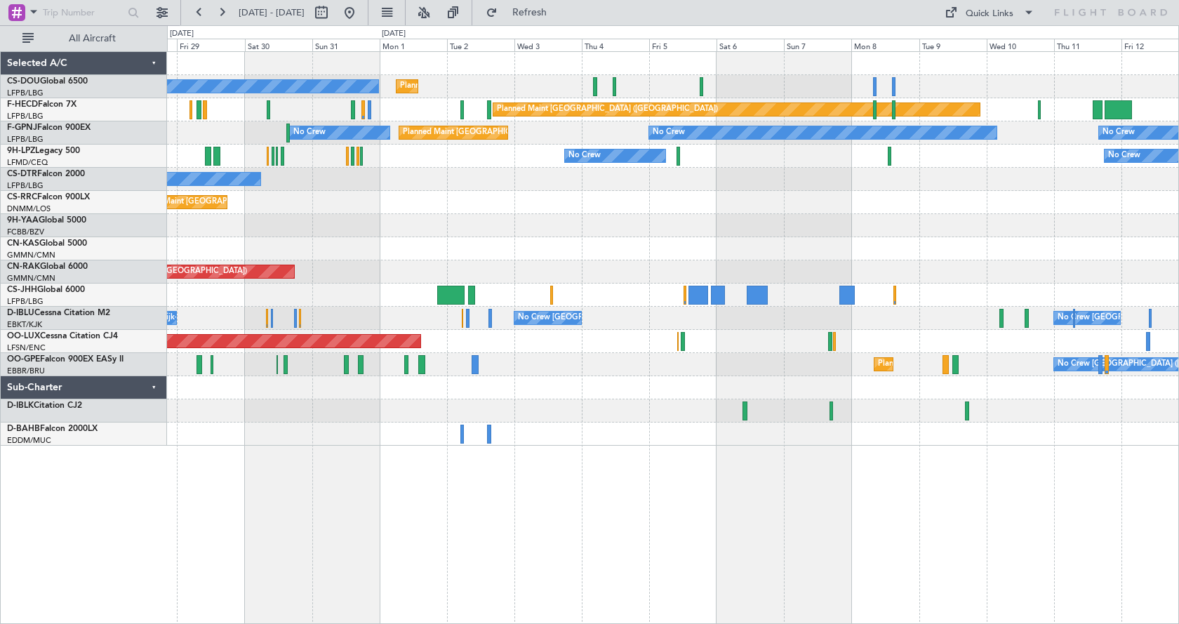
click at [425, 211] on div "Planned Maint [GEOGRAPHIC_DATA] ([GEOGRAPHIC_DATA]) Planned Maint [GEOGRAPHIC_D…" at bounding box center [673, 202] width 1012 height 23
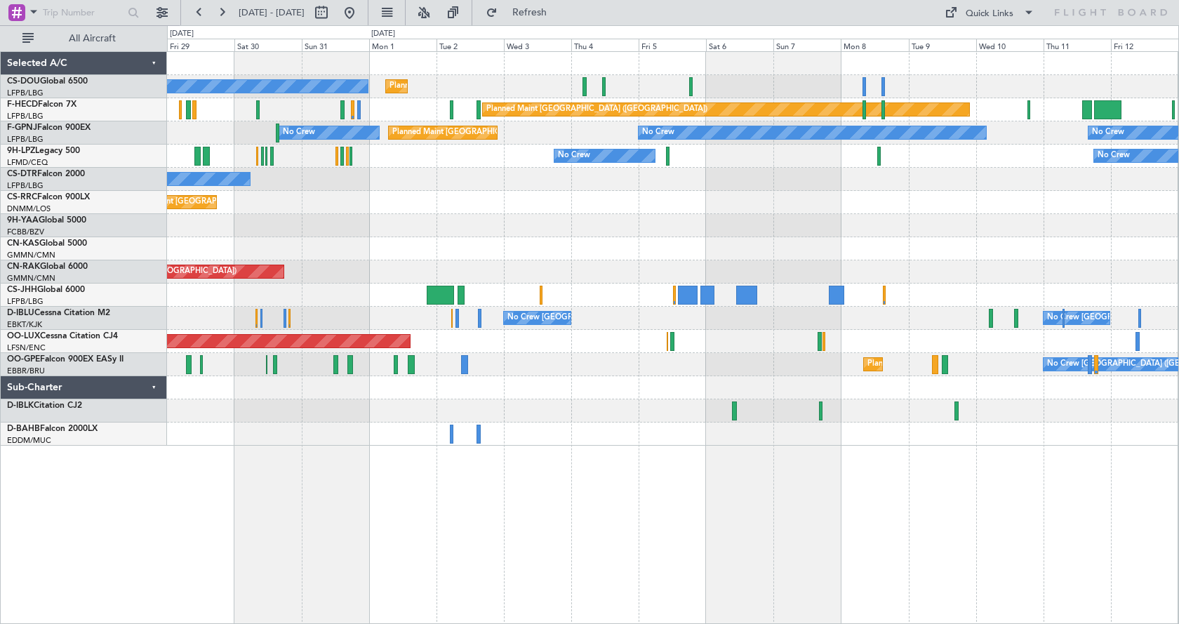
click at [552, 209] on div "Planned Maint [GEOGRAPHIC_DATA] ([GEOGRAPHIC_DATA]) Planned Maint [GEOGRAPHIC_D…" at bounding box center [673, 202] width 1012 height 23
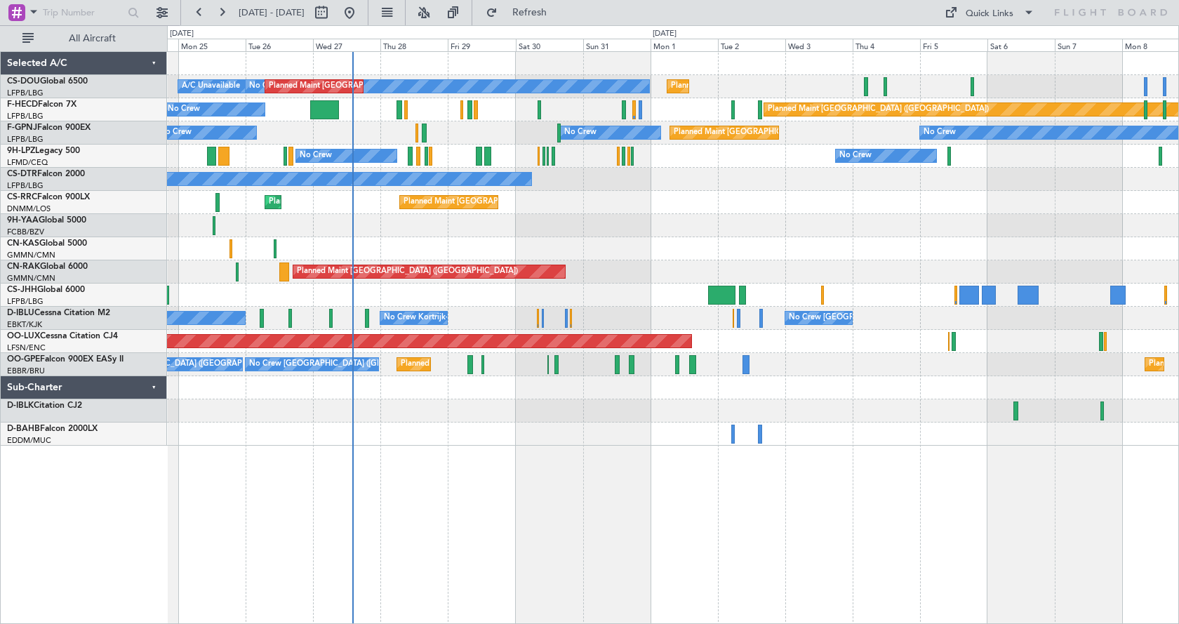
click at [879, 486] on div "Planned Maint Paris (Le Bourget) No Crew Planned Maint Paris (Le Bourget) A/C U…" at bounding box center [673, 337] width 1012 height 573
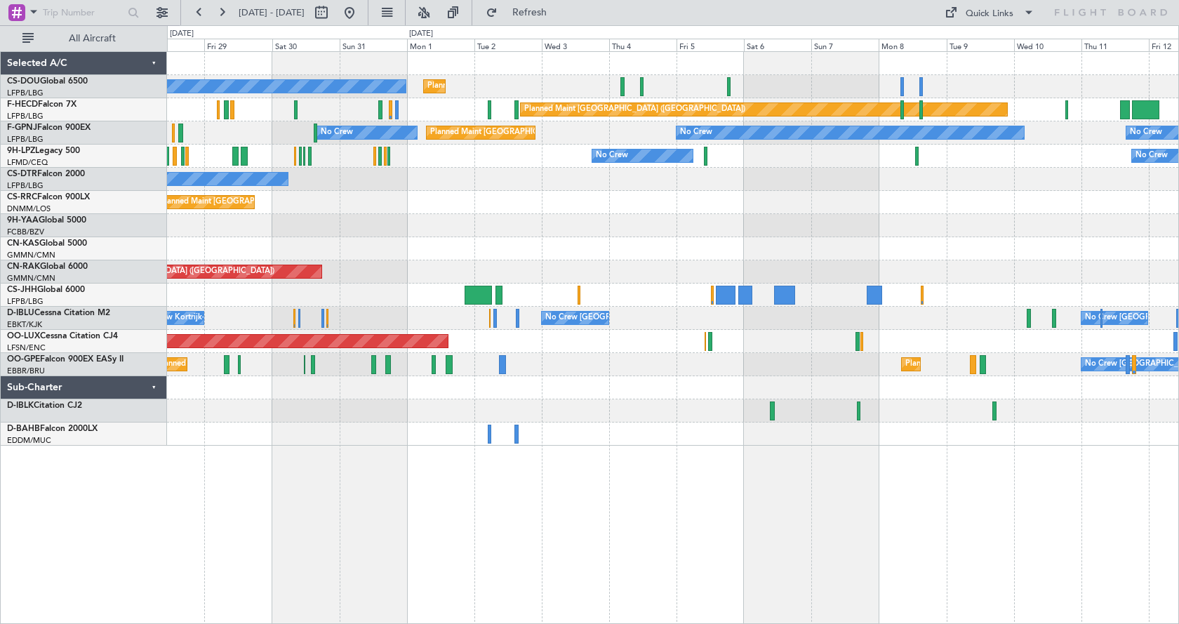
click at [734, 524] on div "Planned Maint Paris (Le Bourget) No Crew Planned Maint Paris (Le Bourget) A/C U…" at bounding box center [673, 337] width 1012 height 573
click at [887, 547] on div "Planned Maint Paris (Le Bourget) No Crew Planned Maint Paris (Le Bourget) A/C U…" at bounding box center [673, 337] width 1012 height 573
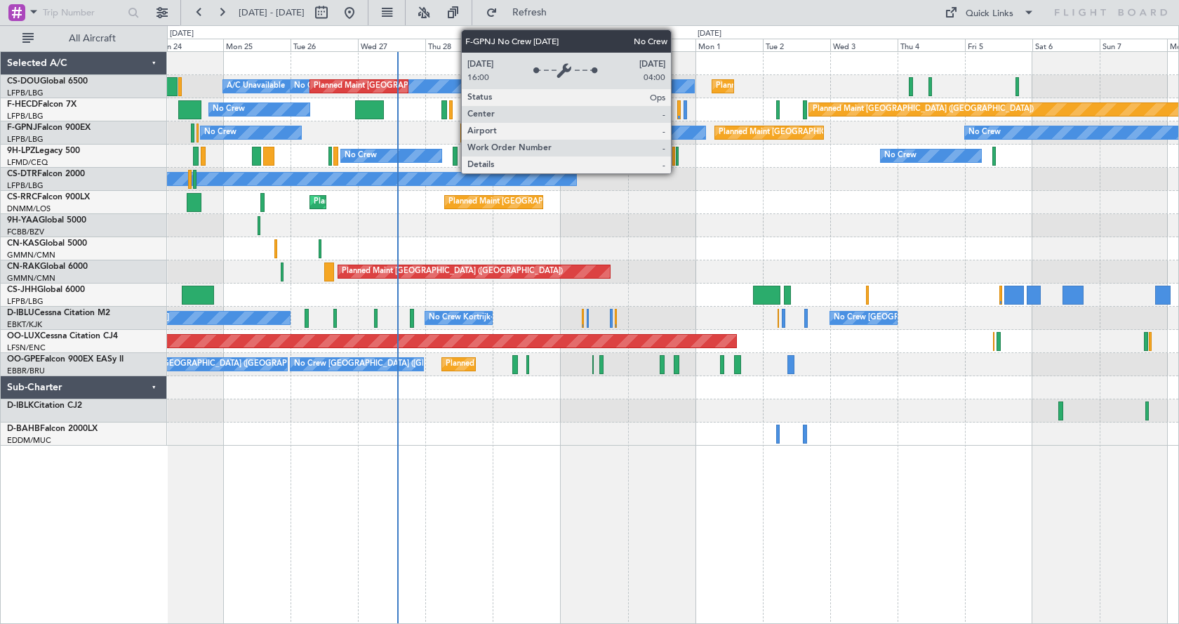
click at [677, 130] on div "No Crew" at bounding box center [656, 132] width 100 height 13
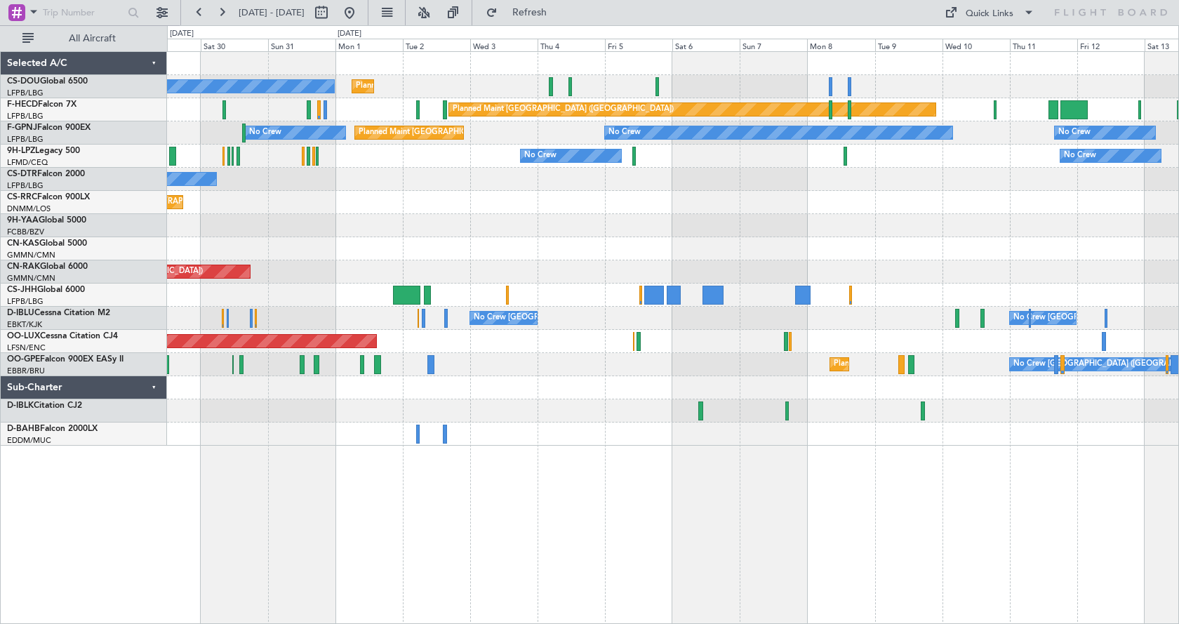
click at [682, 239] on div "Planned Maint Paris (Le Bourget) No Crew Planned Maint Paris (Le Bourget) A/C U…" at bounding box center [673, 249] width 1012 height 394
click at [503, 507] on div "Planned Maint Paris (Le Bourget) No Crew Planned Maint Paris (Le Bourget) A/C U…" at bounding box center [673, 337] width 1012 height 573
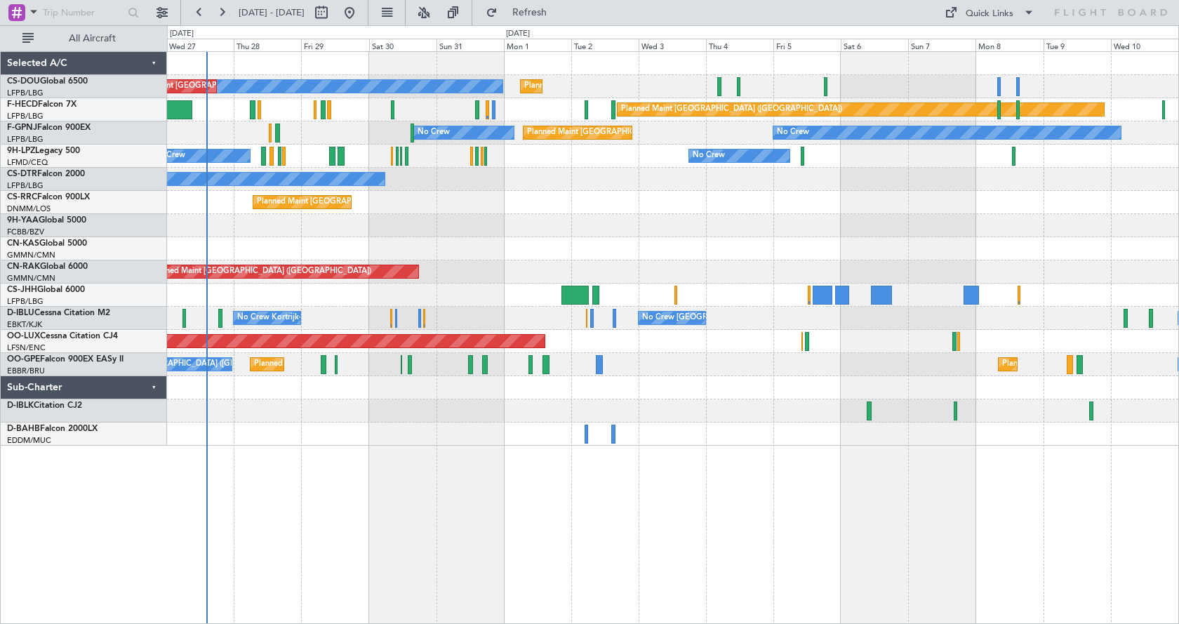
click at [590, 266] on div "Planned Maint Paris (Le Bourget) No Crew Planned Maint Paris (Le Bourget) A/C U…" at bounding box center [673, 249] width 1012 height 394
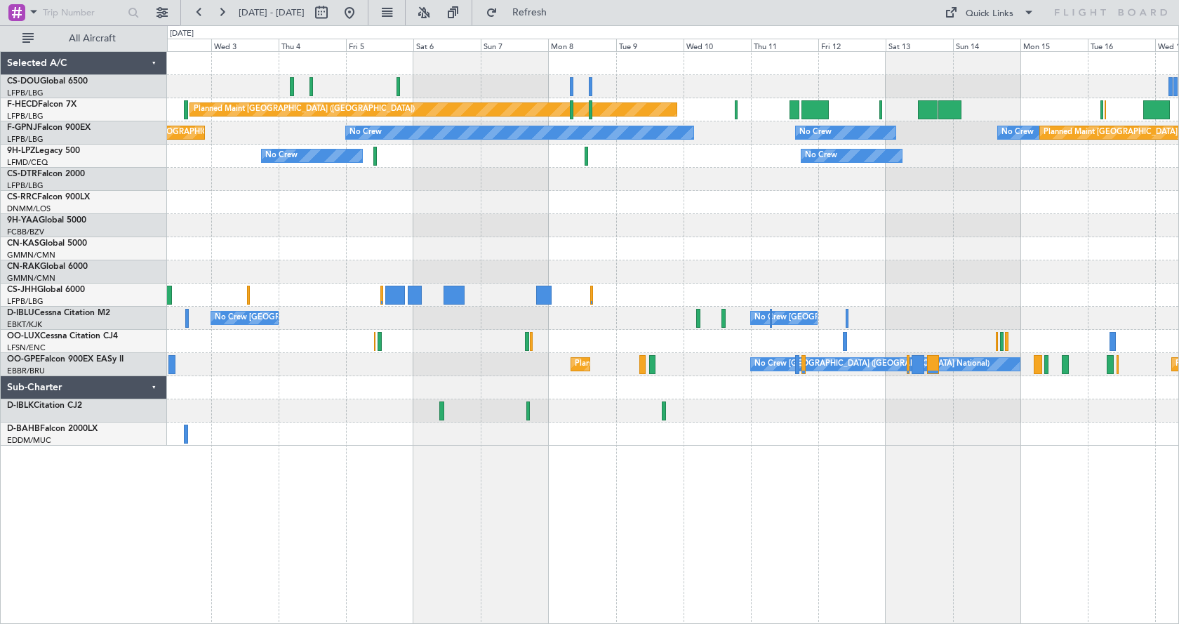
click at [456, 530] on div "Planned Maint Paris (Le Bourget) No Crew Planned Maint Paris (Le Bourget) No Cr…" at bounding box center [673, 337] width 1012 height 573
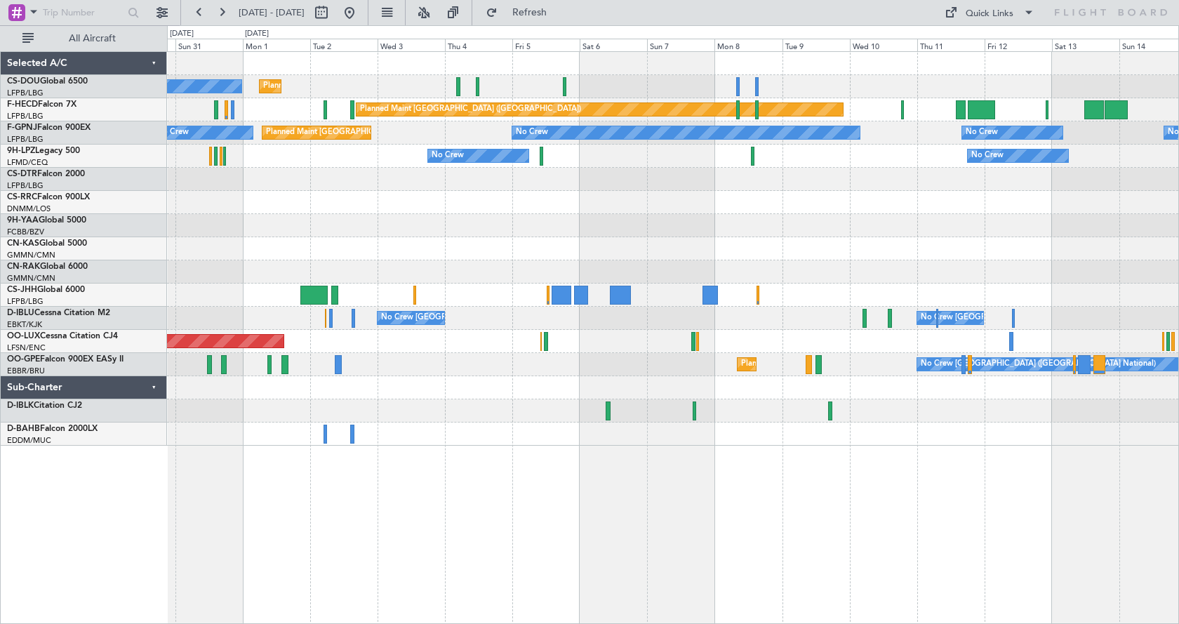
click at [559, 534] on div "Planned Maint Paris (Le Bourget) No Crew Planned Maint Paris (Le Bourget) Plann…" at bounding box center [673, 337] width 1012 height 573
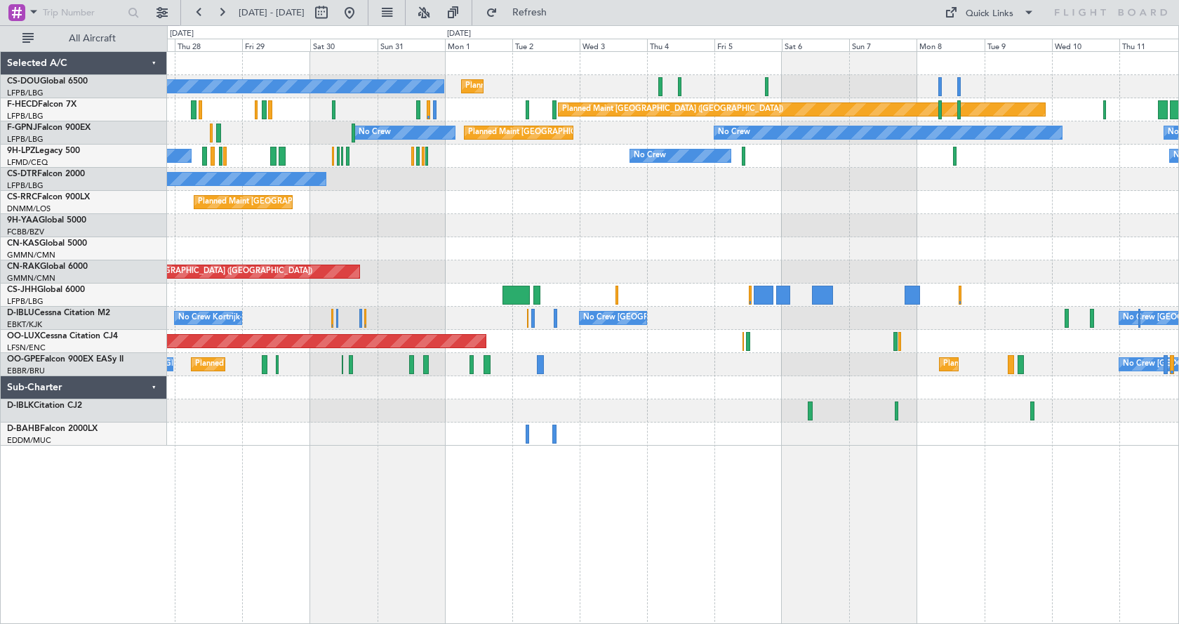
click at [736, 518] on div "Planned Maint Paris (Le Bourget) No Crew Planned Maint Paris (Le Bourget) A/C U…" at bounding box center [673, 337] width 1012 height 573
